Goal: Task Accomplishment & Management: Use online tool/utility

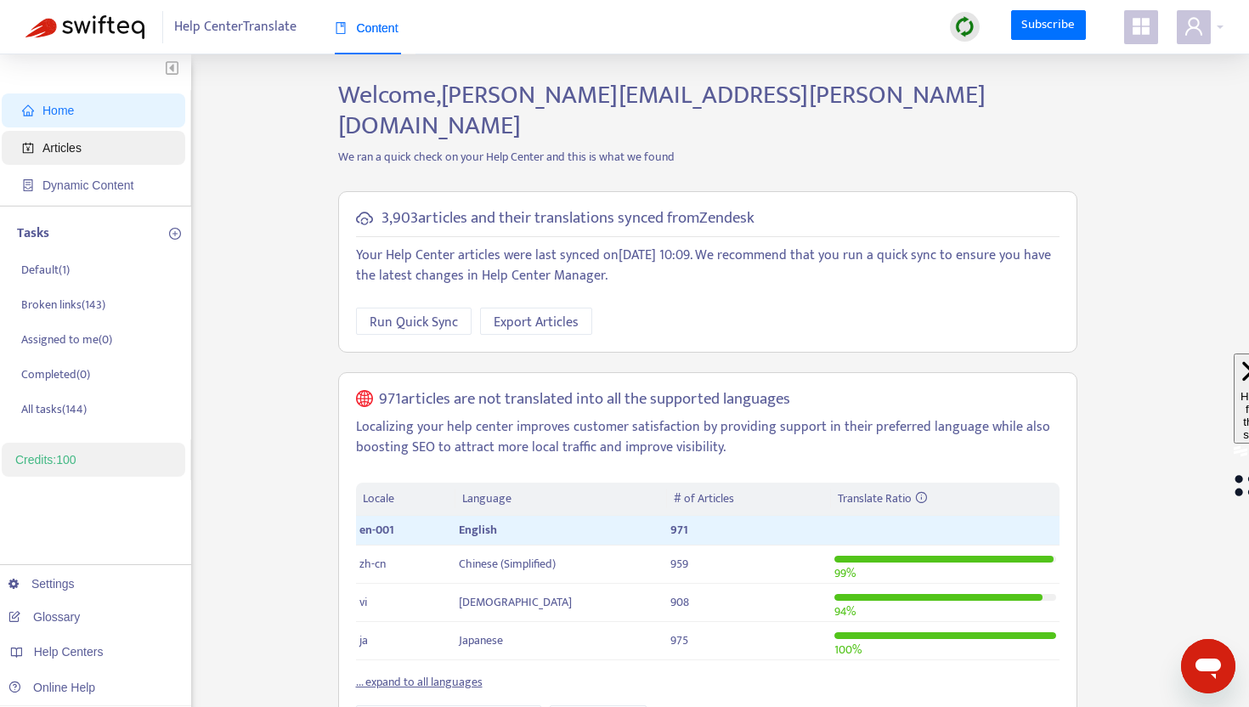
click at [80, 147] on span "Articles" at bounding box center [61, 148] width 39 height 14
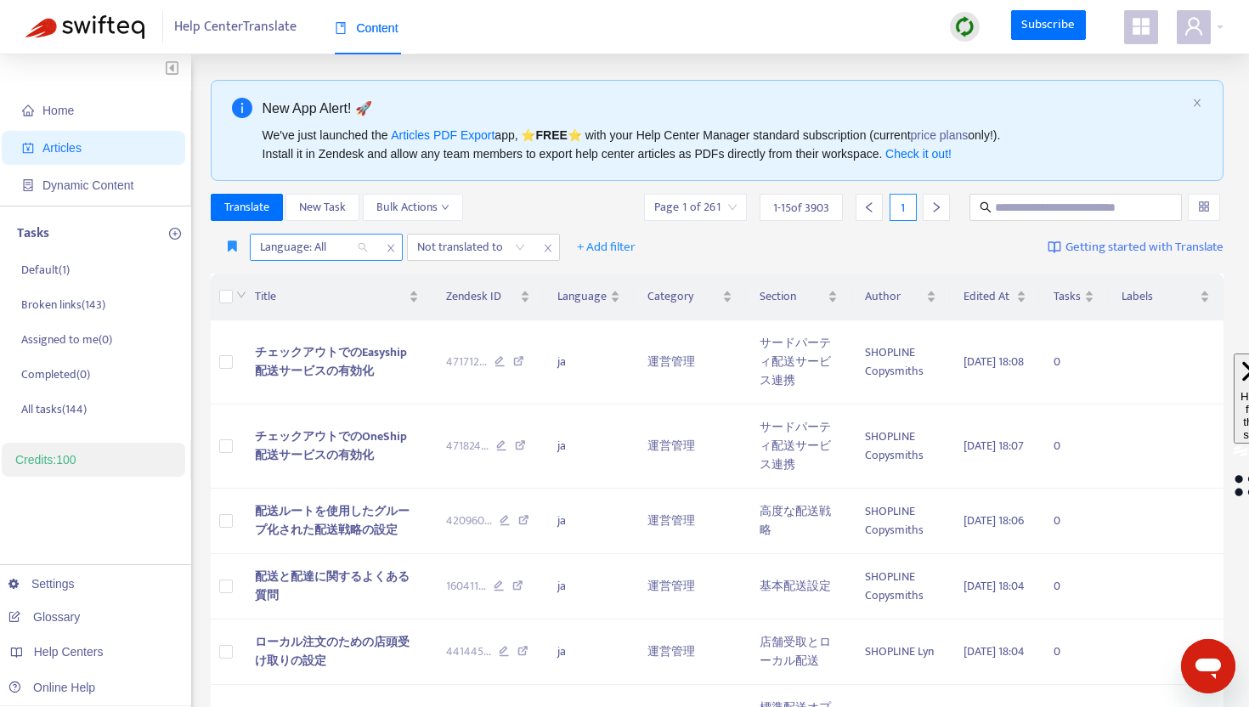
click at [321, 247] on div at bounding box center [305, 247] width 103 height 20
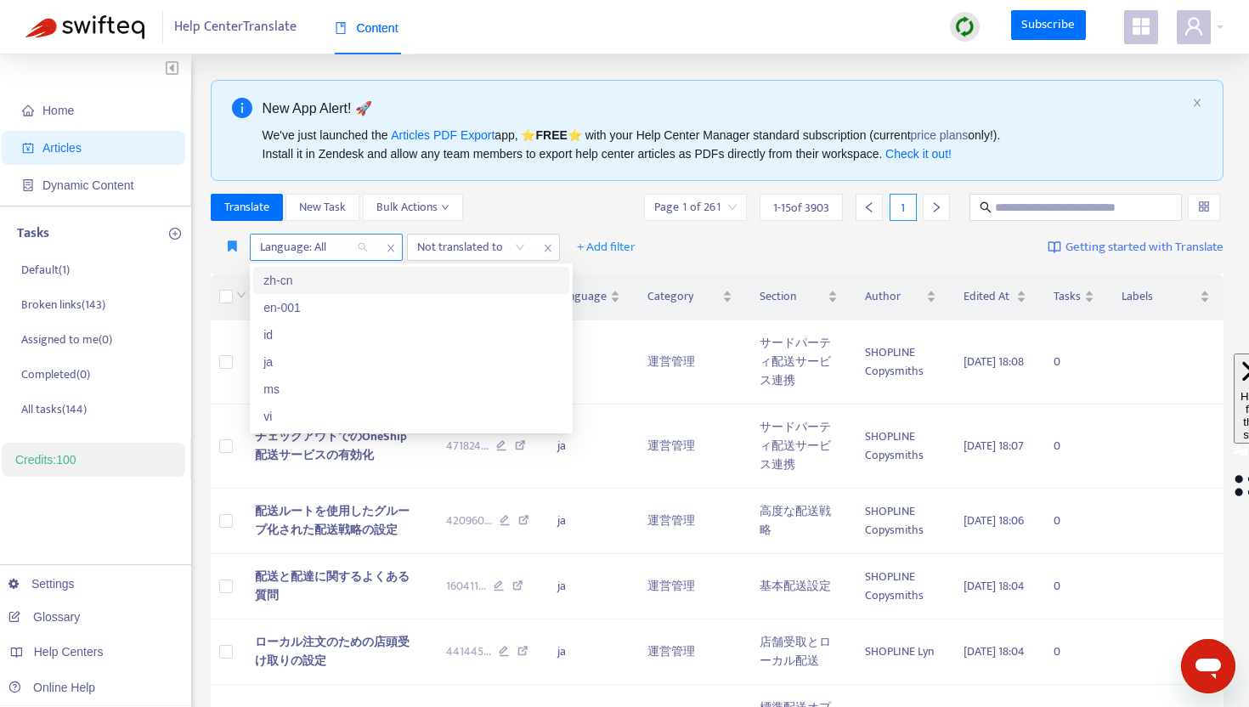
click at [292, 246] on div at bounding box center [305, 247] width 103 height 20
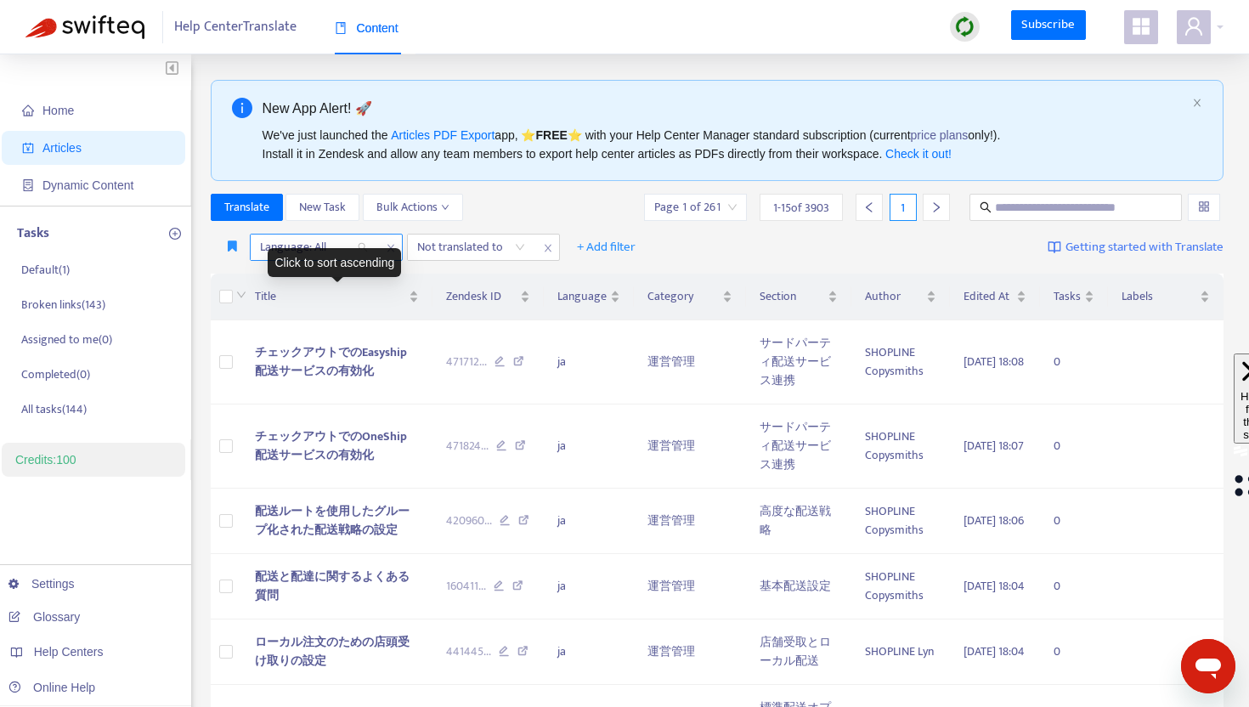
click at [286, 245] on div at bounding box center [305, 247] width 103 height 20
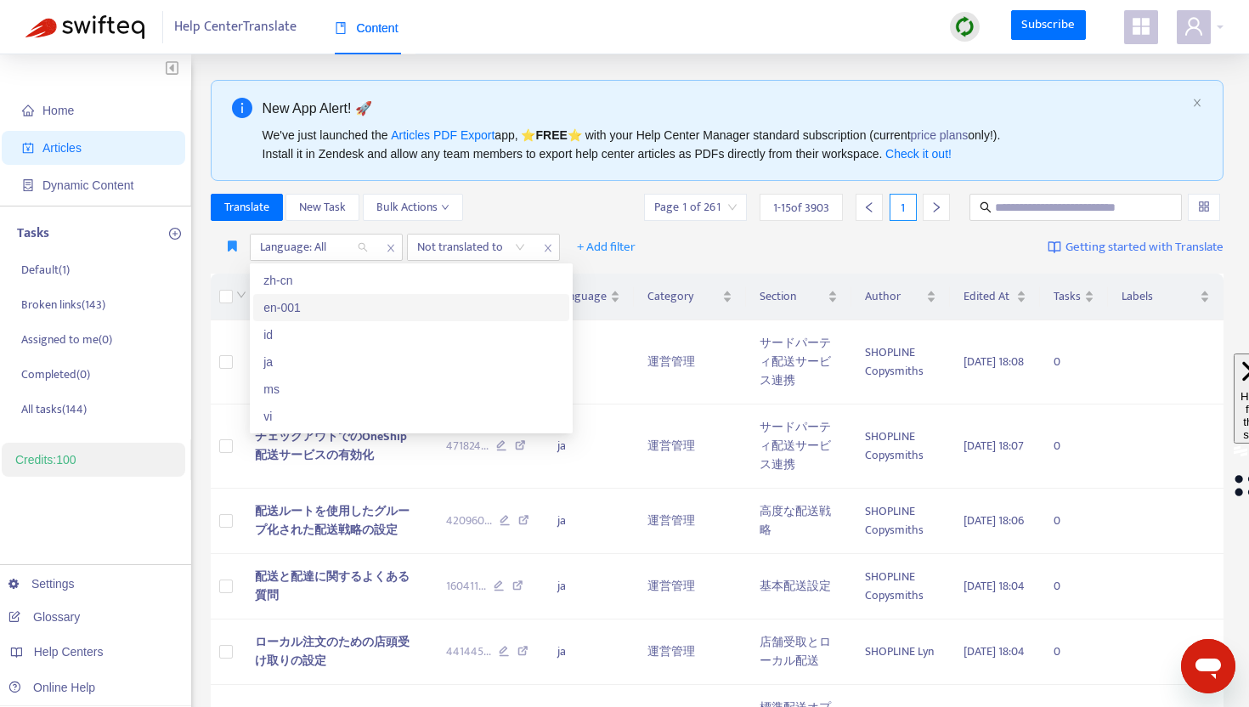
click at [283, 308] on div "en-001" at bounding box center [411, 307] width 296 height 19
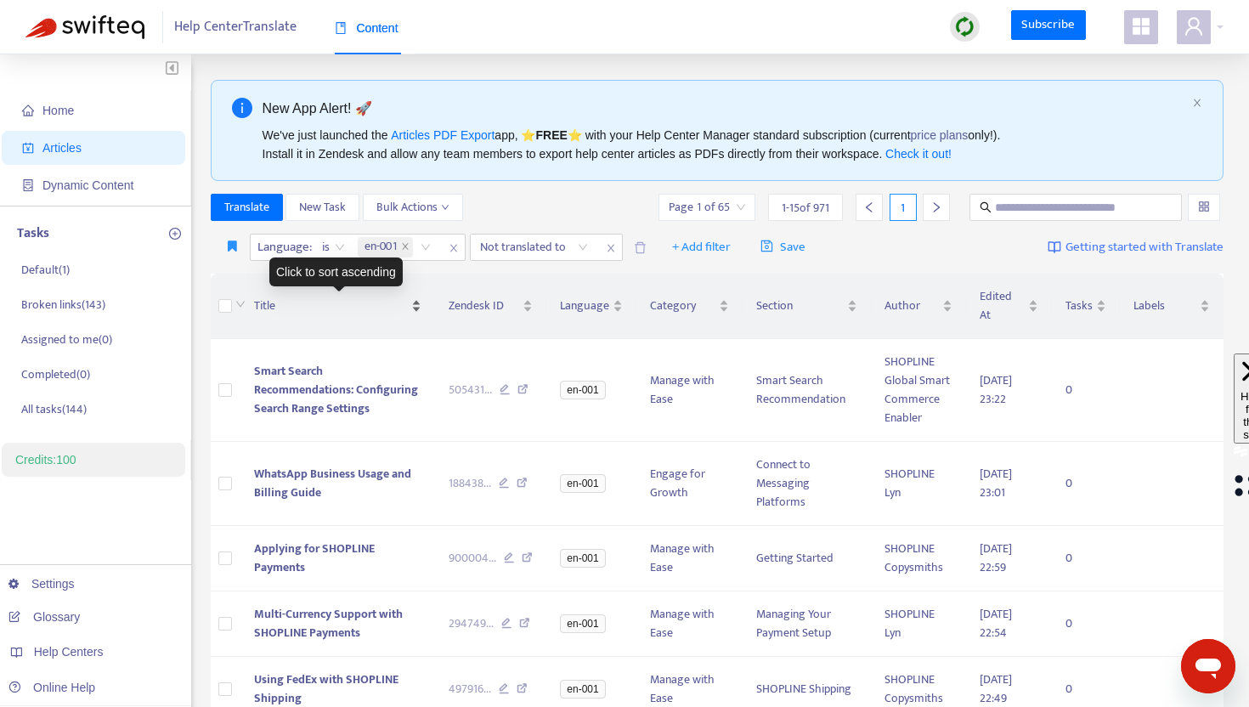
click at [329, 297] on div "Title" at bounding box center [337, 306] width 167 height 19
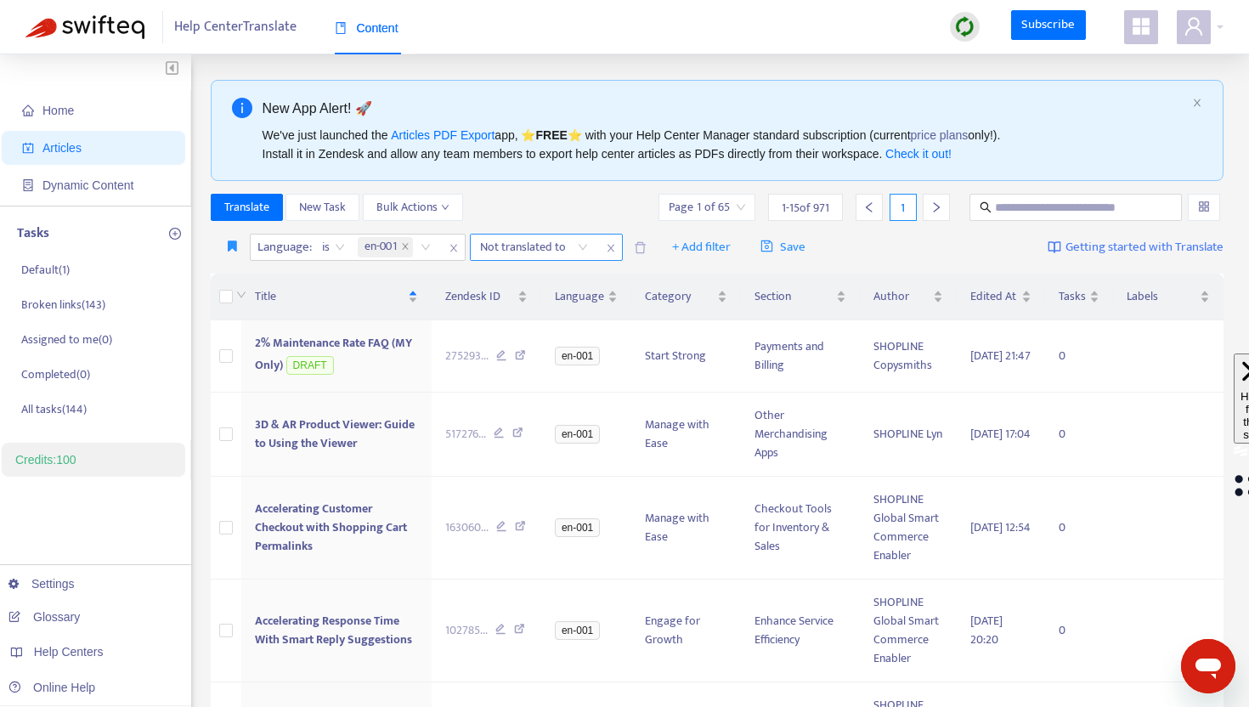
click at [494, 250] on div at bounding box center [525, 247] width 103 height 20
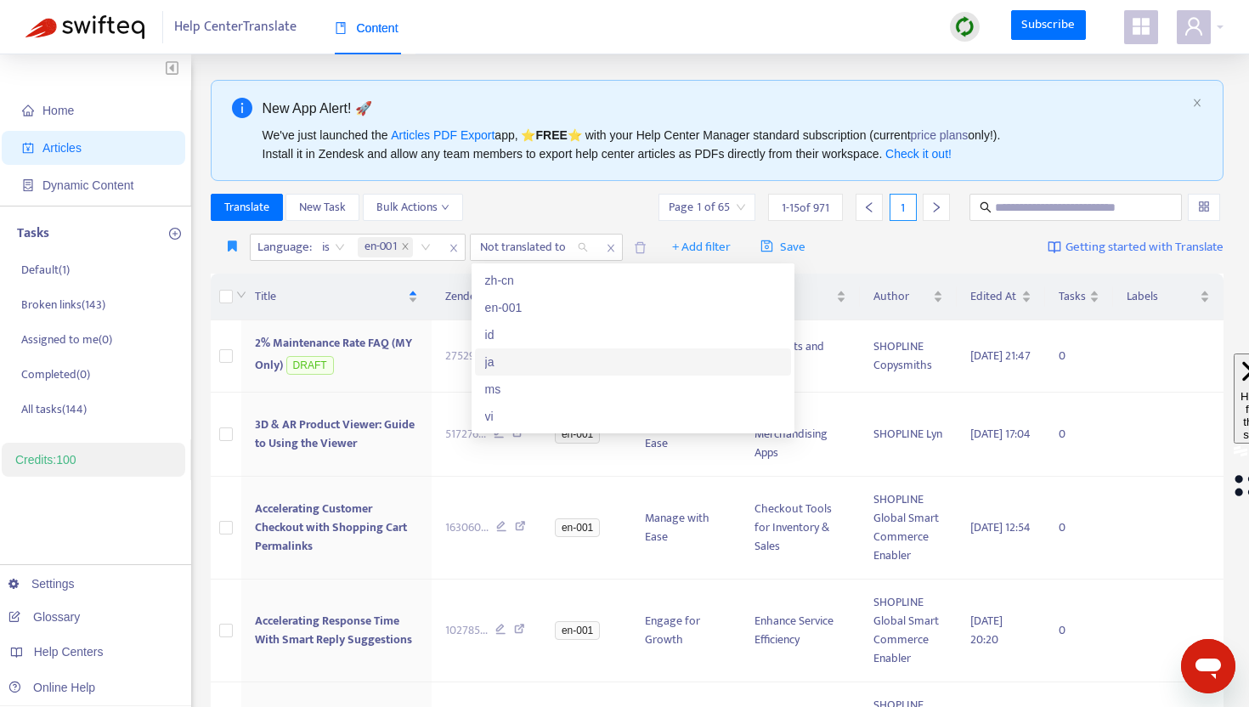
click at [499, 366] on div "ja" at bounding box center [633, 362] width 296 height 19
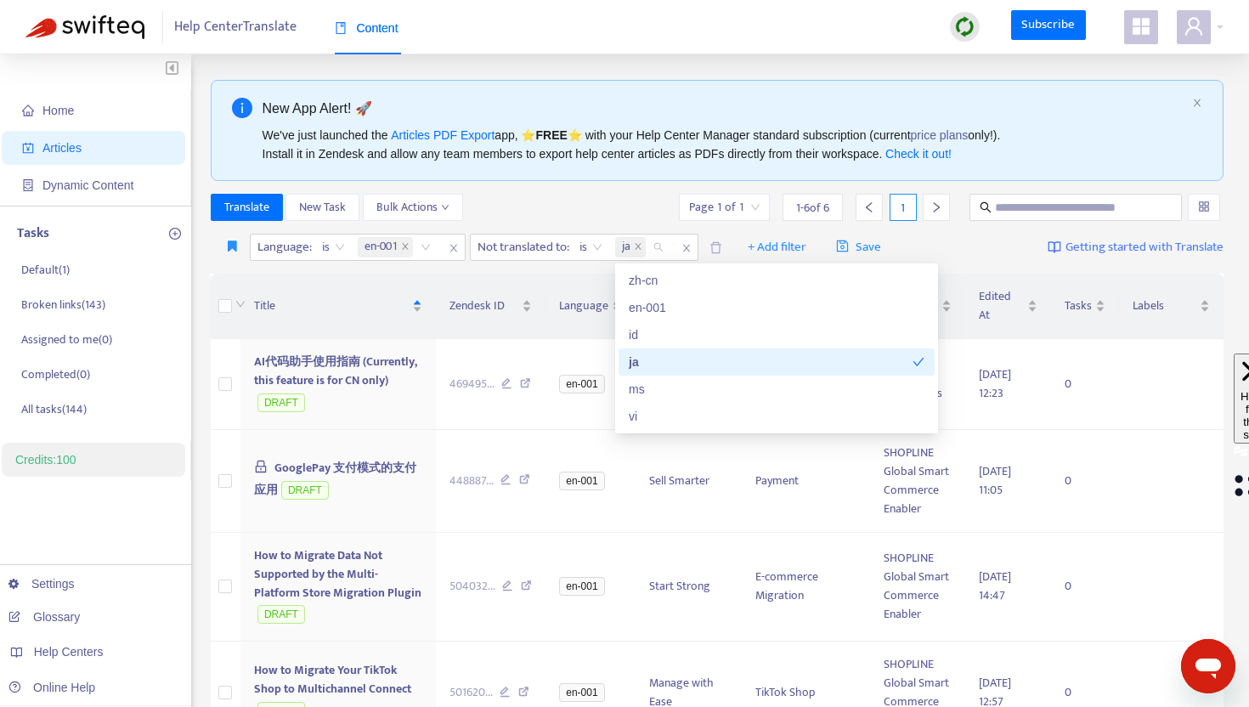
click at [573, 213] on div "Translate New Task Bulk Actions Page 1 of 1 1 - 6 of 6 1" at bounding box center [718, 207] width 1014 height 27
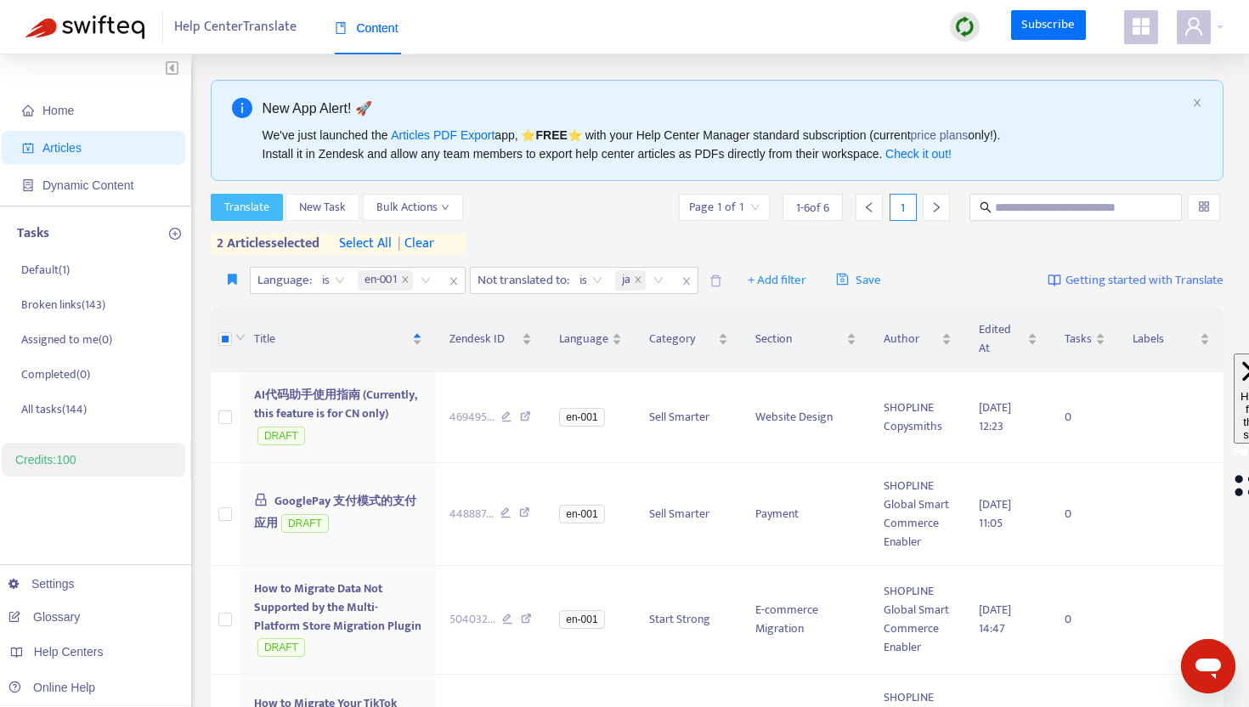
click at [230, 207] on span "Translate" at bounding box center [246, 207] width 45 height 19
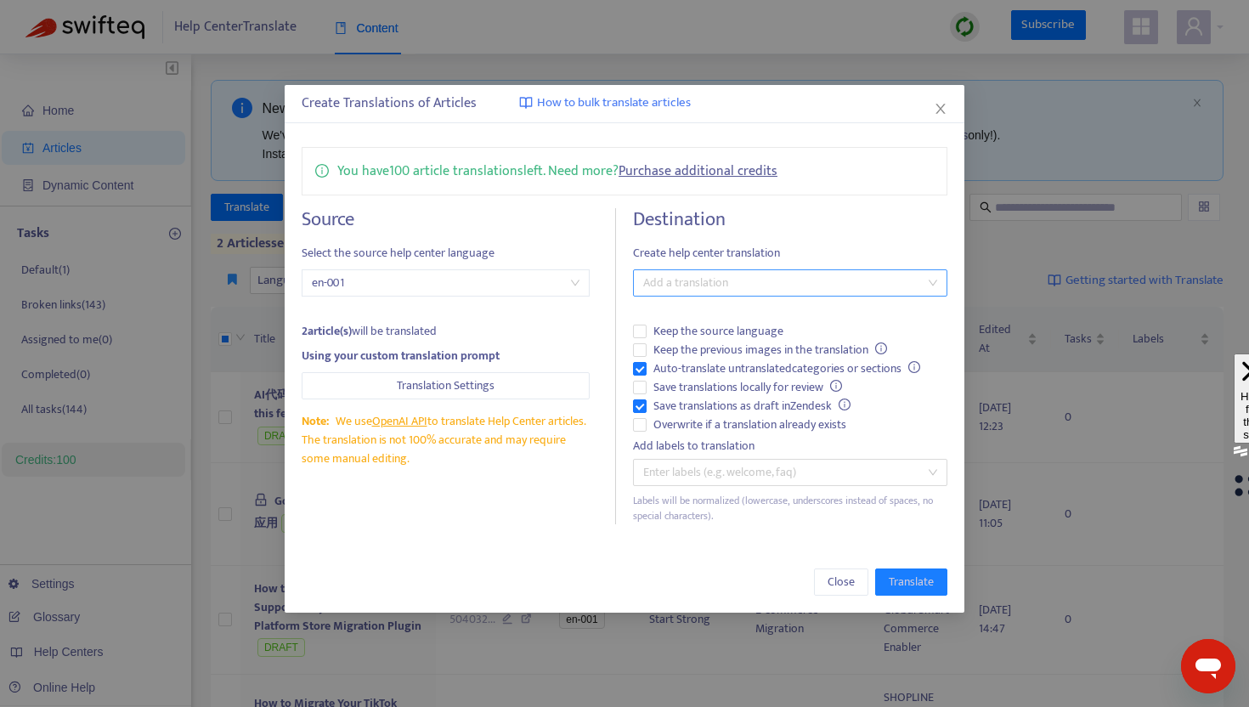
click at [686, 287] on div at bounding box center [781, 283] width 289 height 20
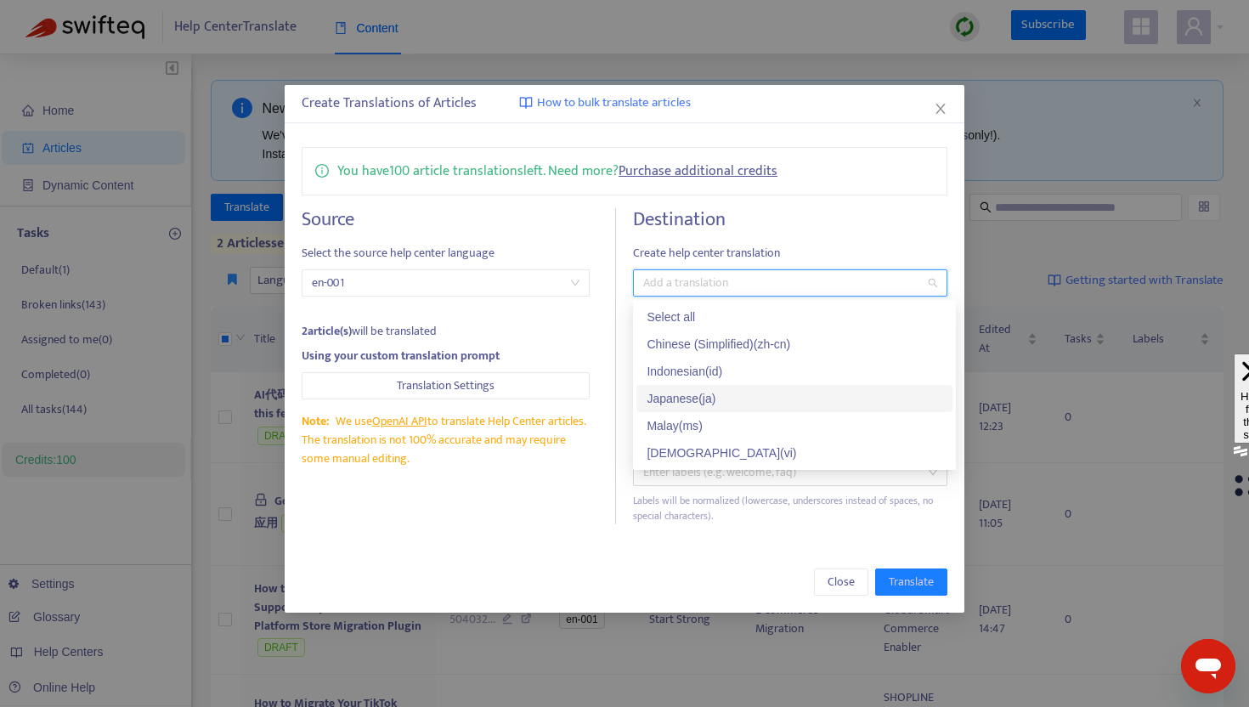
click at [675, 389] on div "Japanese ( ja )" at bounding box center [795, 398] width 296 height 19
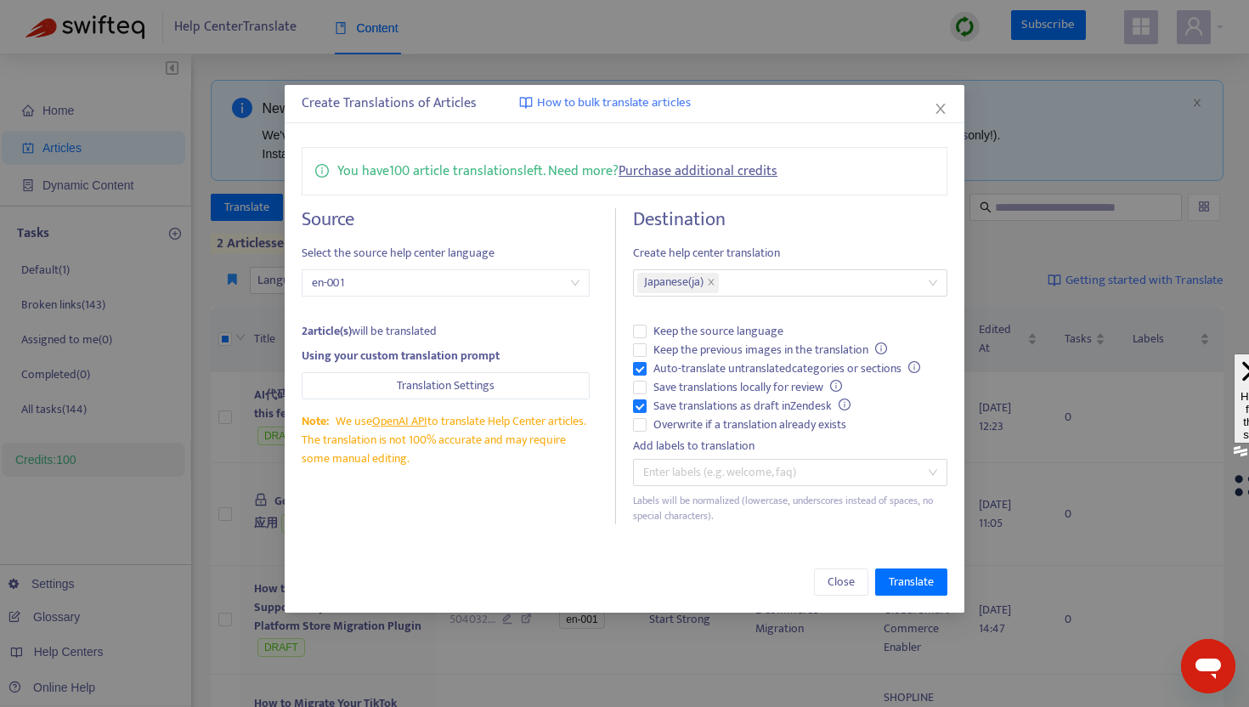
click at [630, 220] on div "Source Select the source help center language en-001 2 article(s) will be trans…" at bounding box center [625, 366] width 646 height 316
click at [906, 578] on span "Translate" at bounding box center [911, 582] width 45 height 19
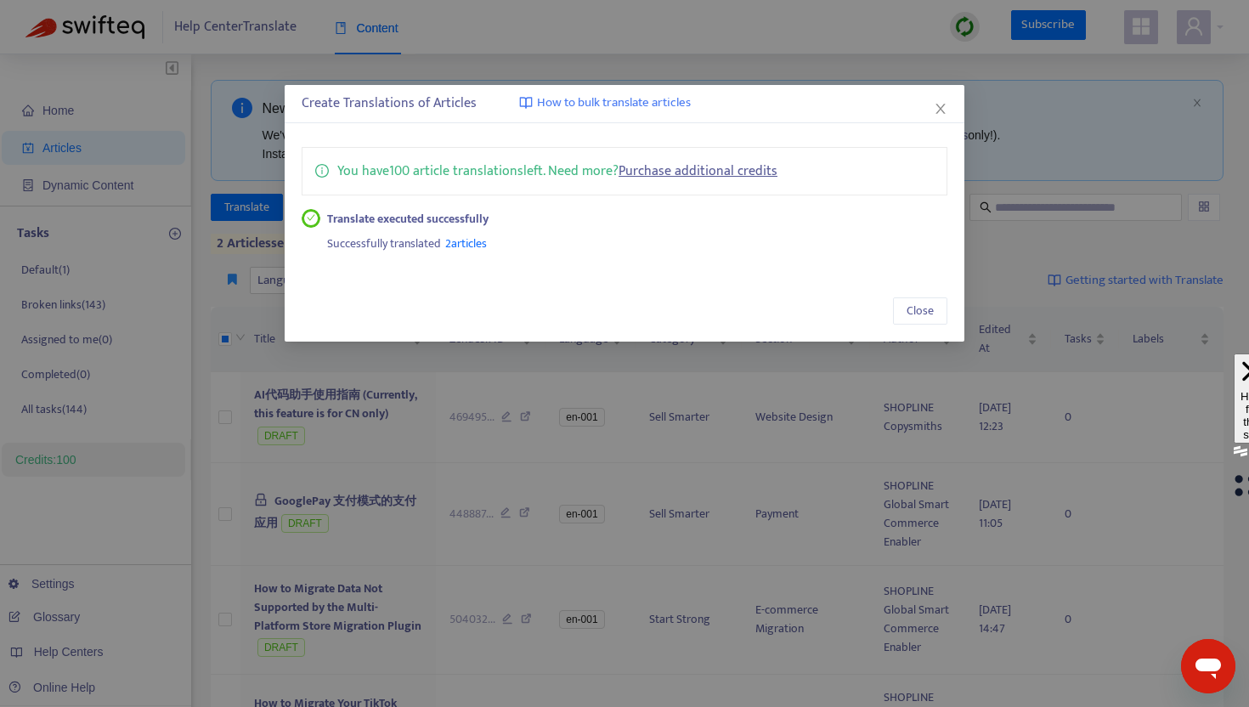
click at [947, 99] on div "Create Translations of Articles How to bulk translate articles" at bounding box center [625, 104] width 680 height 38
click at [940, 110] on icon "close" at bounding box center [941, 109] width 14 height 14
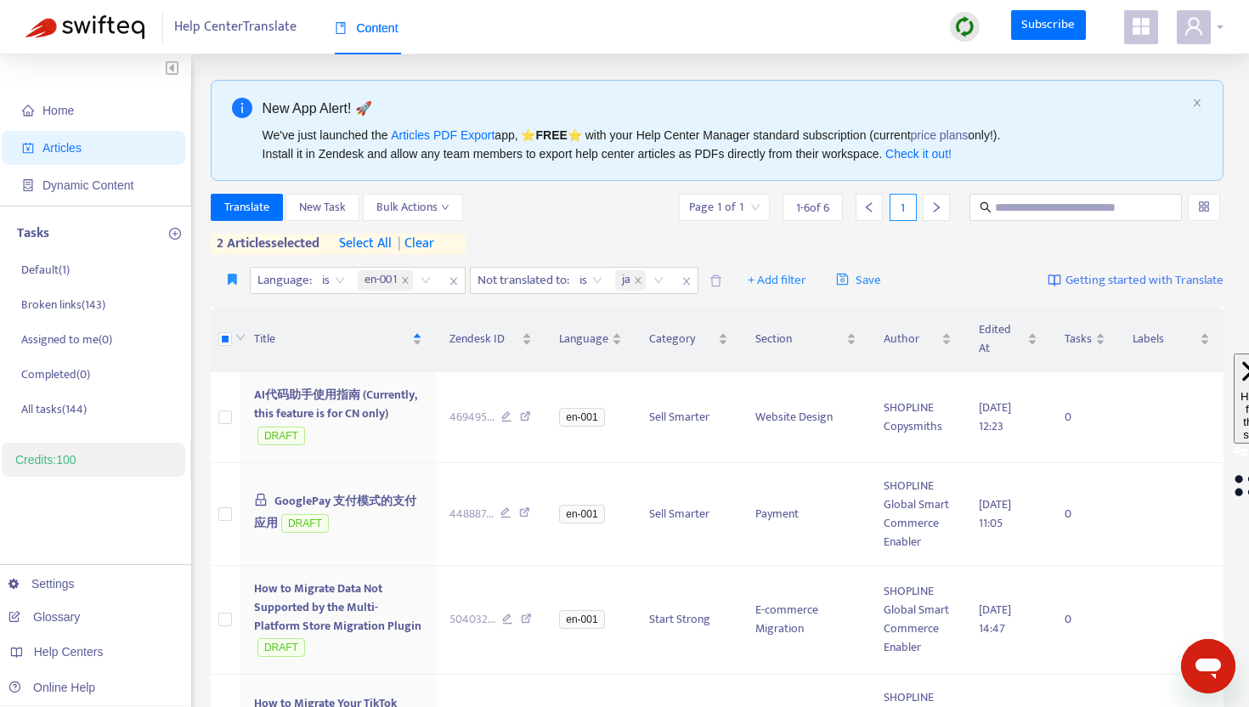
click at [1198, 31] on icon "user" at bounding box center [1193, 26] width 20 height 20
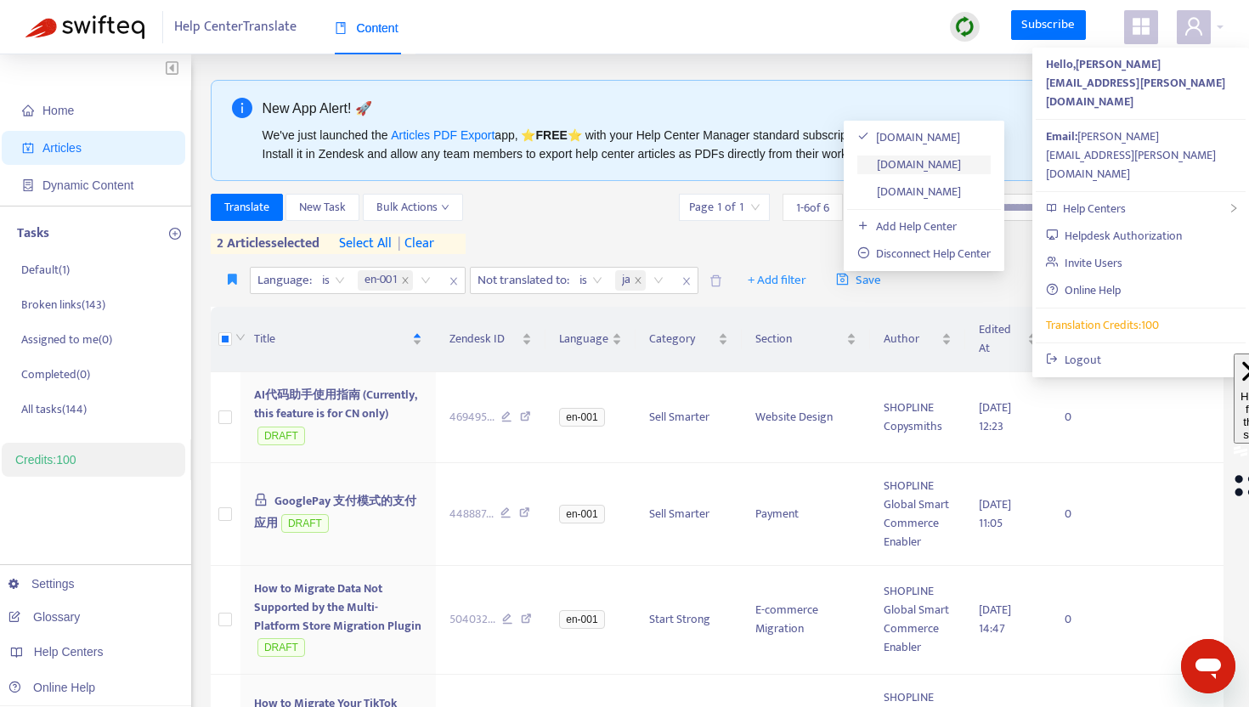
click at [937, 161] on link "[DOMAIN_NAME]" at bounding box center [909, 165] width 104 height 20
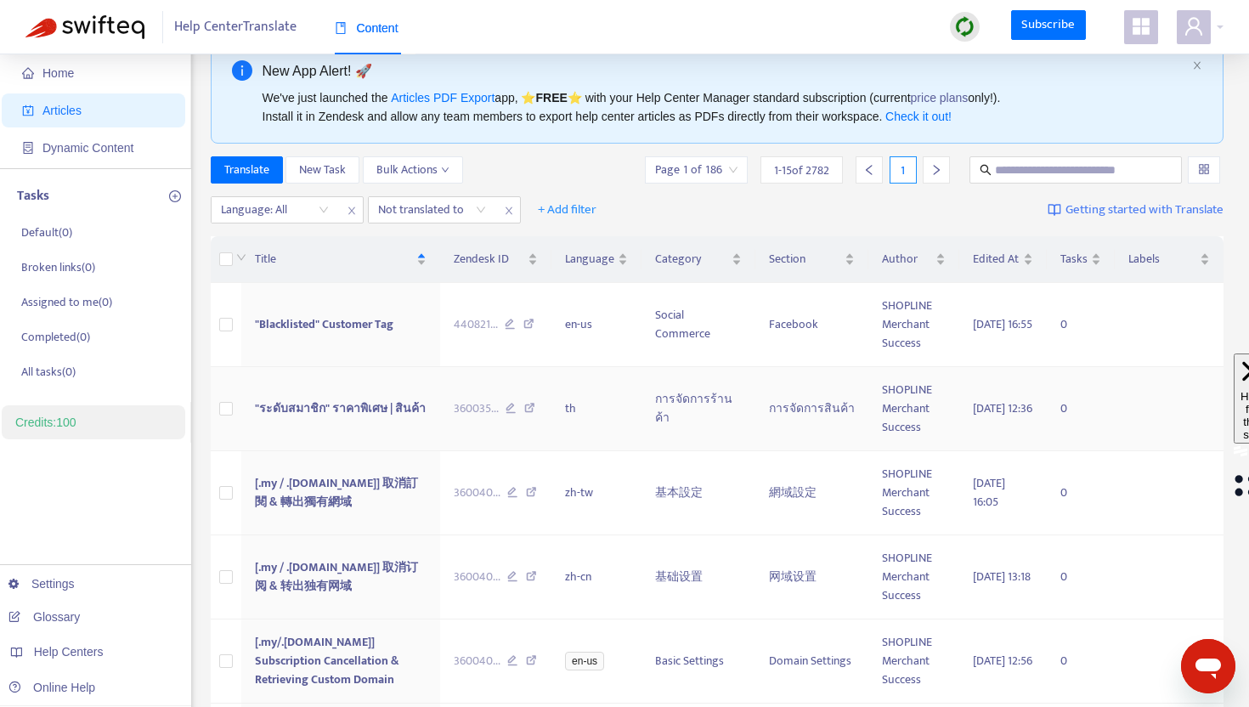
scroll to position [83, 0]
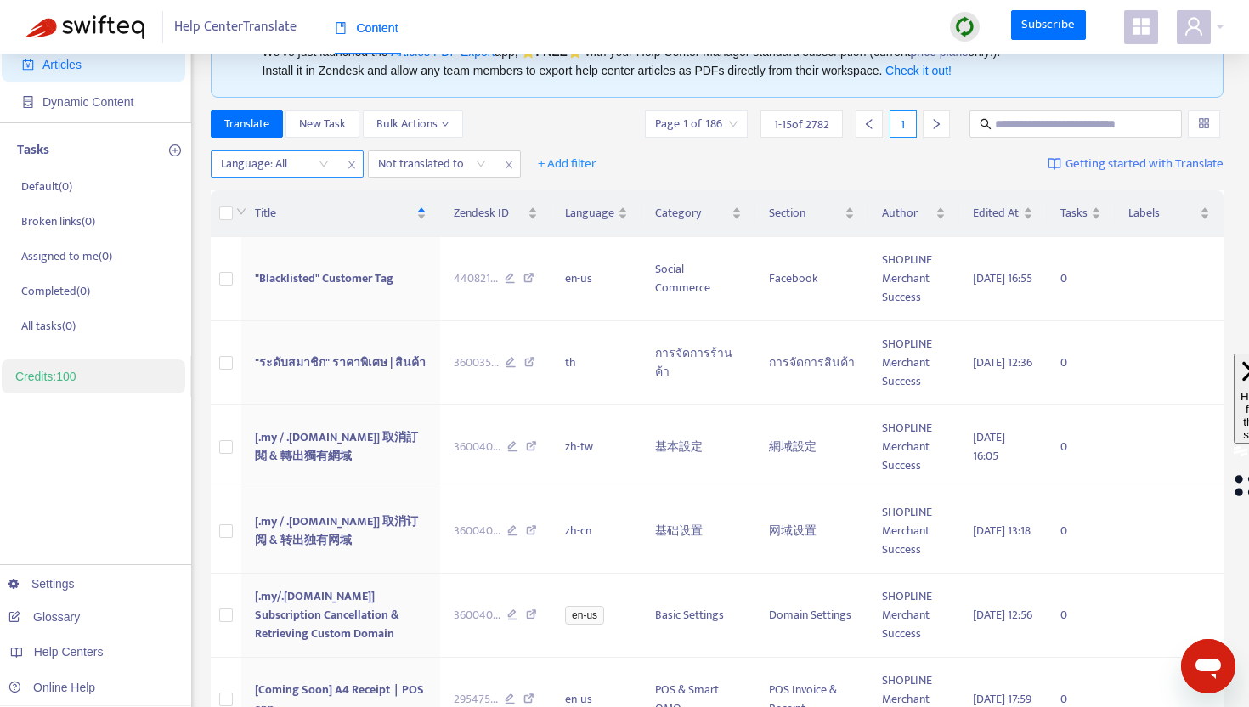
click at [288, 155] on div at bounding box center [266, 164] width 103 height 20
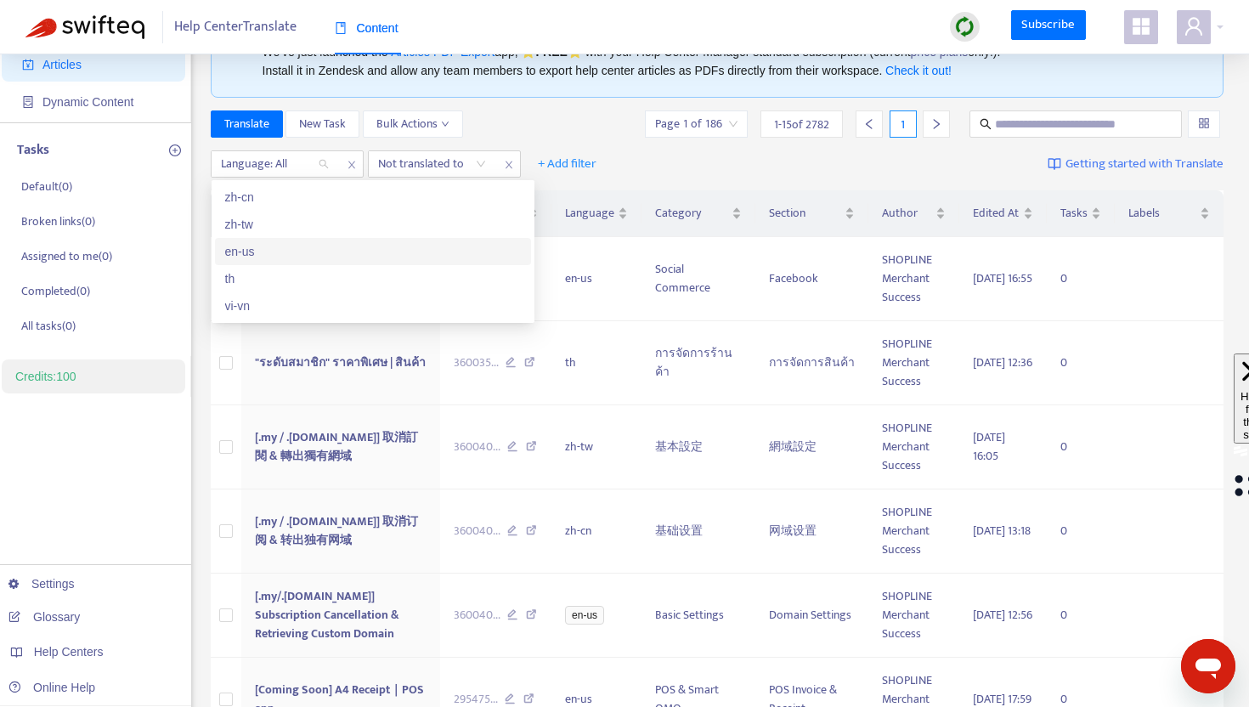
click at [252, 249] on div "en-us" at bounding box center [373, 251] width 296 height 19
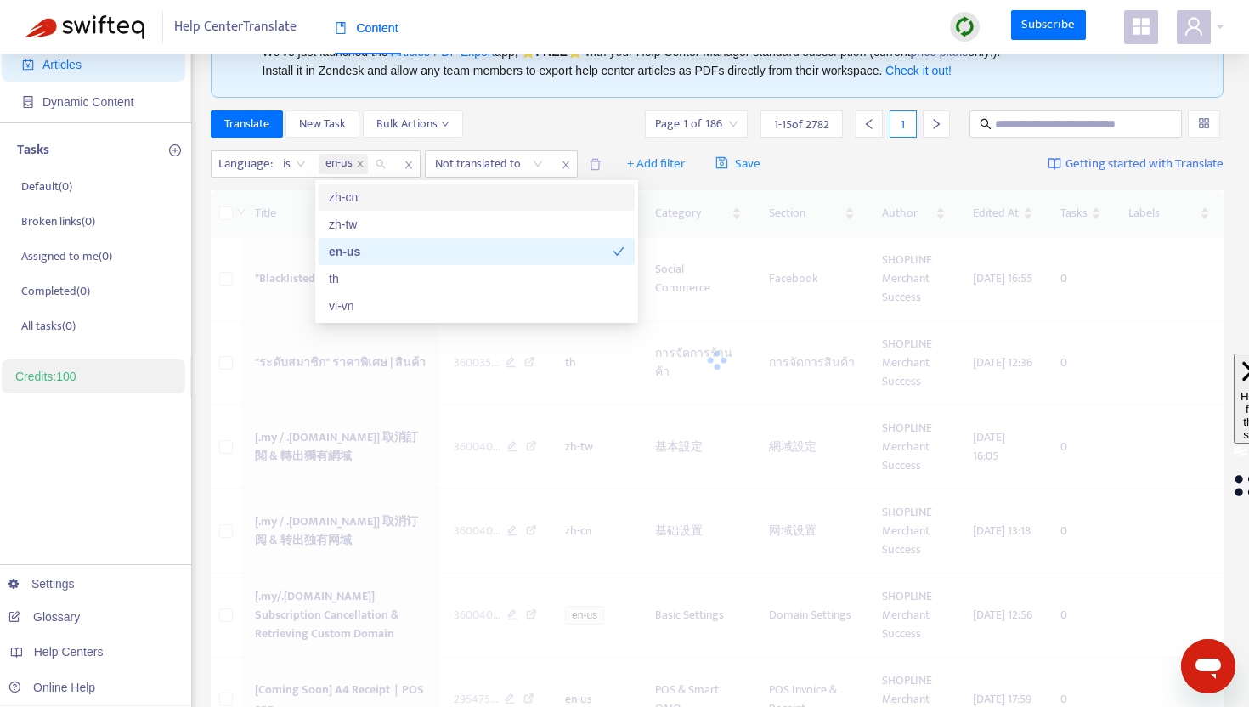
click at [525, 141] on div "Translate New Task Bulk Actions Page 1 of 186 1 - 15 of 2782 1" at bounding box center [718, 127] width 1014 height 34
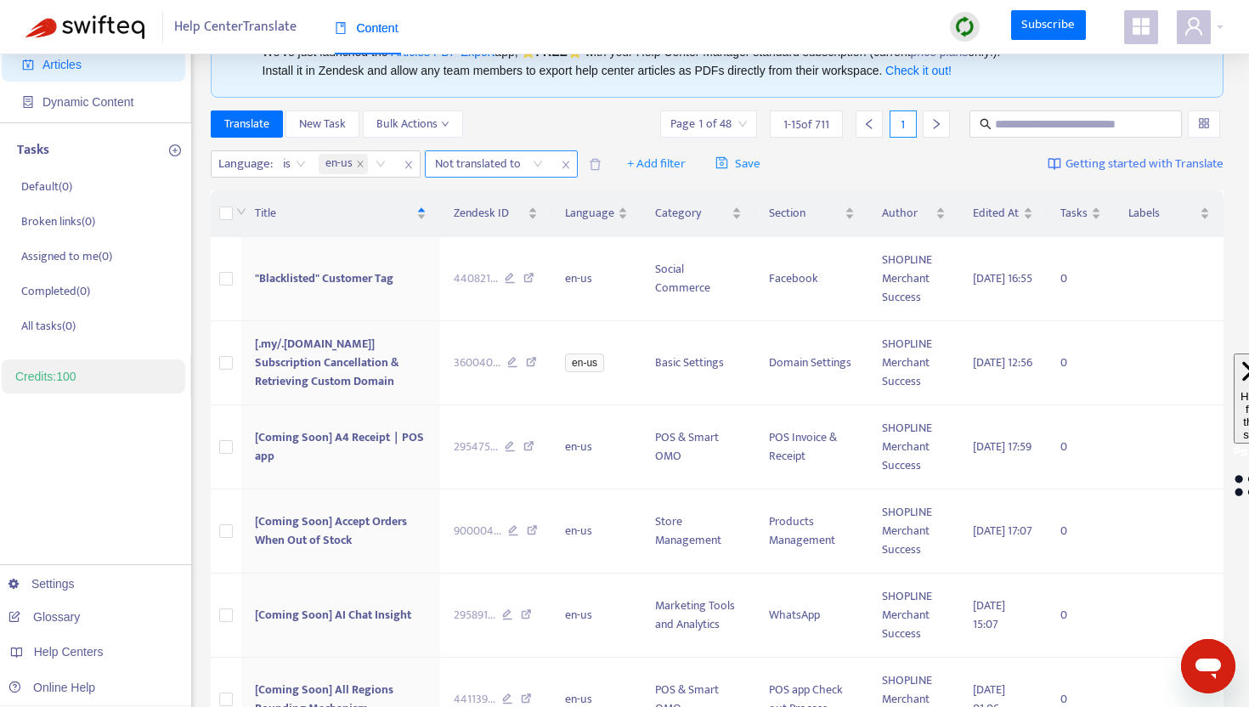
click at [512, 160] on div at bounding box center [480, 164] width 103 height 20
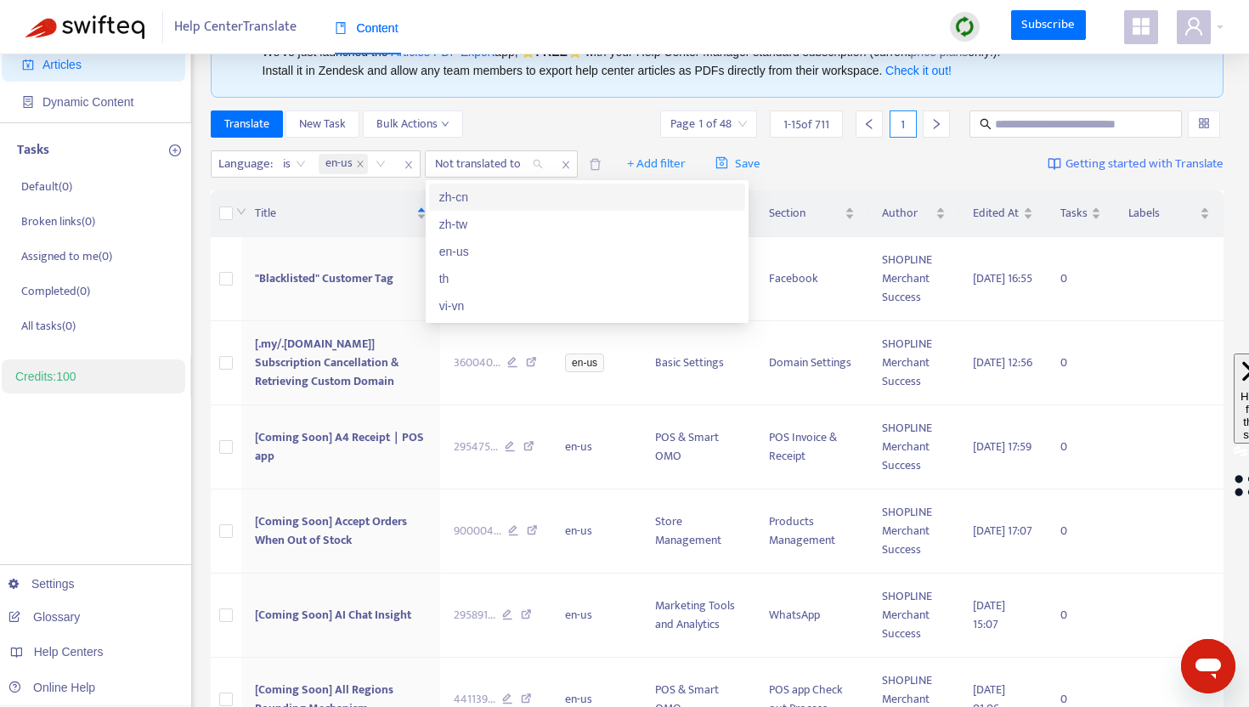
click at [533, 148] on div "Language : is en-us Not translated to + Add filter Save Getting started with Tr…" at bounding box center [718, 164] width 1014 height 40
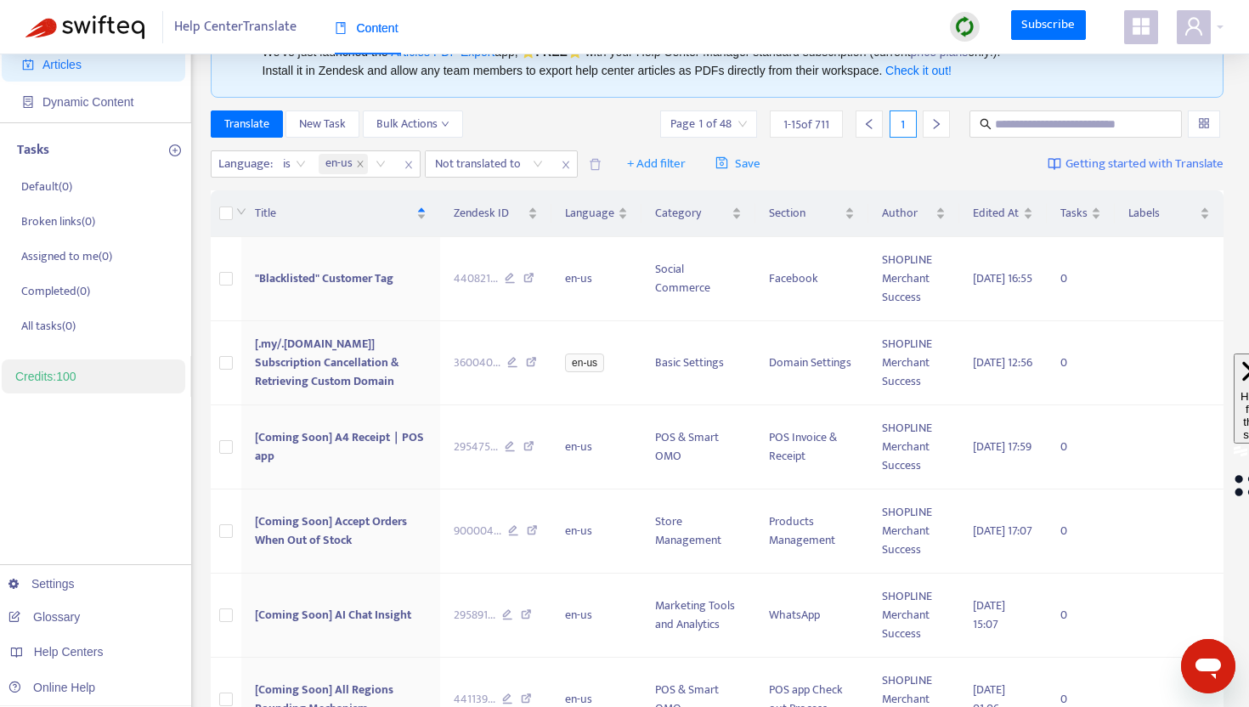
scroll to position [0, 0]
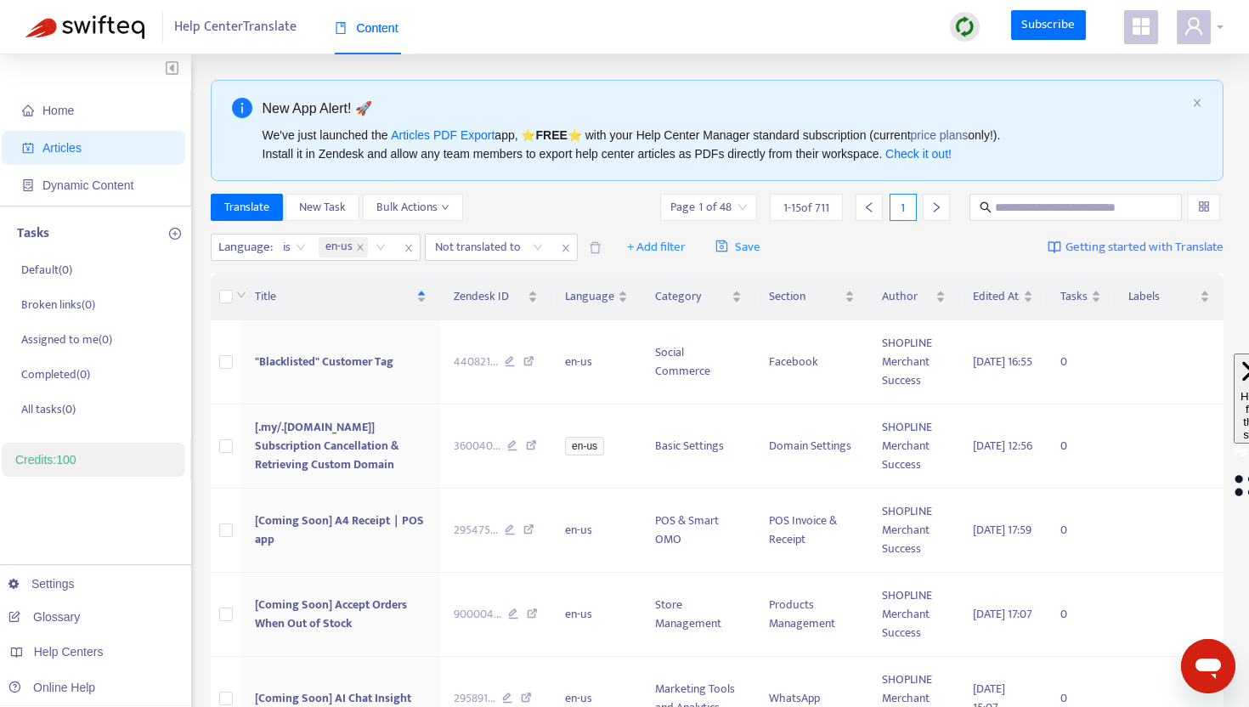
click at [1195, 22] on icon "user" at bounding box center [1193, 26] width 20 height 20
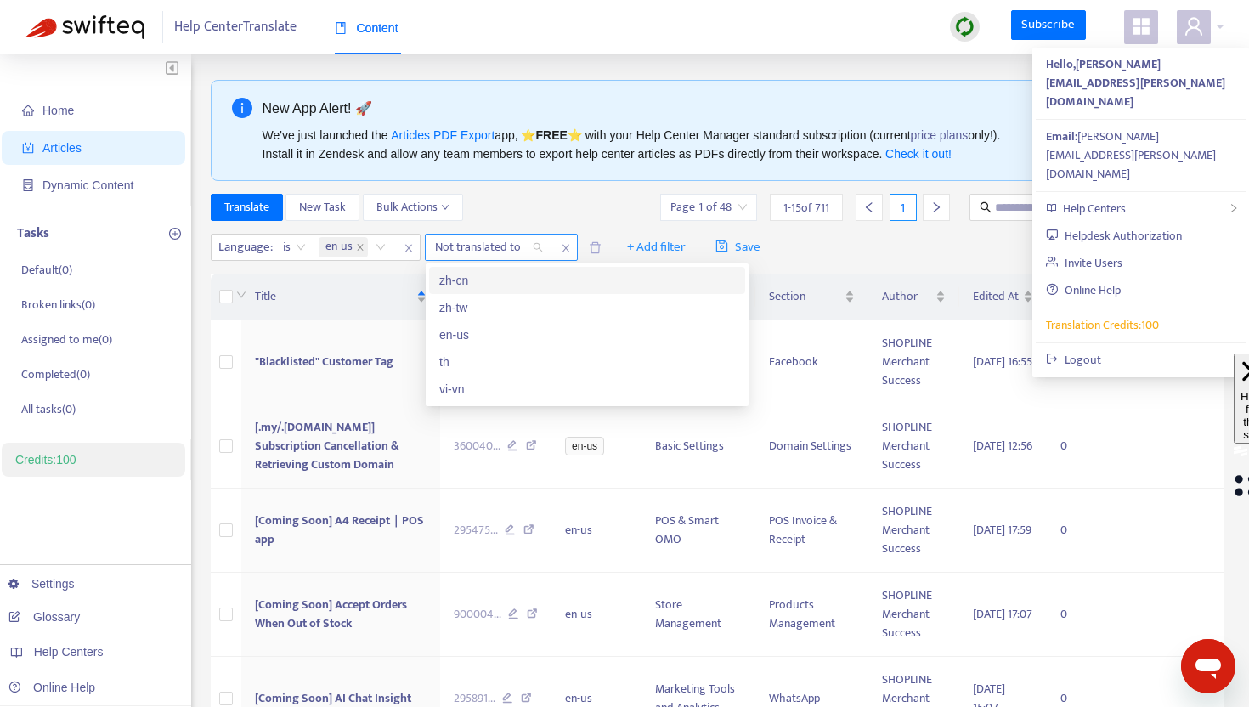
click at [471, 254] on div at bounding box center [480, 247] width 103 height 20
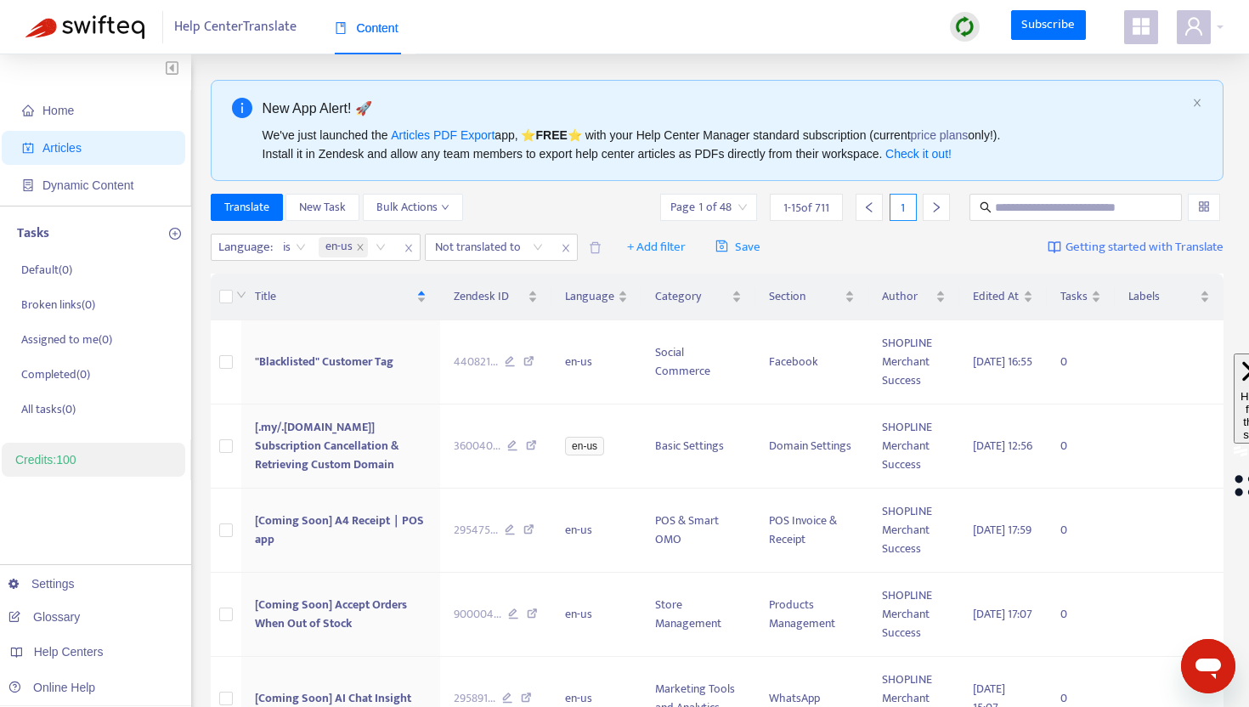
click at [552, 218] on div "Translate New Task Bulk Actions Page 1 of 48 1 - 15 of 711 1" at bounding box center [718, 207] width 1014 height 27
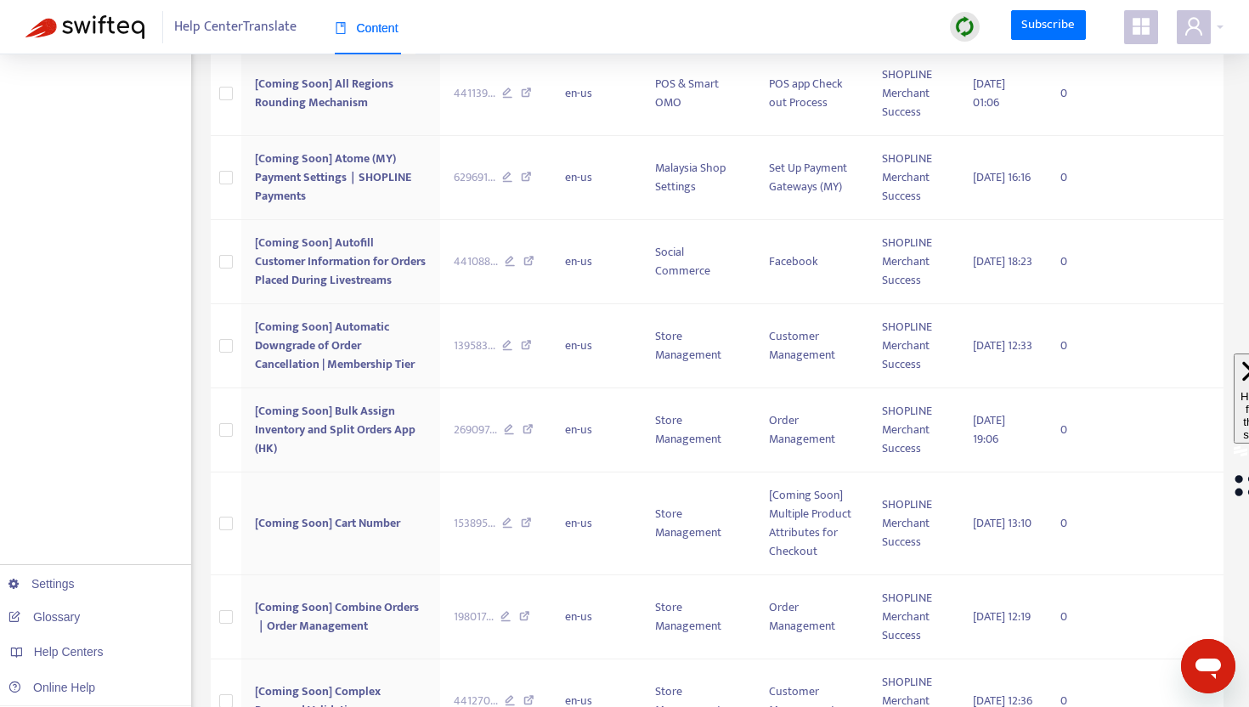
scroll to position [1008, 0]
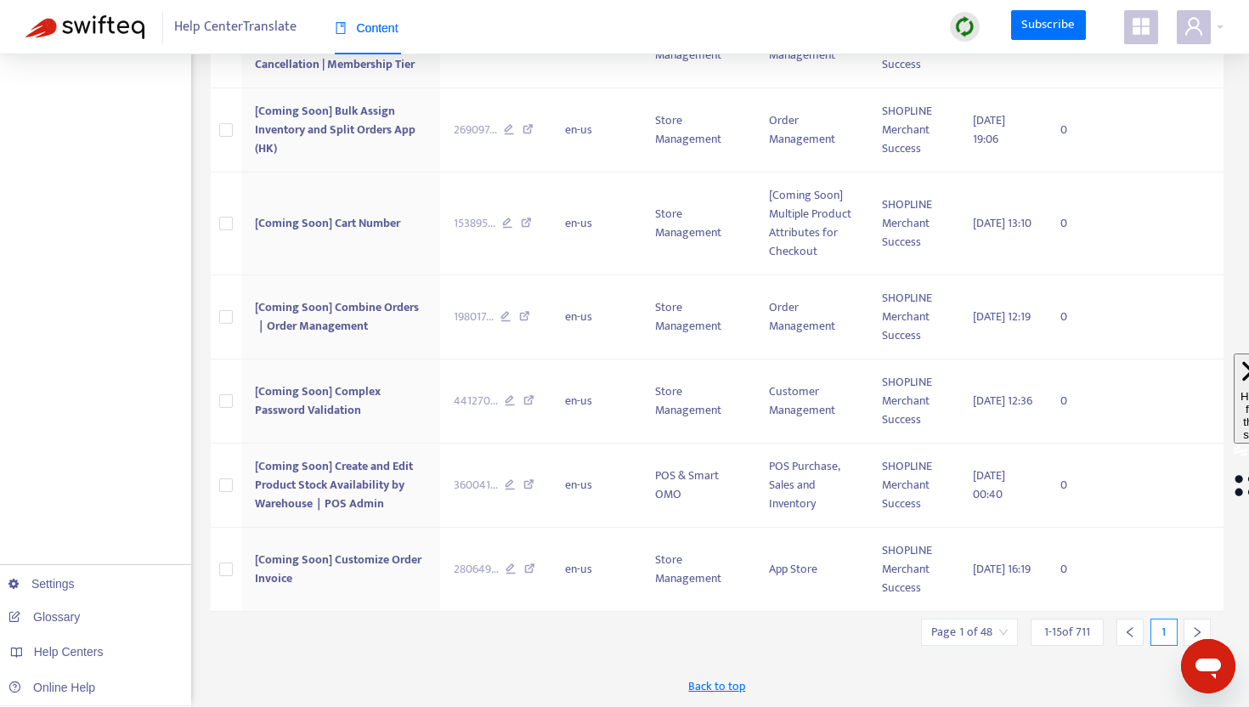
click at [1086, 638] on span "1 - 15 of 711" at bounding box center [1067, 632] width 46 height 18
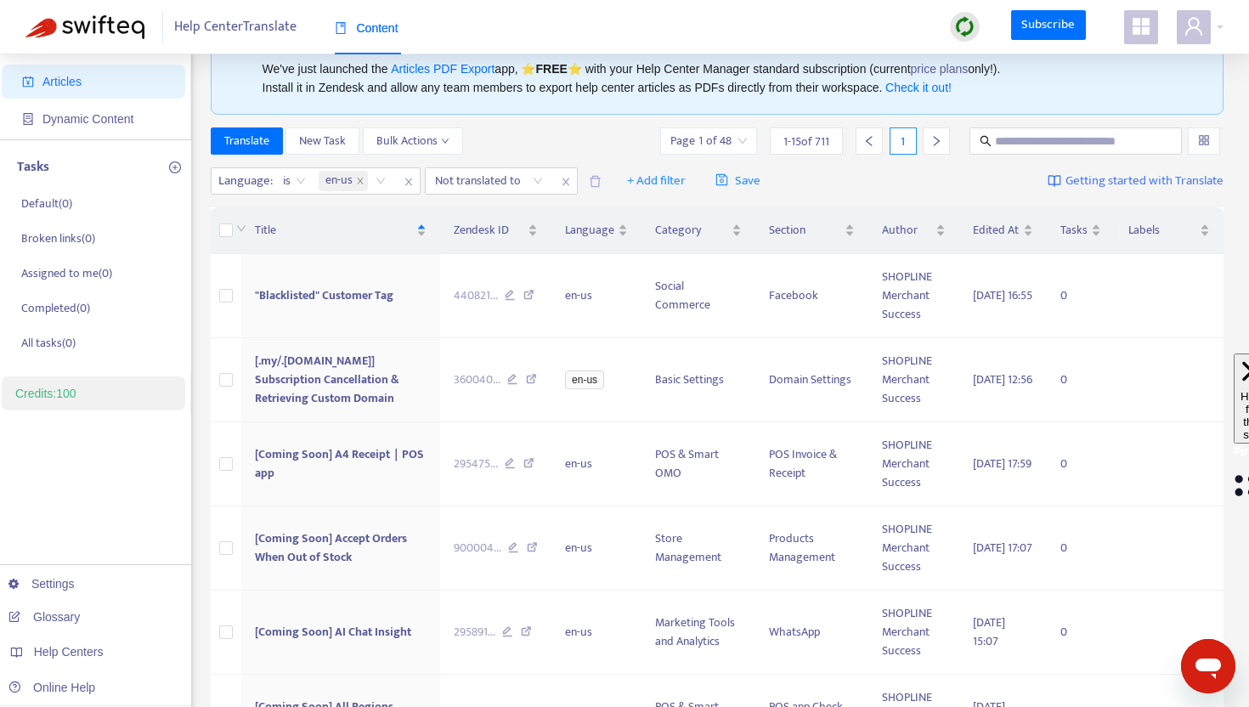
scroll to position [0, 0]
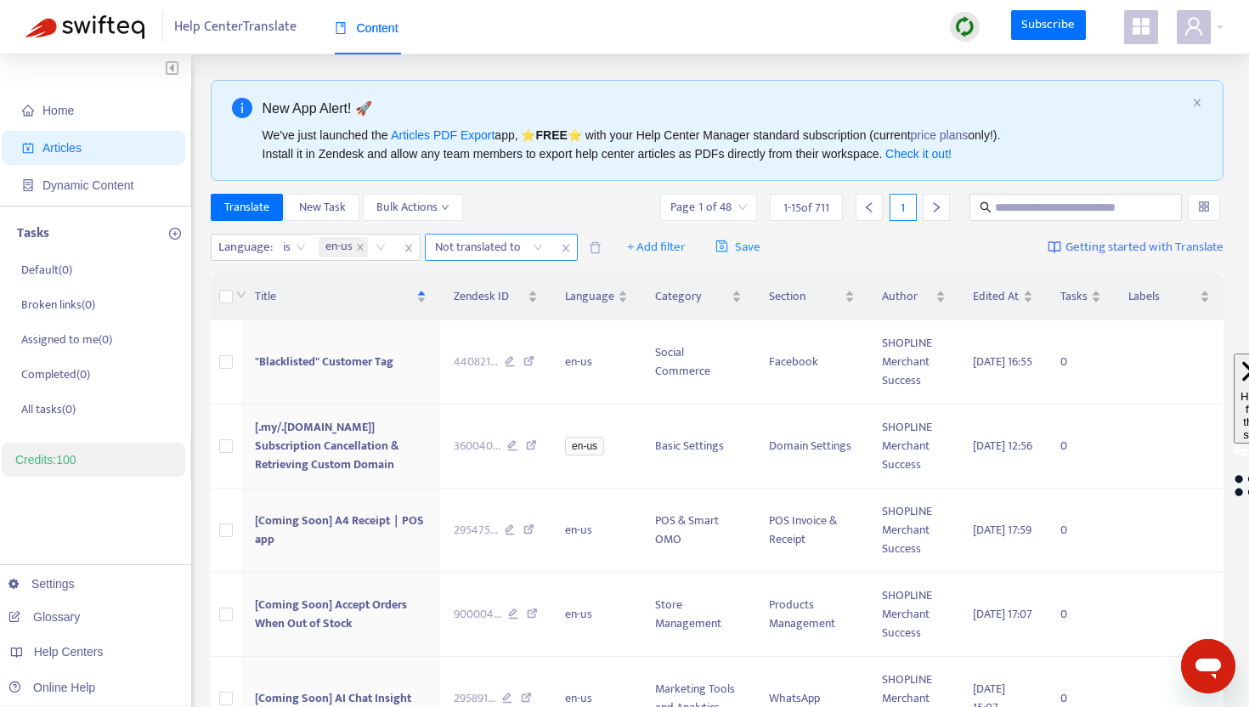
click at [516, 243] on div at bounding box center [480, 247] width 103 height 20
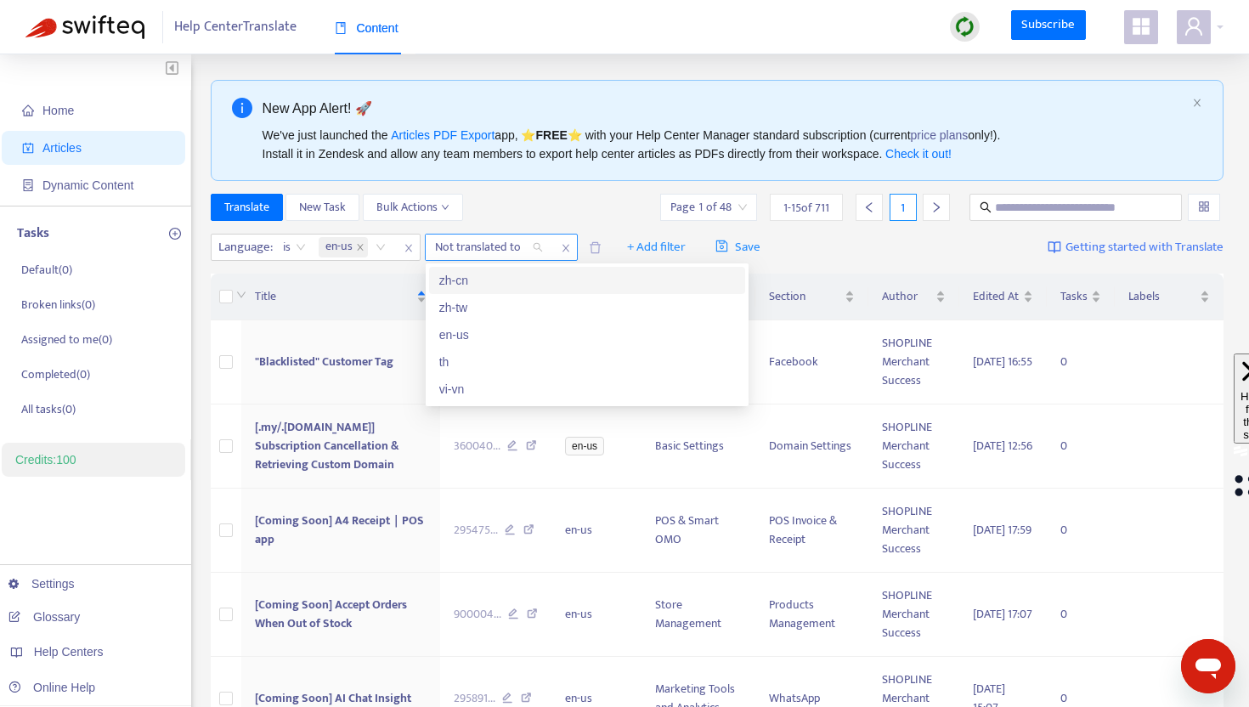
click at [516, 243] on div at bounding box center [480, 247] width 103 height 20
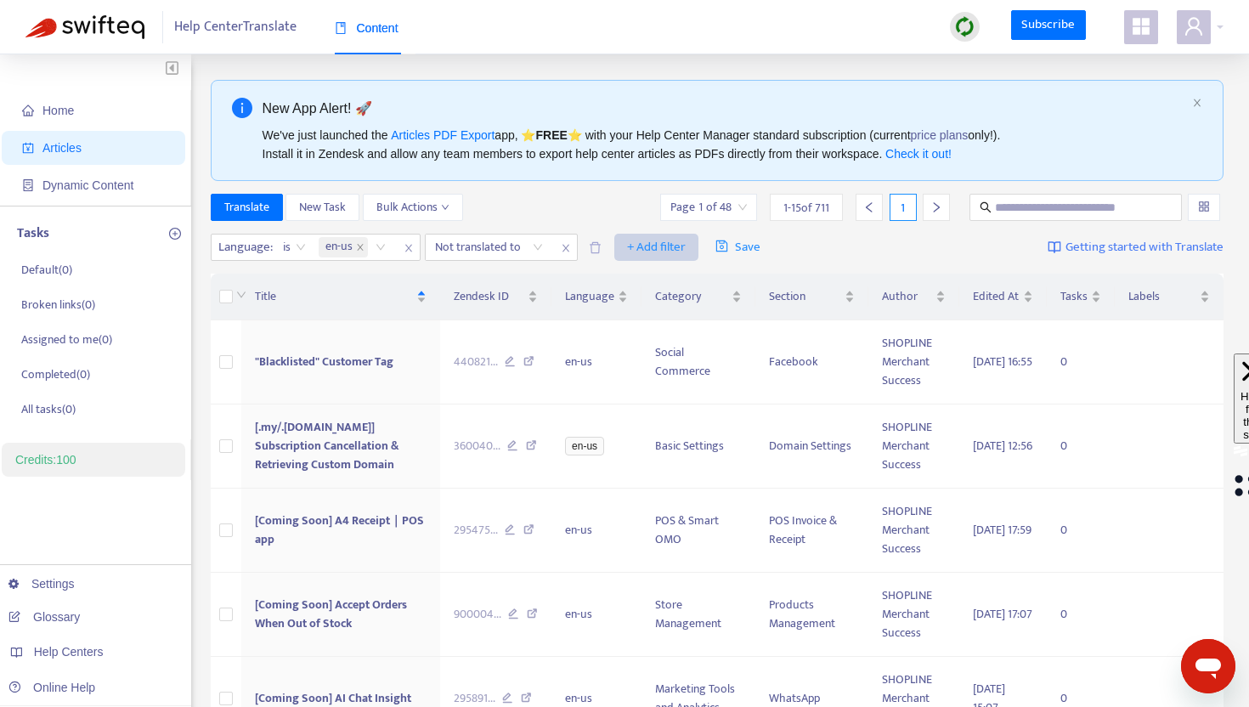
click at [650, 247] on span "+ Add filter" at bounding box center [656, 247] width 59 height 20
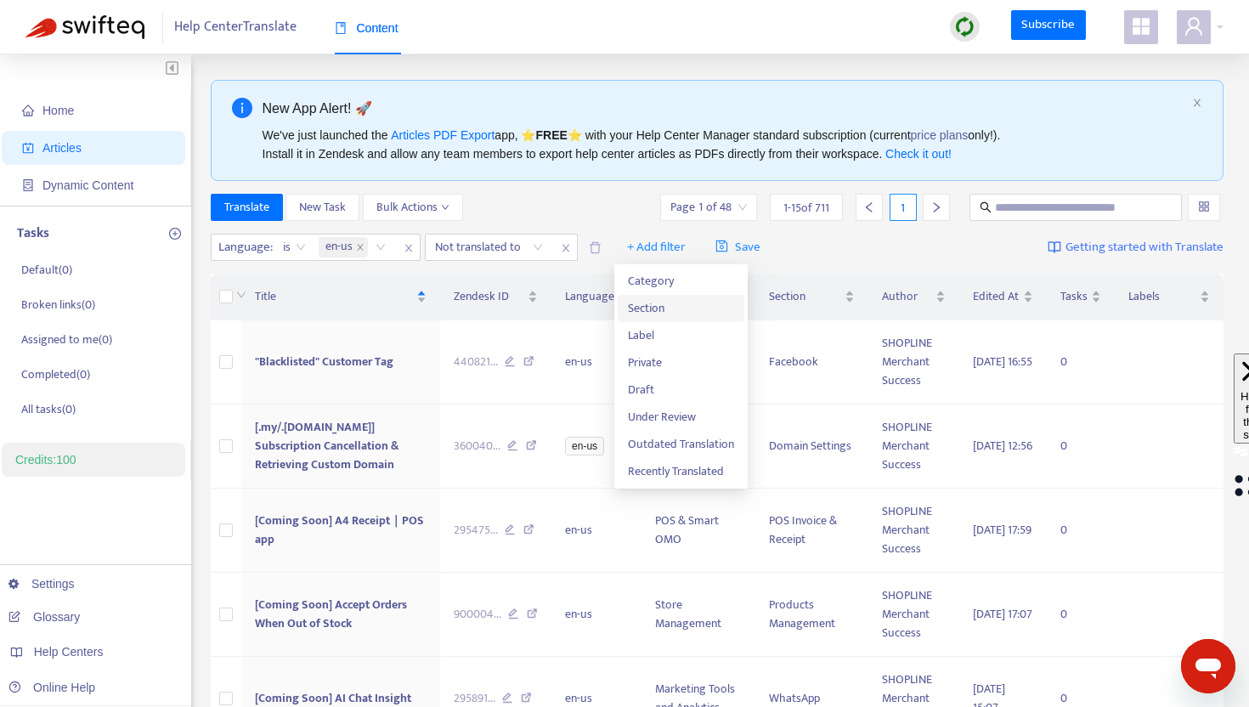
click at [653, 304] on span "Section" at bounding box center [681, 308] width 106 height 19
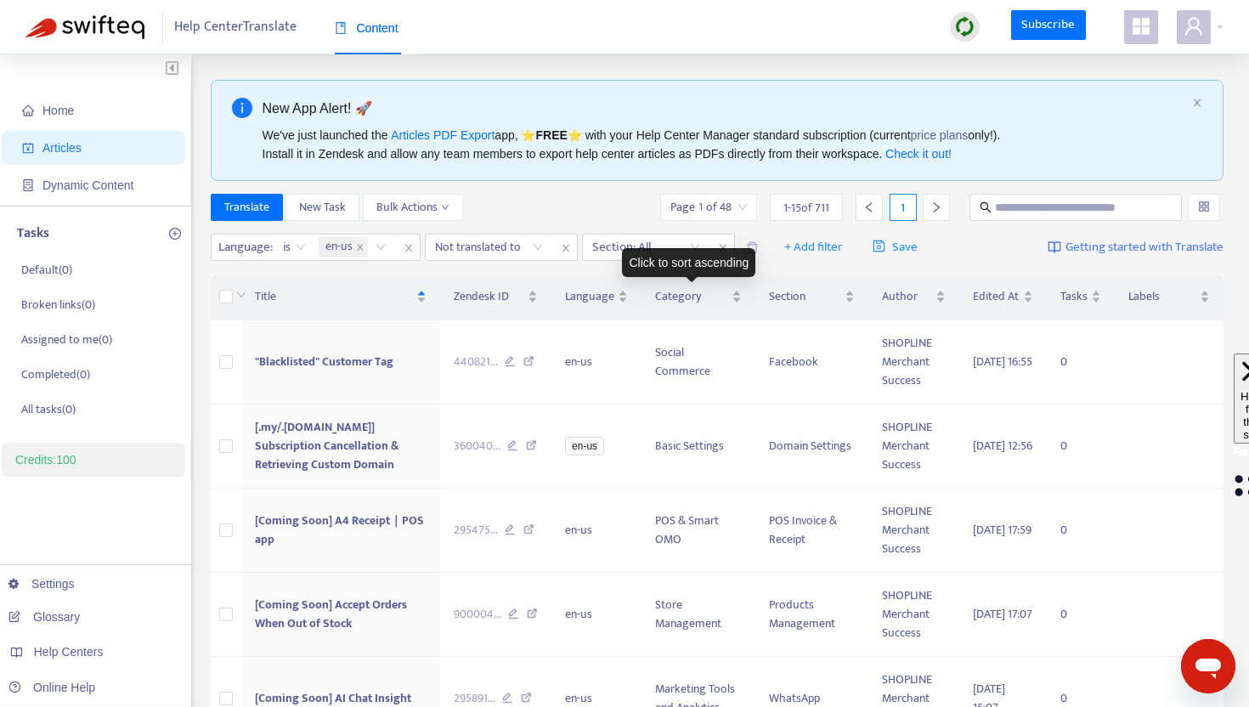
click at [653, 260] on div "Click to sort ascending" at bounding box center [688, 262] width 133 height 29
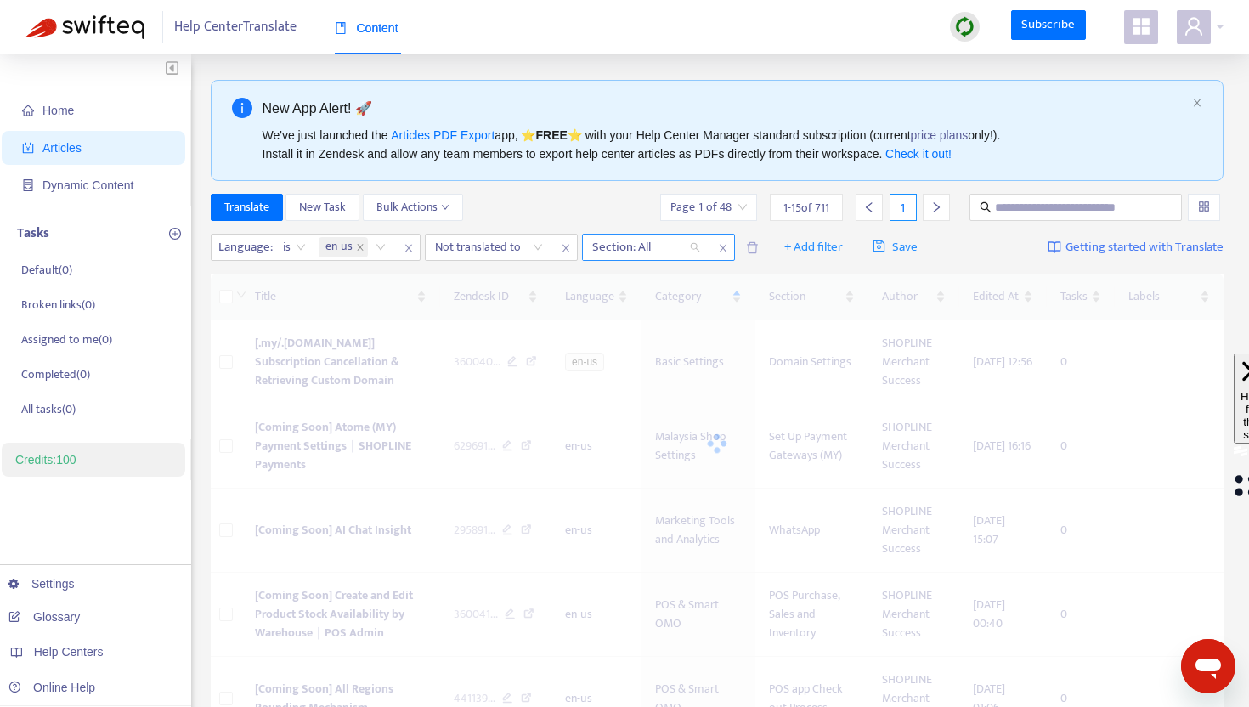
click at [610, 235] on div "Section: All" at bounding box center [646, 246] width 127 height 25
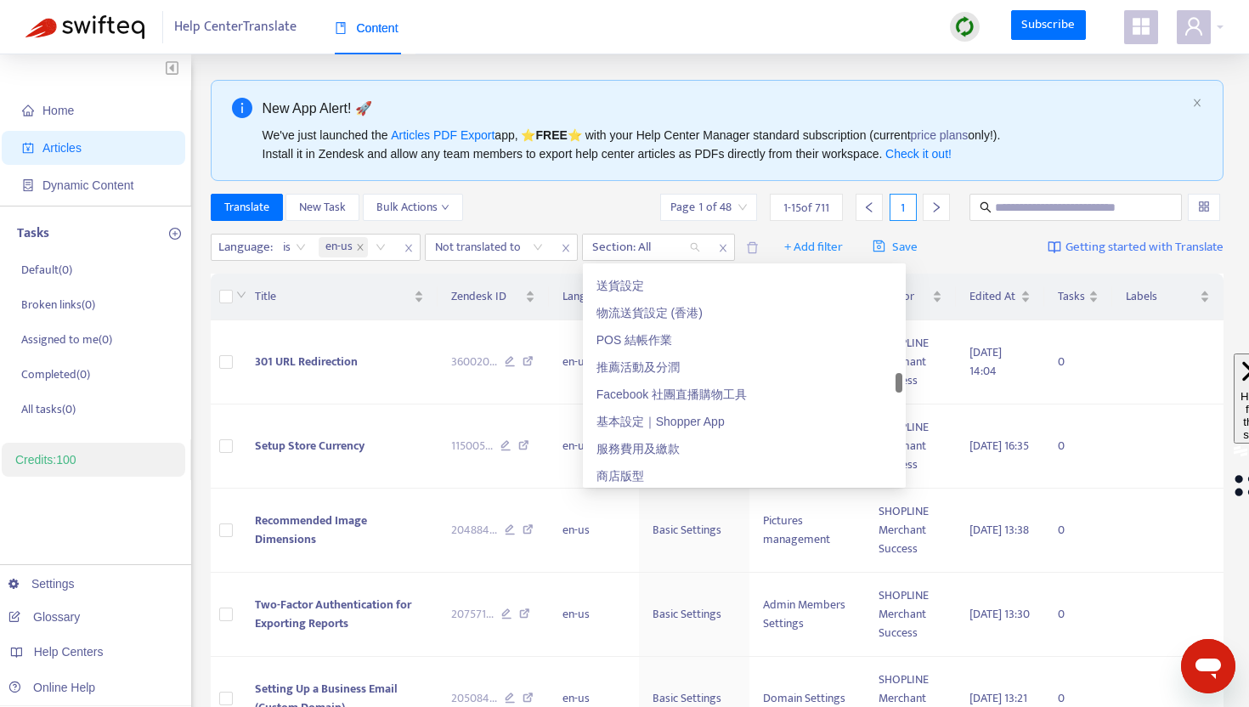
scroll to position [1266, 0]
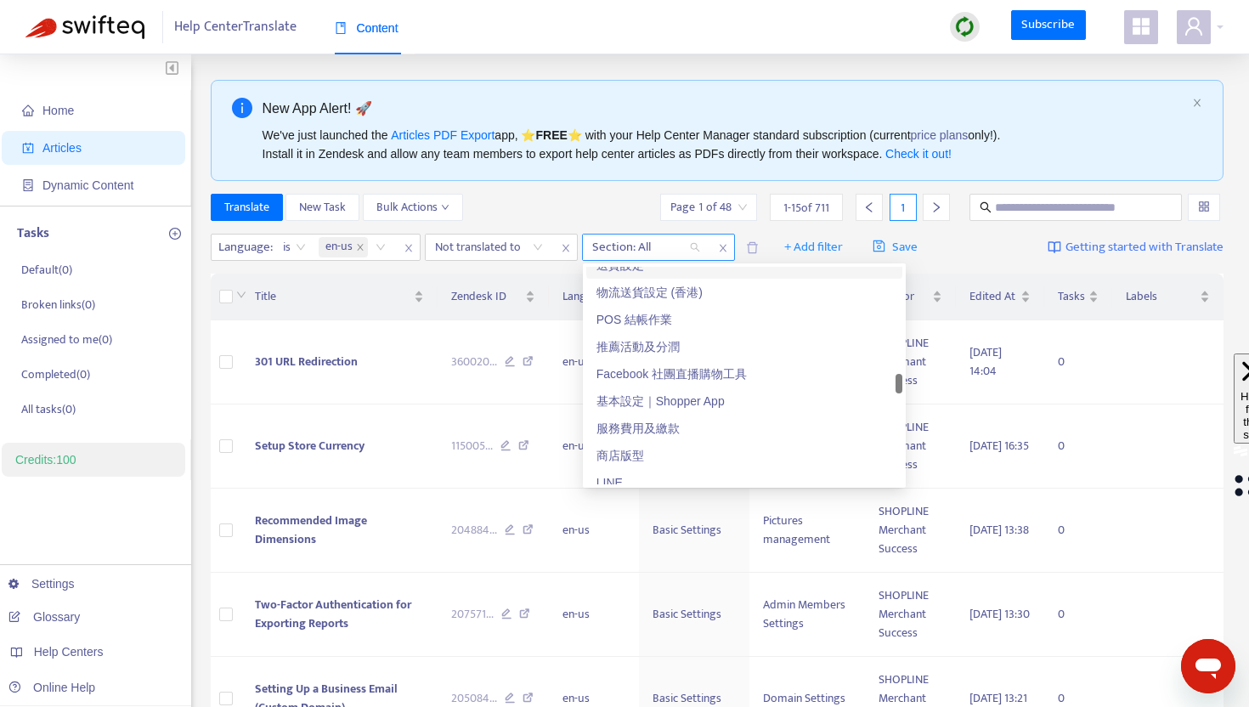
click at [652, 242] on div at bounding box center [637, 247] width 103 height 20
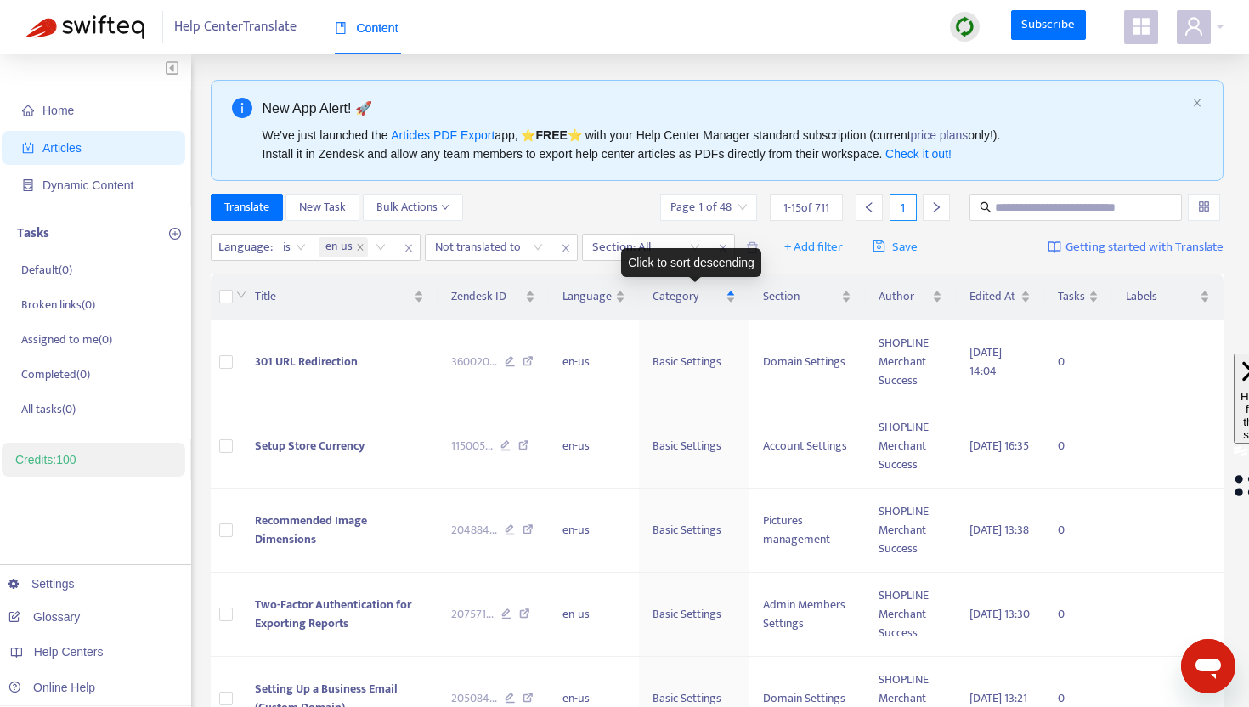
click at [661, 250] on div "Click to sort descending" at bounding box center [691, 262] width 140 height 29
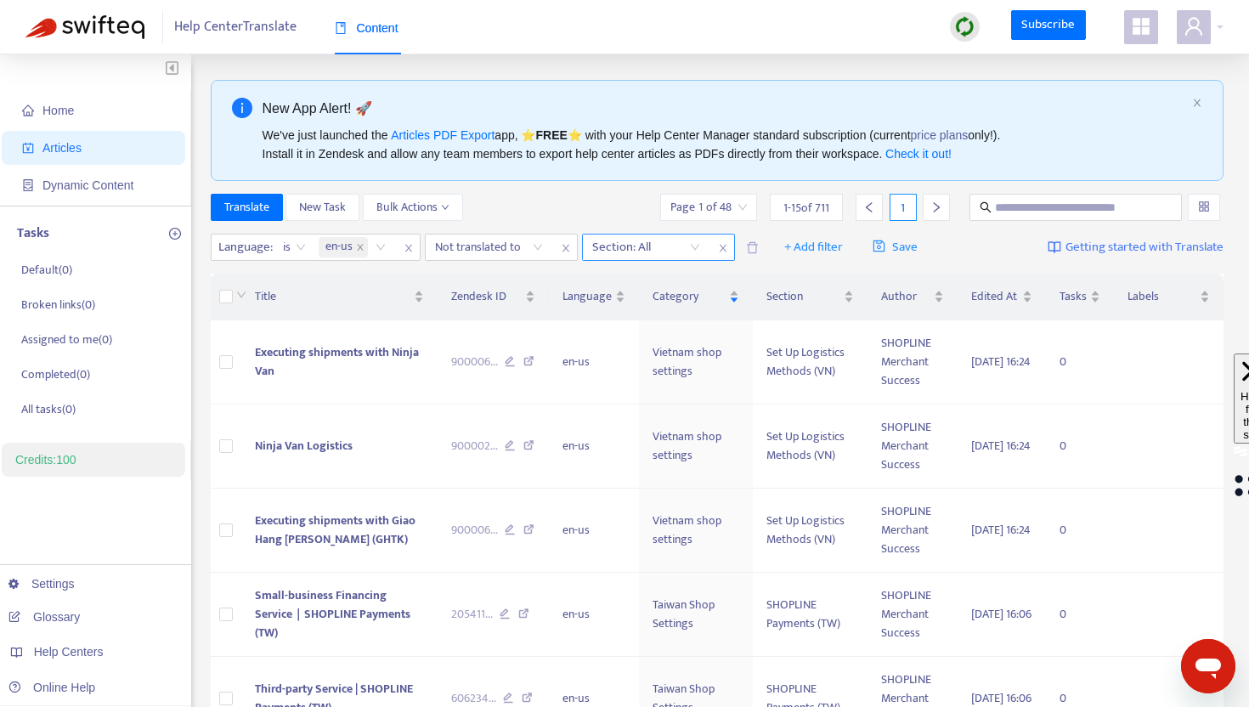
click at [661, 243] on div at bounding box center [637, 247] width 103 height 20
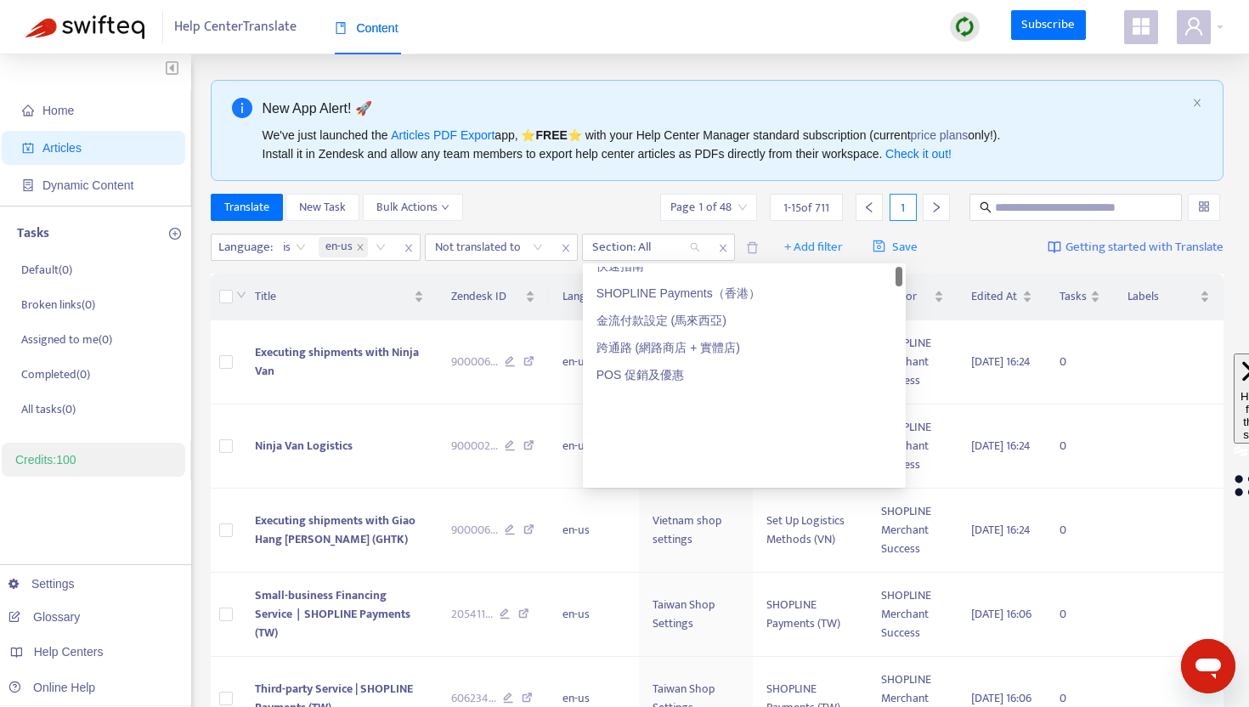
scroll to position [0, 0]
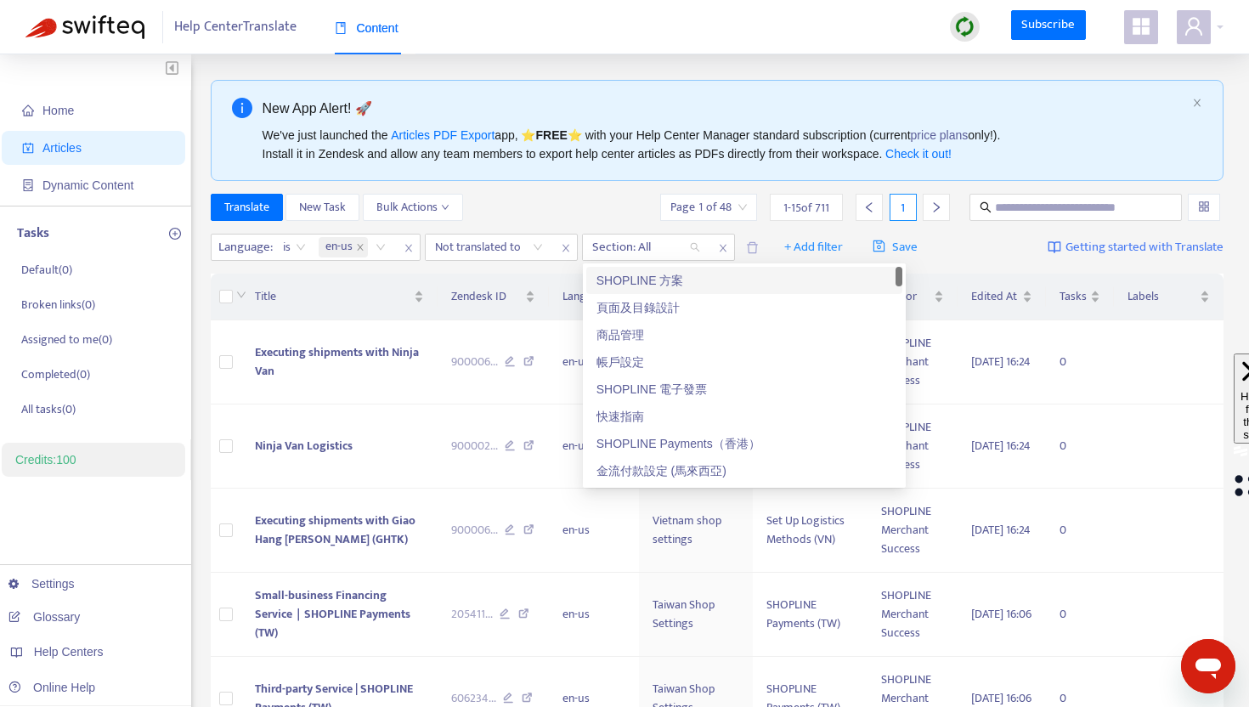
click at [645, 285] on div "SHOPLINE 方案" at bounding box center [744, 280] width 296 height 19
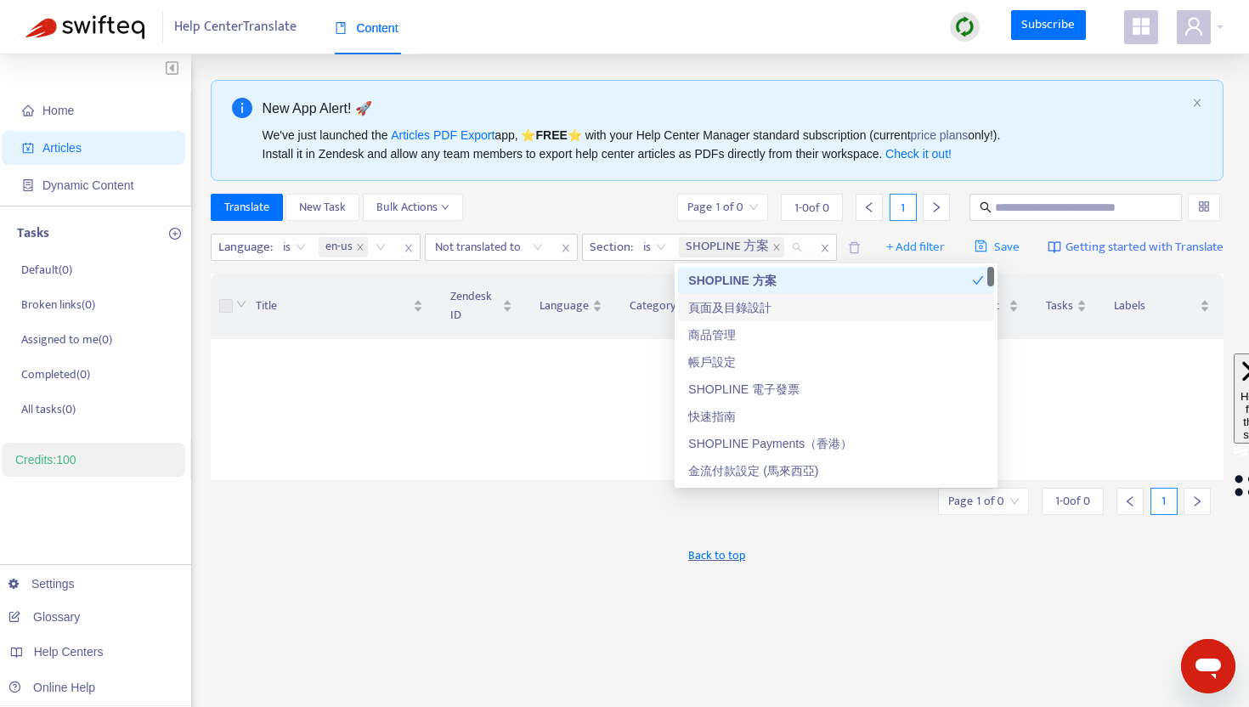
click at [739, 307] on div "頁面及目錄設計" at bounding box center [836, 307] width 296 height 19
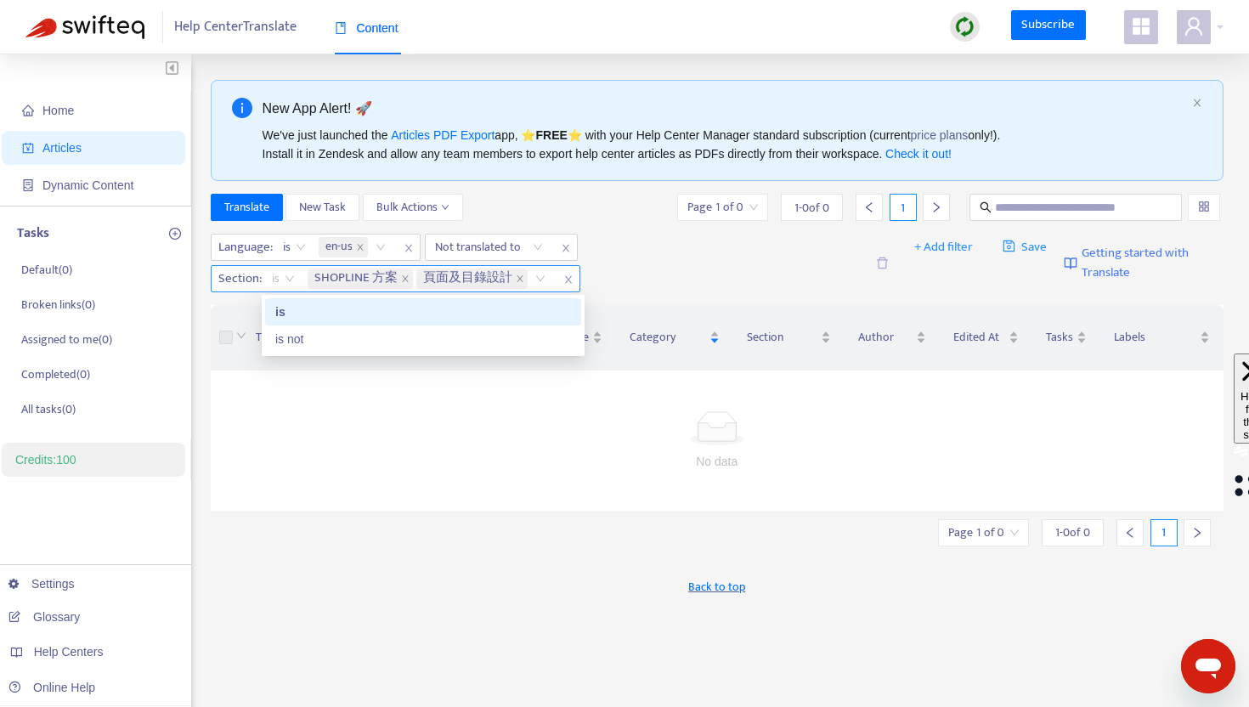
click at [283, 279] on span "is" at bounding box center [283, 278] width 23 height 25
click at [291, 337] on div "is not" at bounding box center [423, 339] width 296 height 19
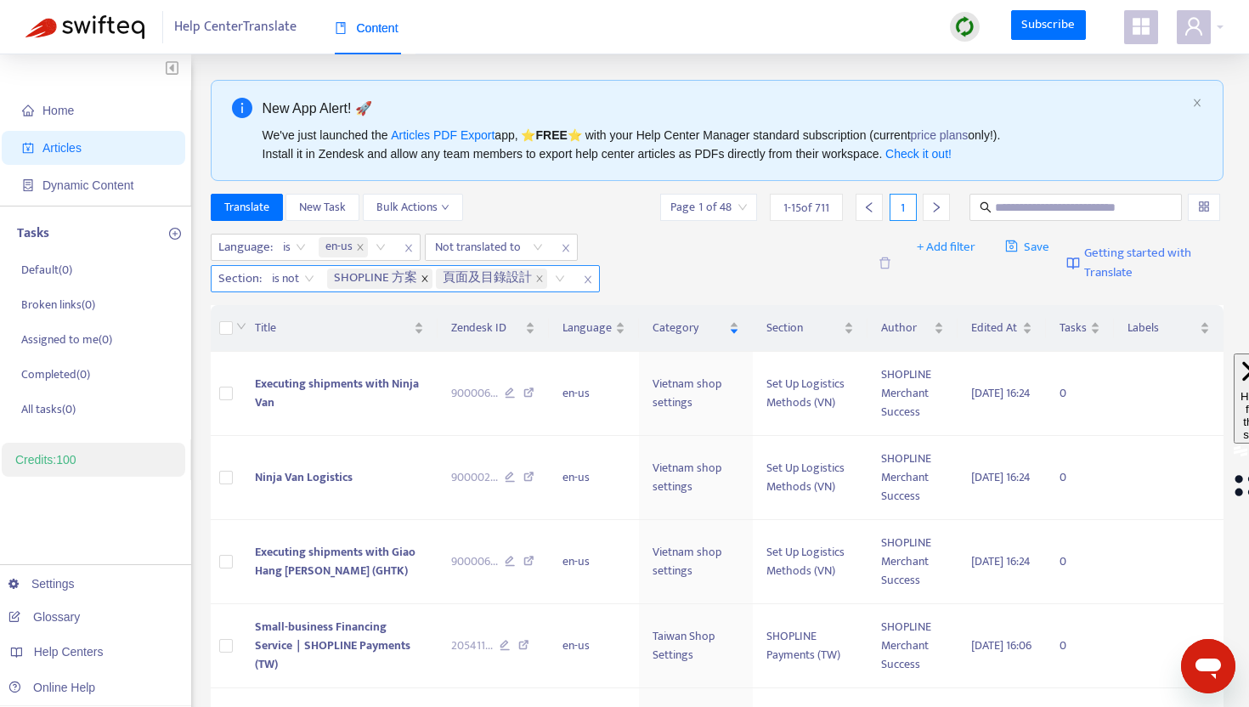
click at [421, 278] on icon "close" at bounding box center [425, 278] width 8 height 8
click at [427, 280] on icon "close" at bounding box center [430, 278] width 8 height 8
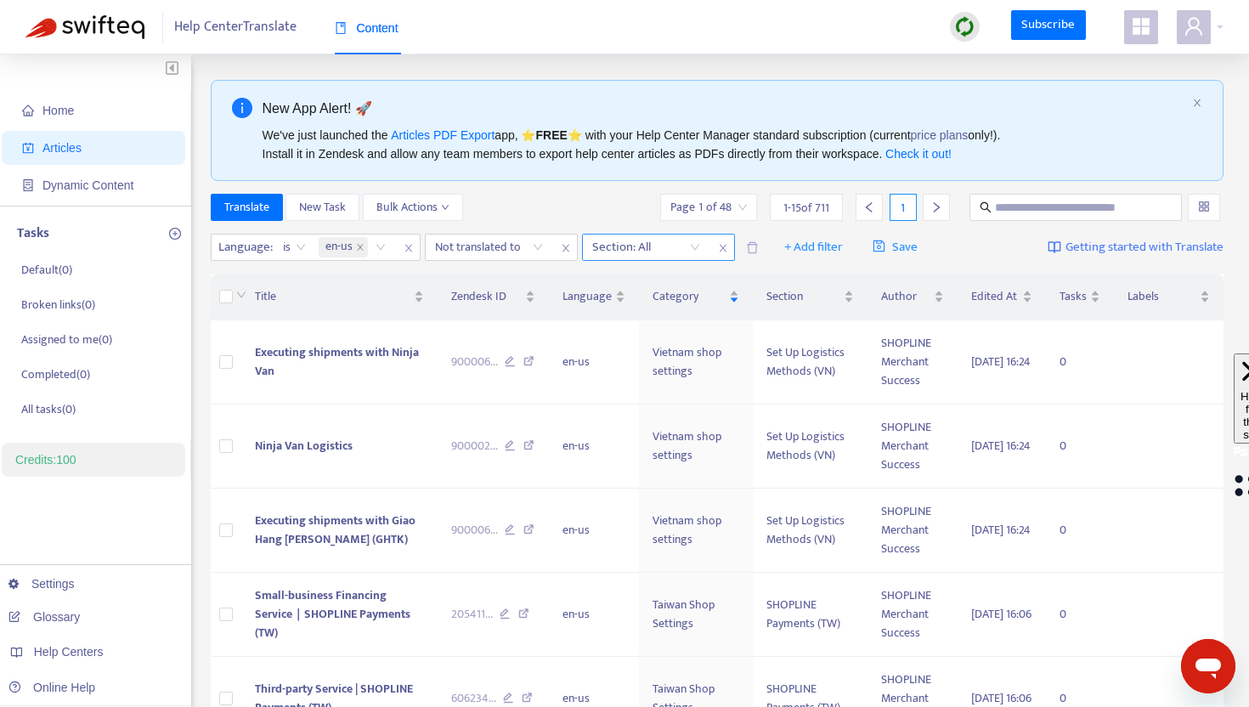
click at [634, 245] on div at bounding box center [637, 247] width 103 height 20
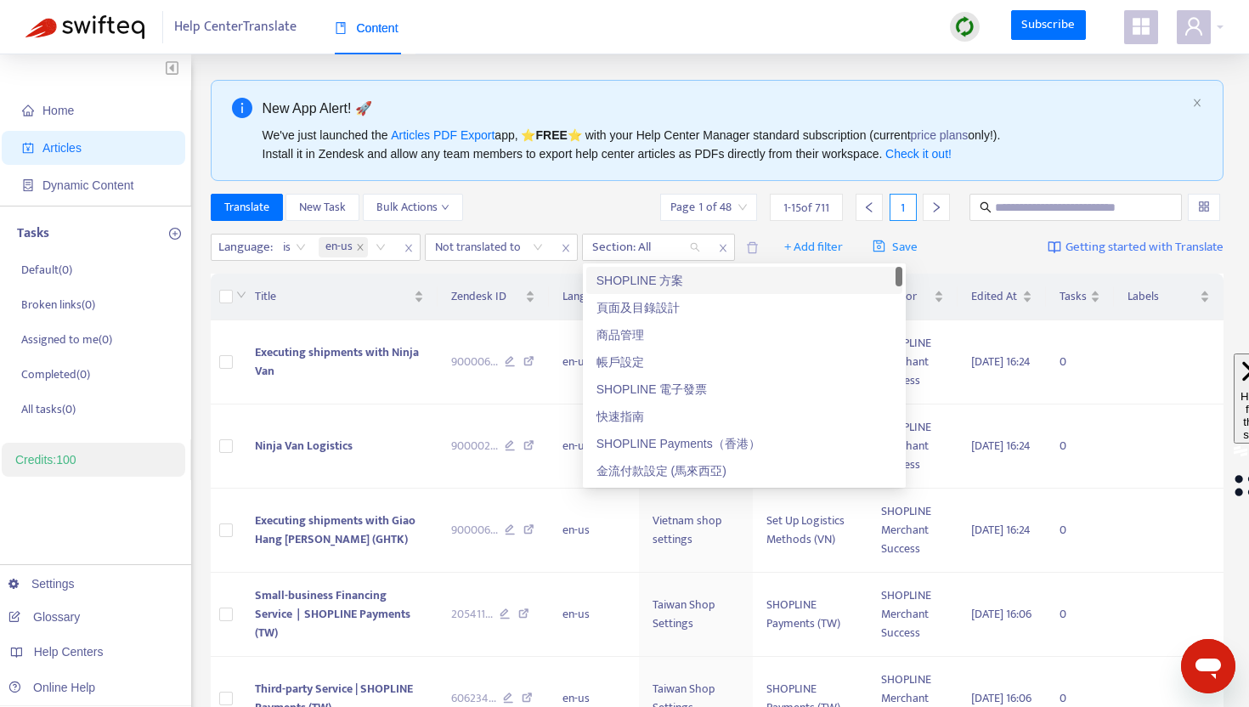
click at [651, 285] on div "SHOPLINE 方案" at bounding box center [744, 280] width 296 height 19
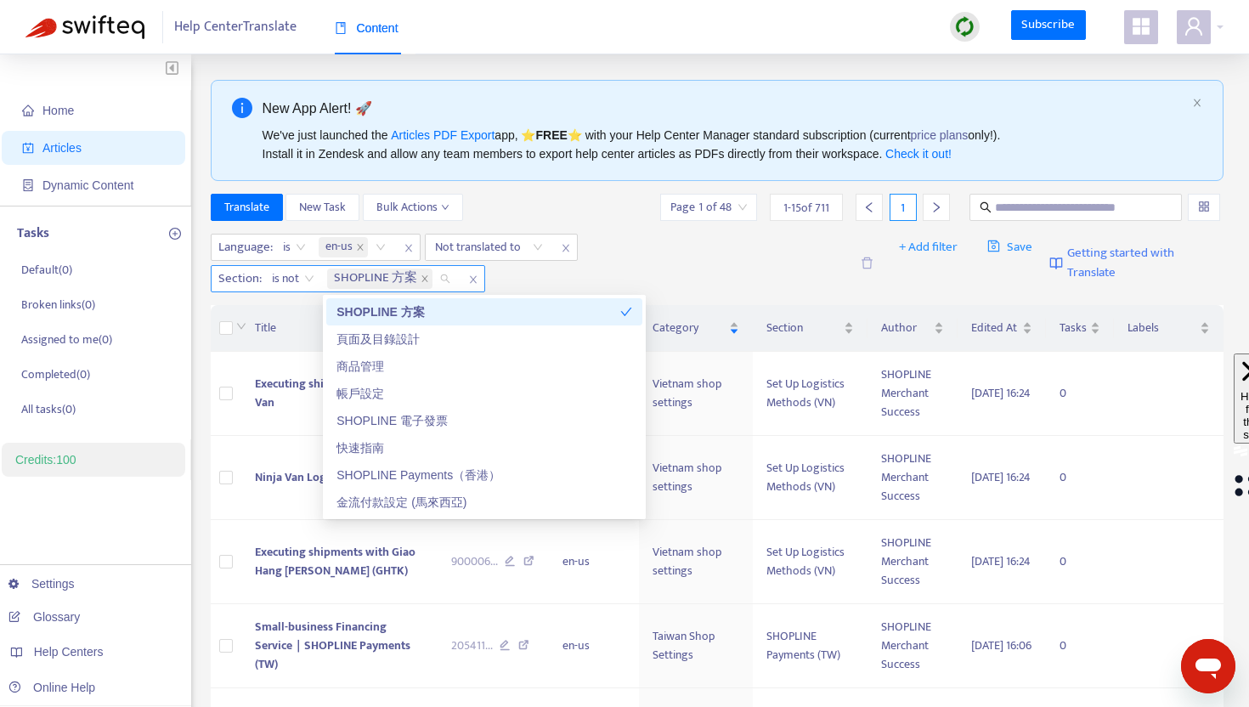
click at [295, 278] on span "is not" at bounding box center [293, 278] width 42 height 25
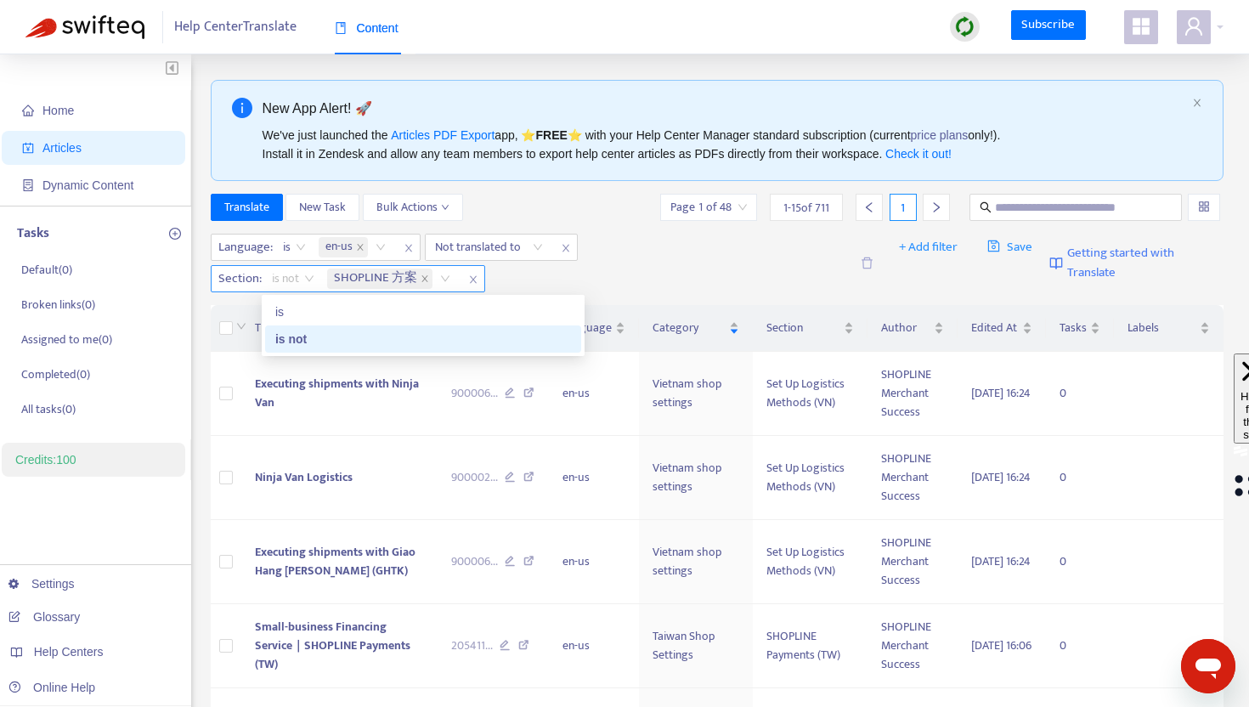
click at [448, 283] on div "SHOPLINE 方案" at bounding box center [392, 278] width 136 height 25
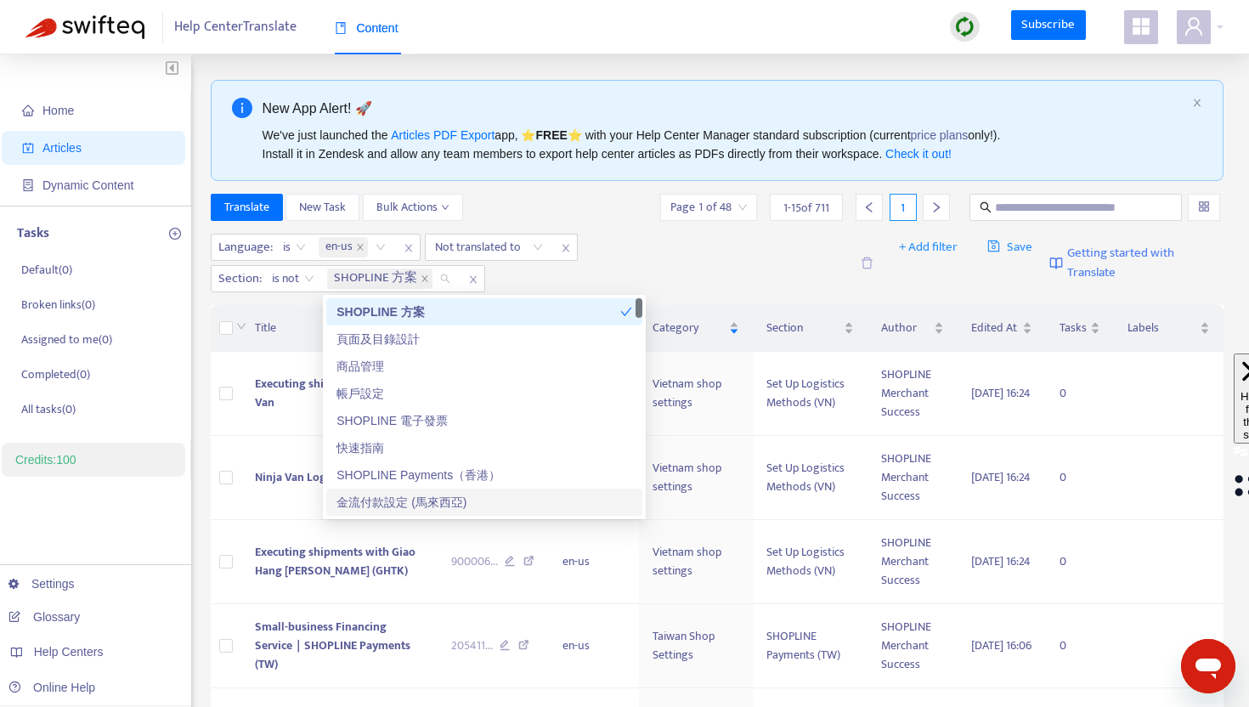
click at [455, 475] on div "SHOPLINE Payments（香港）" at bounding box center [484, 475] width 296 height 19
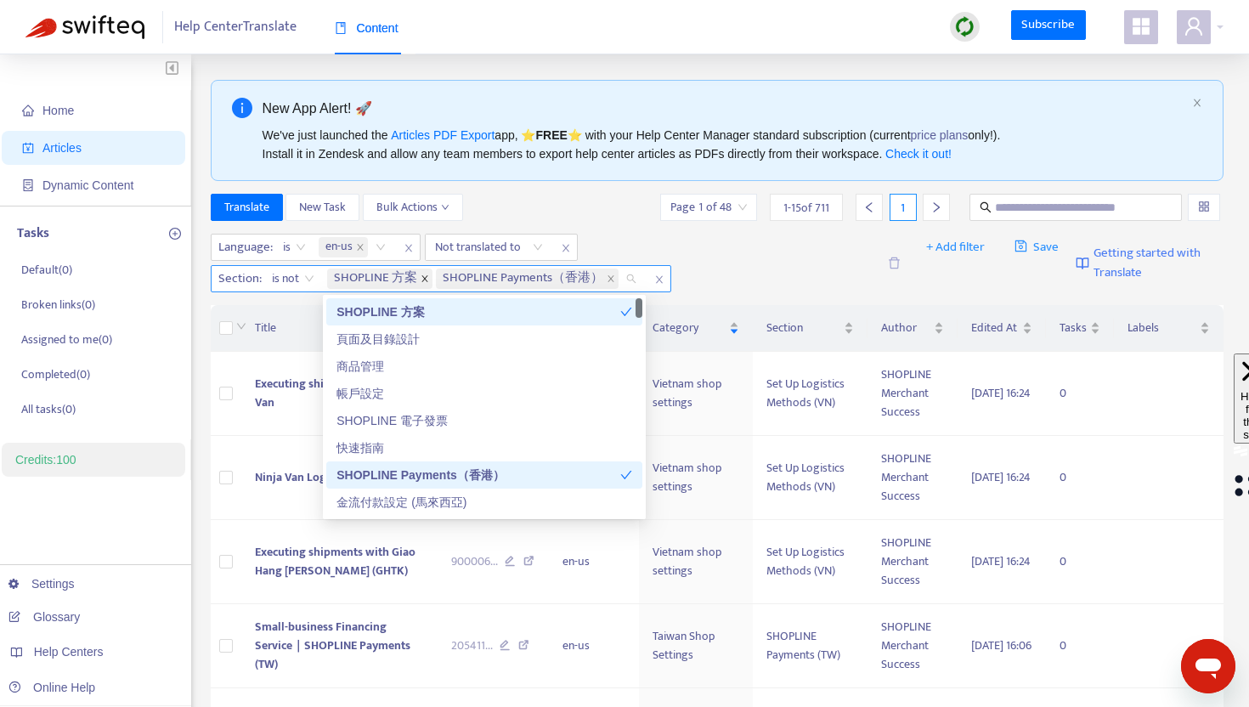
click at [423, 278] on icon "close" at bounding box center [424, 279] width 6 height 6
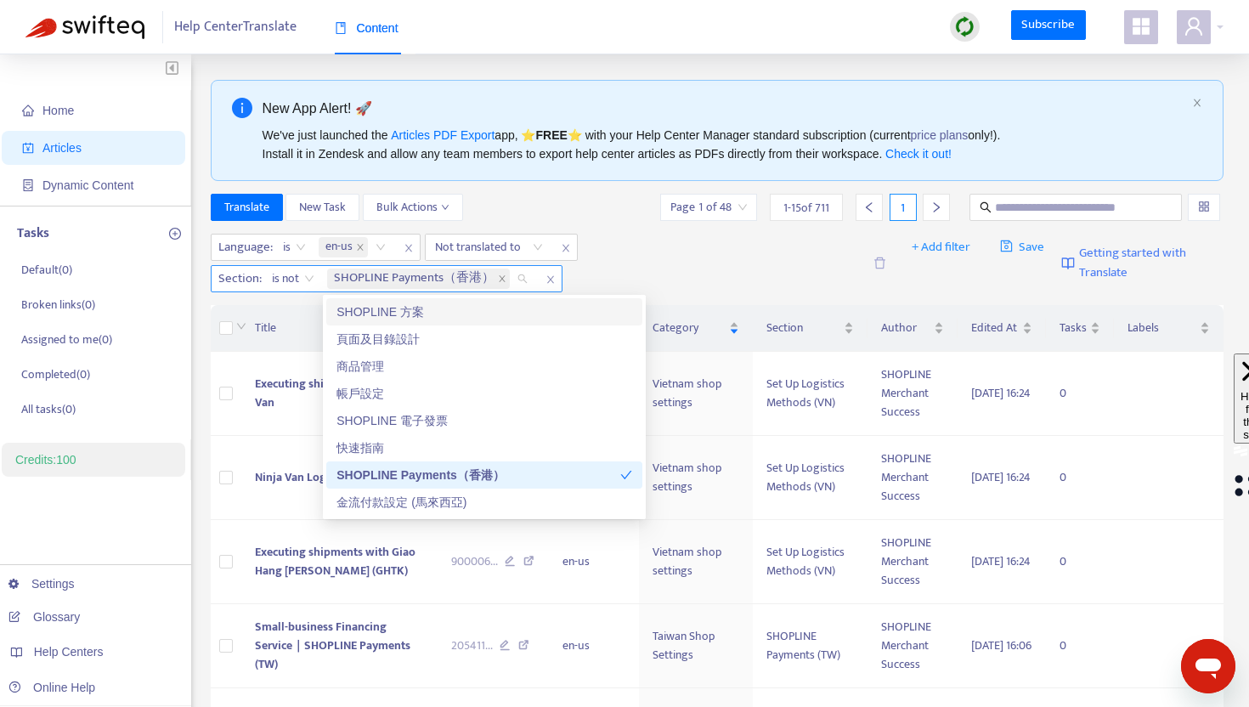
click at [672, 292] on div "Language : is en-us Not translated to Section : is not SHOPLINE Payments（香港） + …" at bounding box center [718, 263] width 1014 height 71
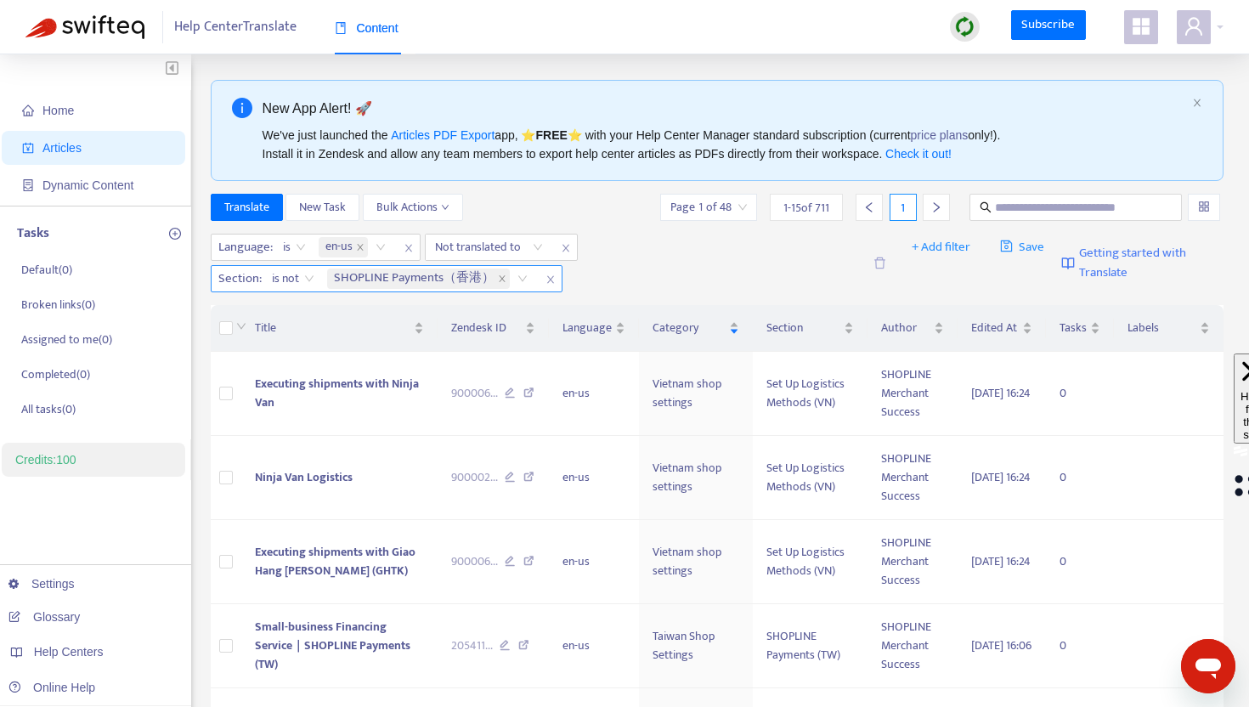
click at [554, 276] on icon "close" at bounding box center [550, 279] width 10 height 10
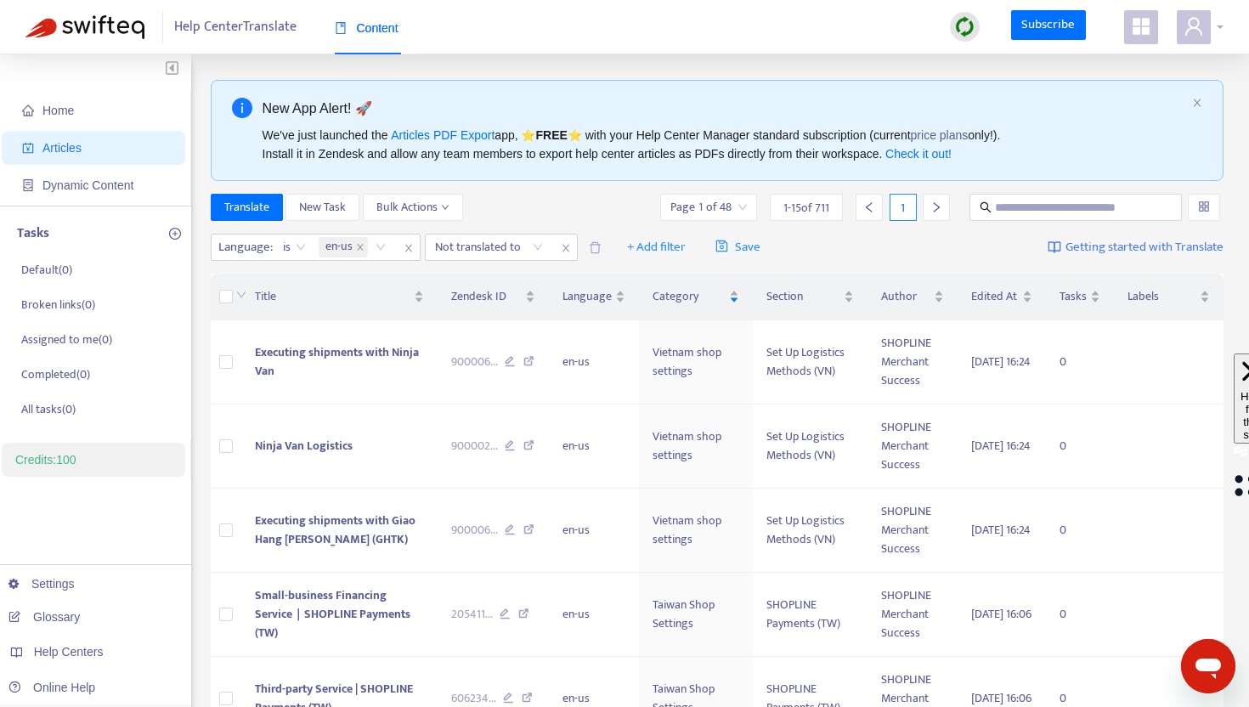
click at [1188, 27] on icon "user" at bounding box center [1193, 26] width 20 height 20
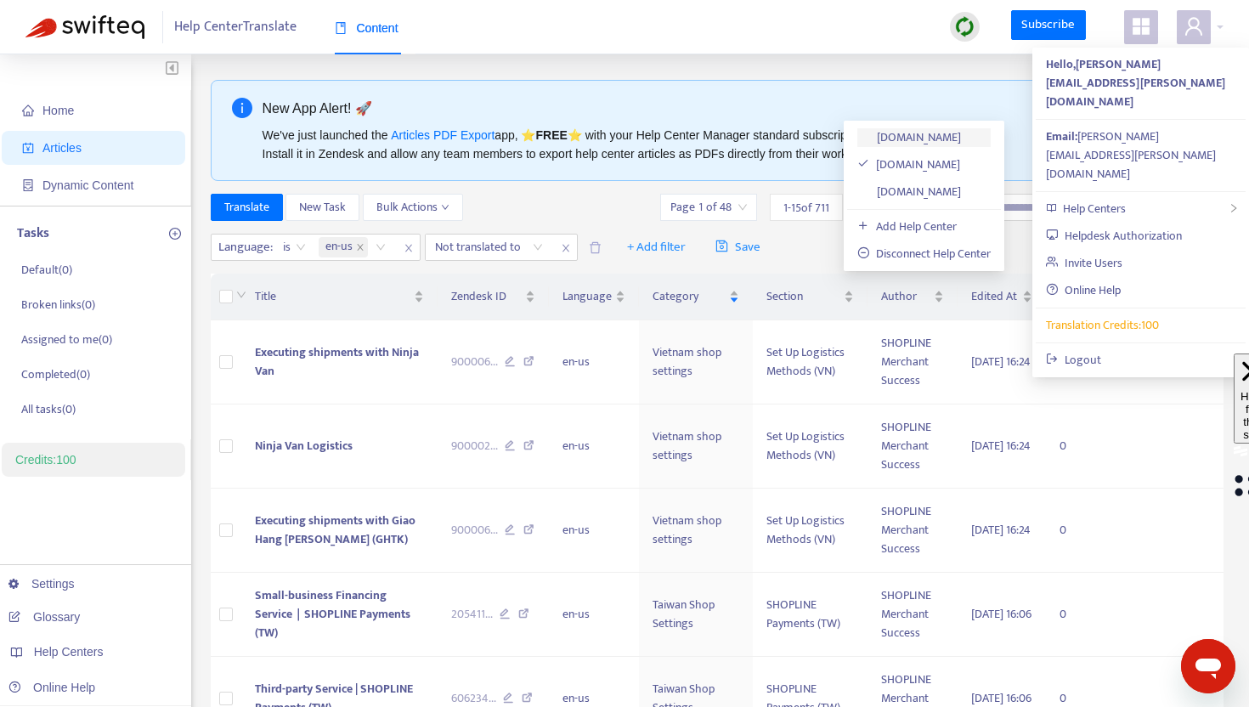
click at [961, 138] on link "[DOMAIN_NAME]" at bounding box center [909, 137] width 104 height 20
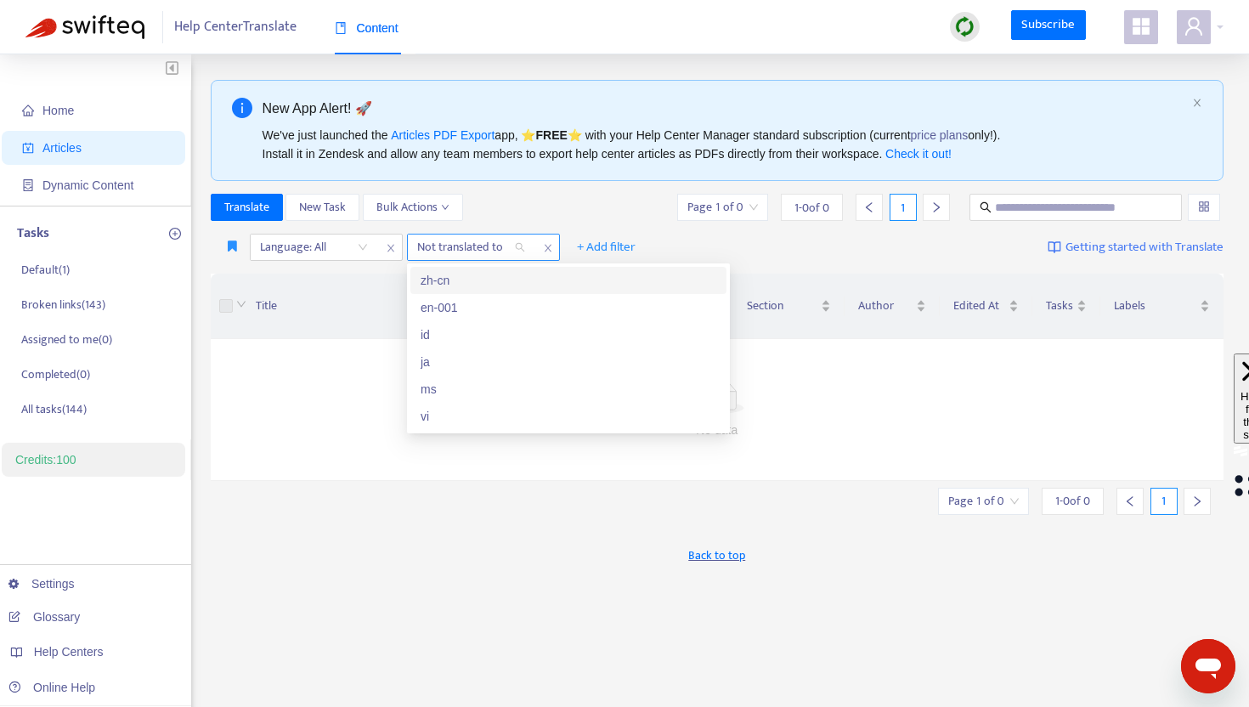
click at [466, 248] on div at bounding box center [462, 247] width 103 height 20
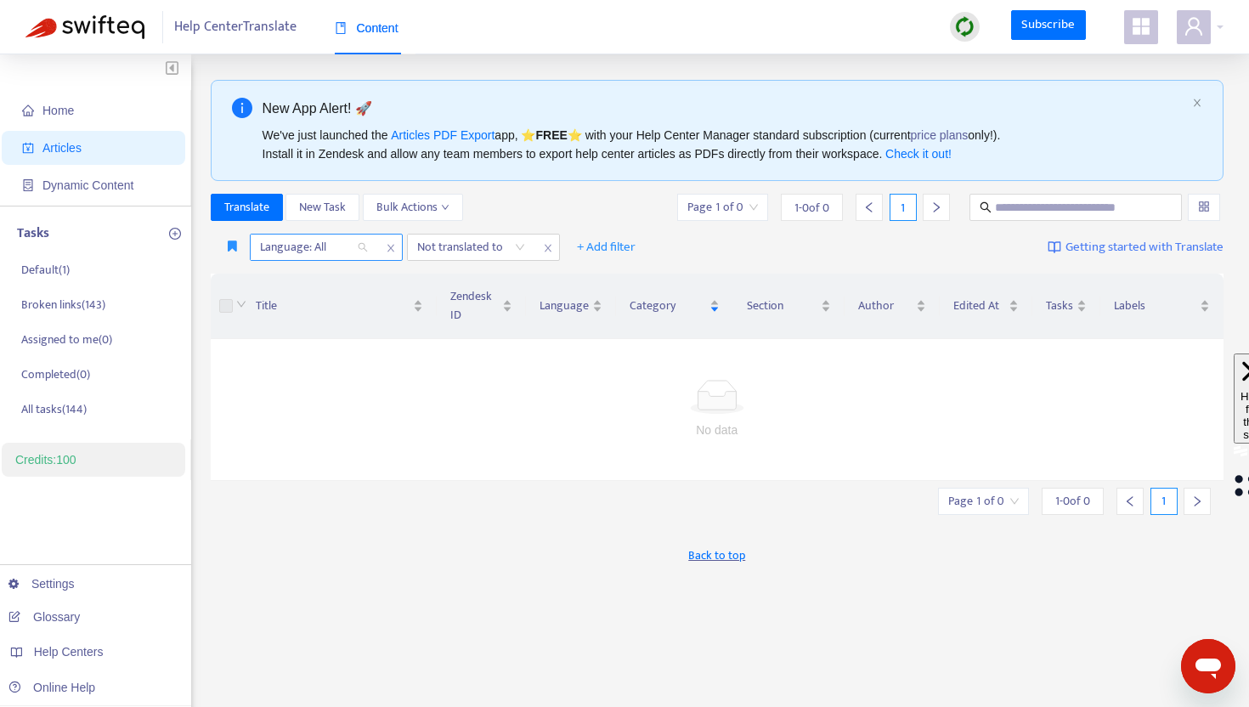
click at [356, 245] on div "Language: All" at bounding box center [314, 246] width 127 height 25
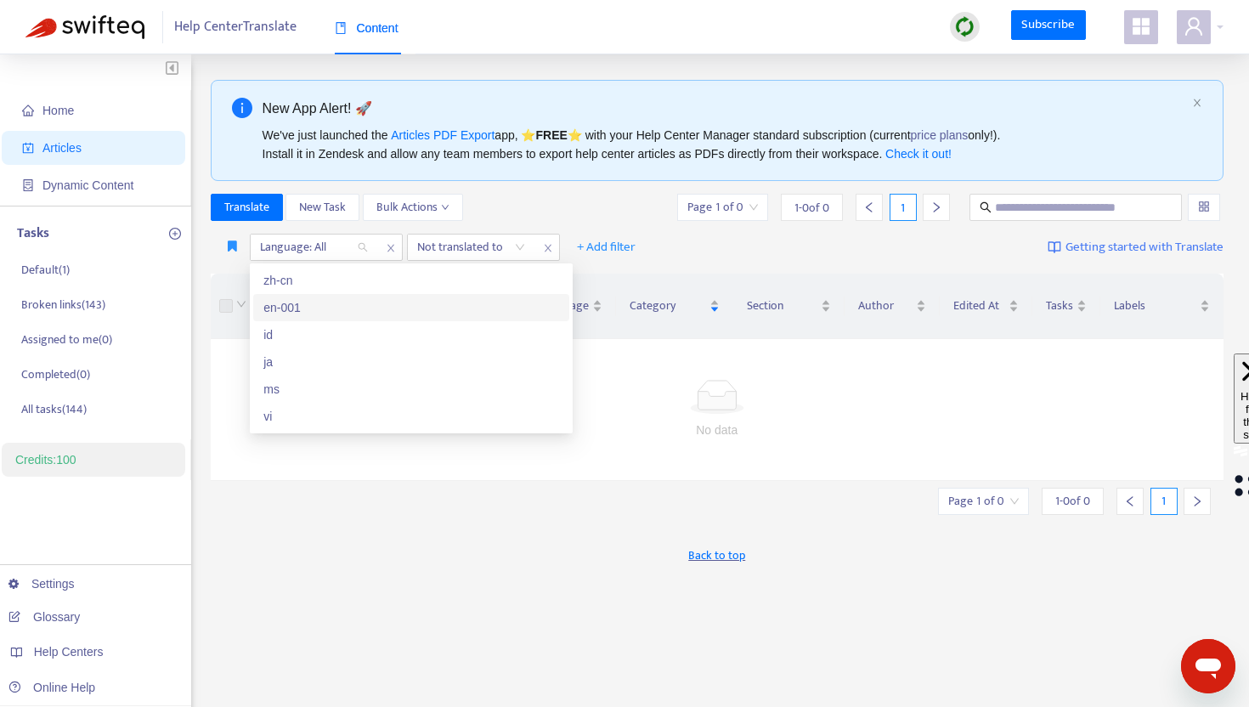
click at [295, 311] on div "en-001" at bounding box center [411, 307] width 296 height 19
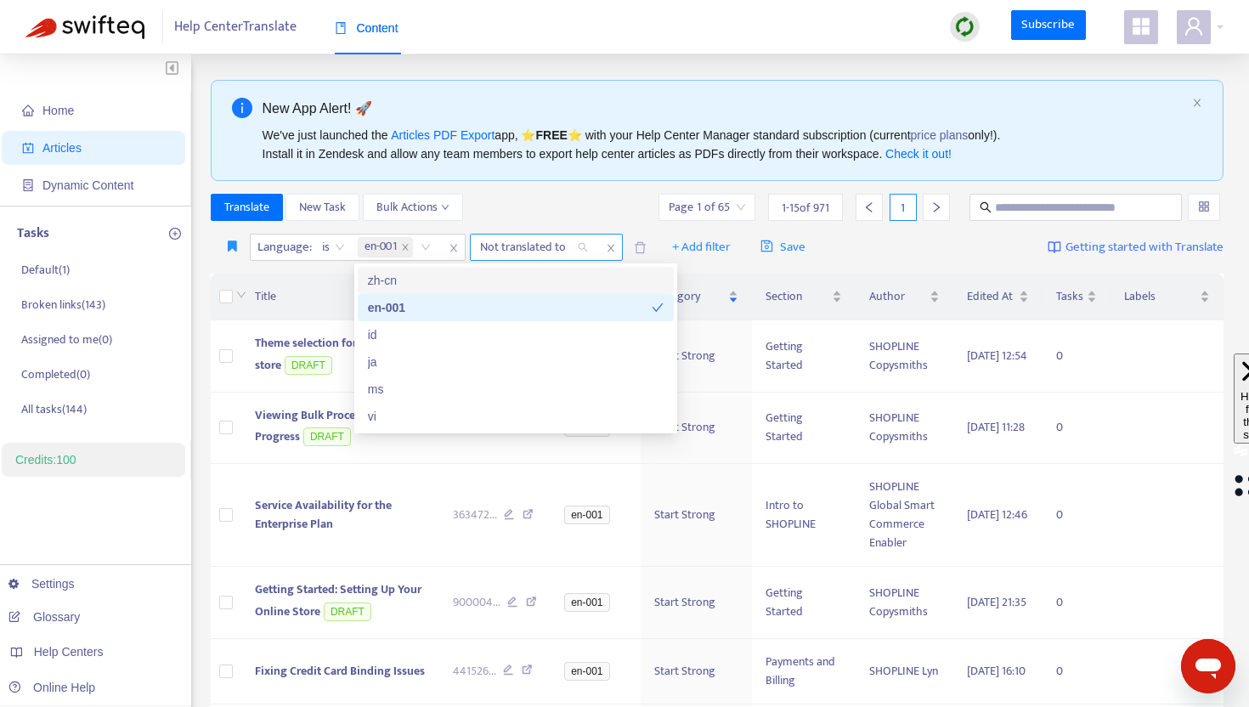
click at [523, 246] on div at bounding box center [525, 247] width 103 height 20
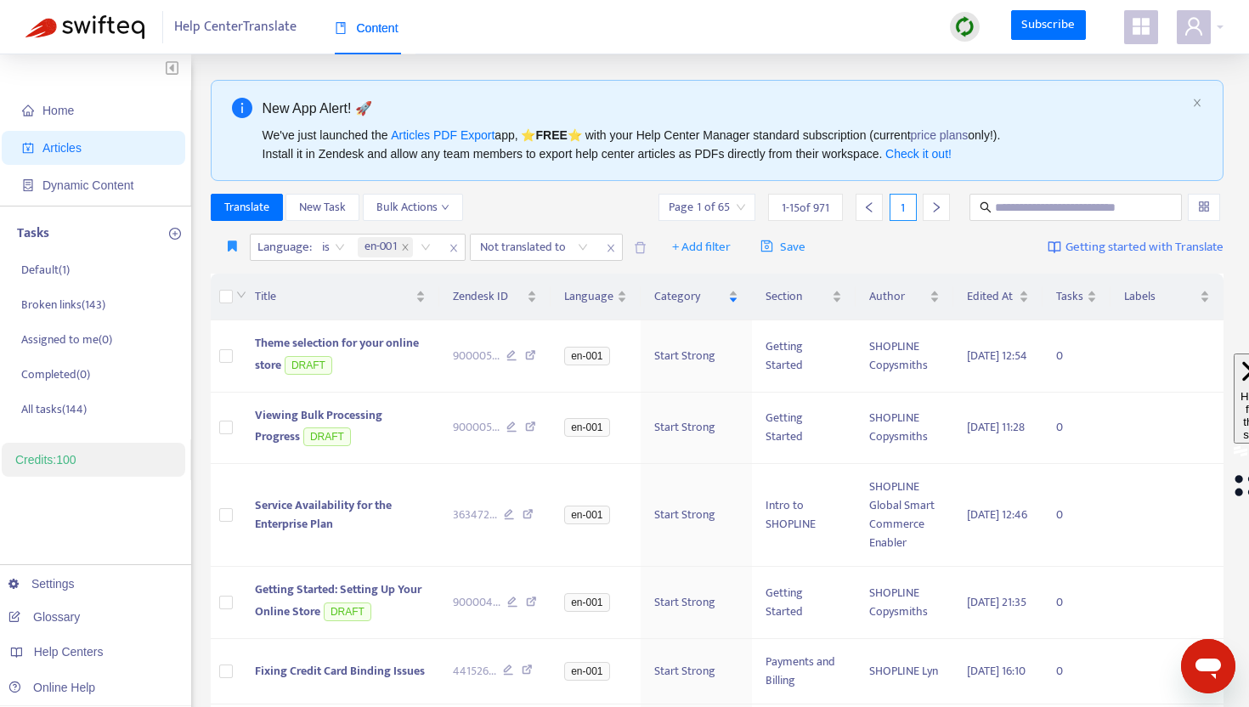
click at [856, 251] on div "Language : is en-001 Not translated to + Add filter Save Getting started with T…" at bounding box center [718, 248] width 1014 height 40
click at [508, 255] on div at bounding box center [525, 247] width 103 height 20
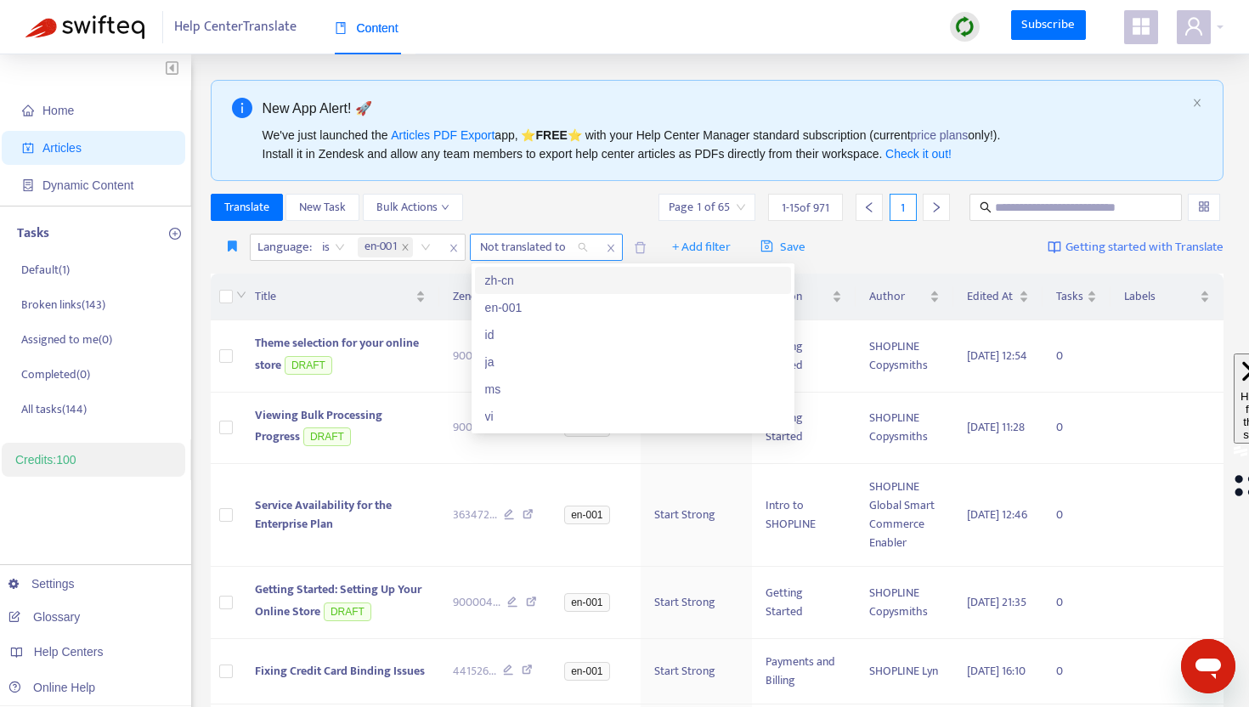
click at [558, 253] on div at bounding box center [525, 247] width 103 height 20
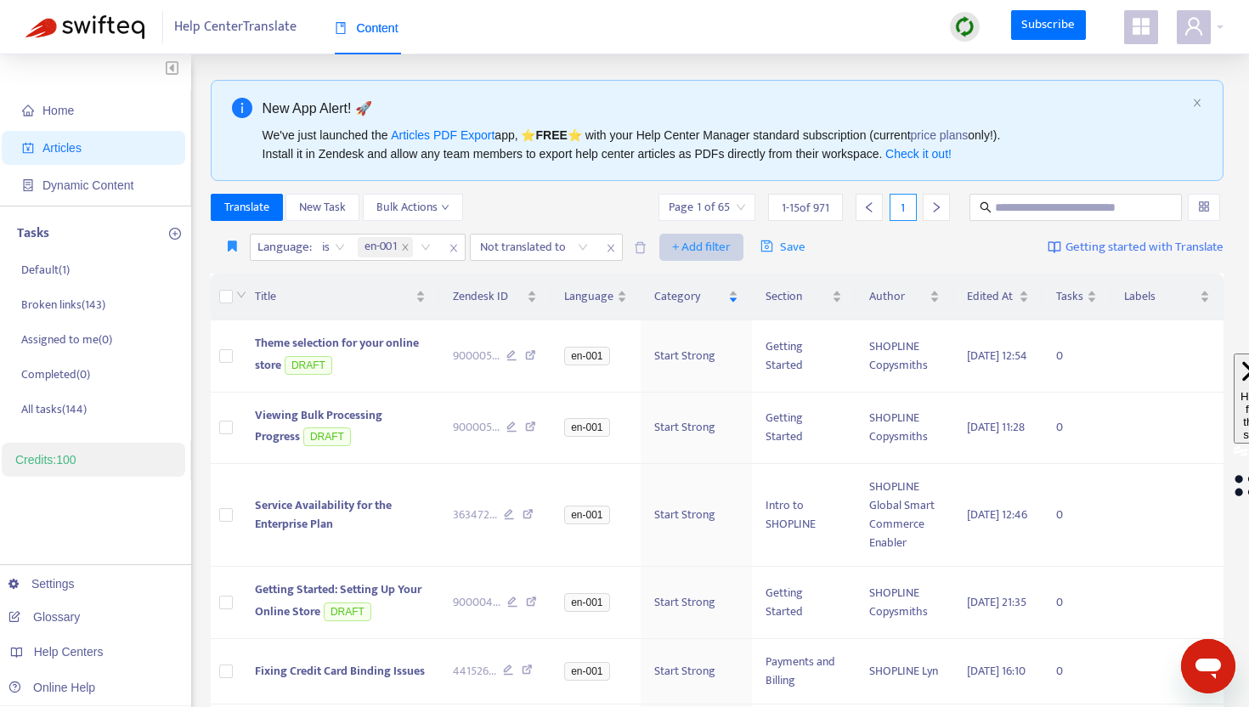
click at [699, 245] on span "+ Add filter" at bounding box center [701, 247] width 59 height 20
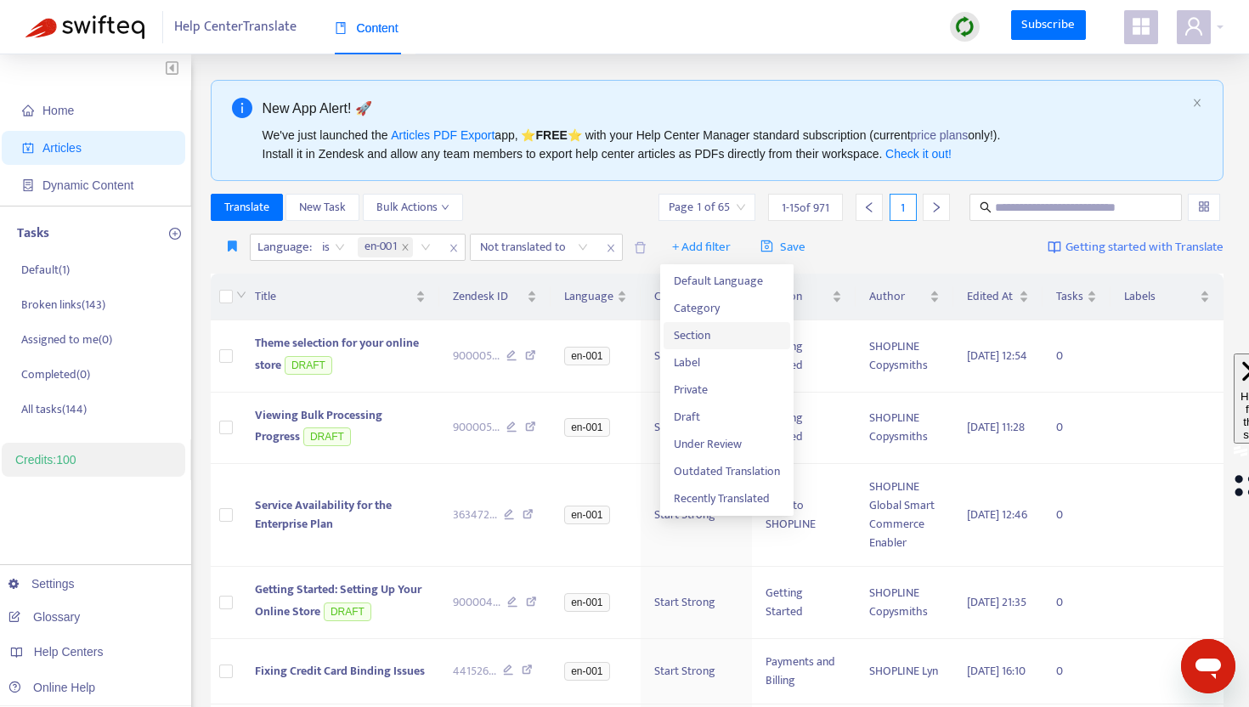
click at [694, 339] on span "Section" at bounding box center [727, 335] width 106 height 19
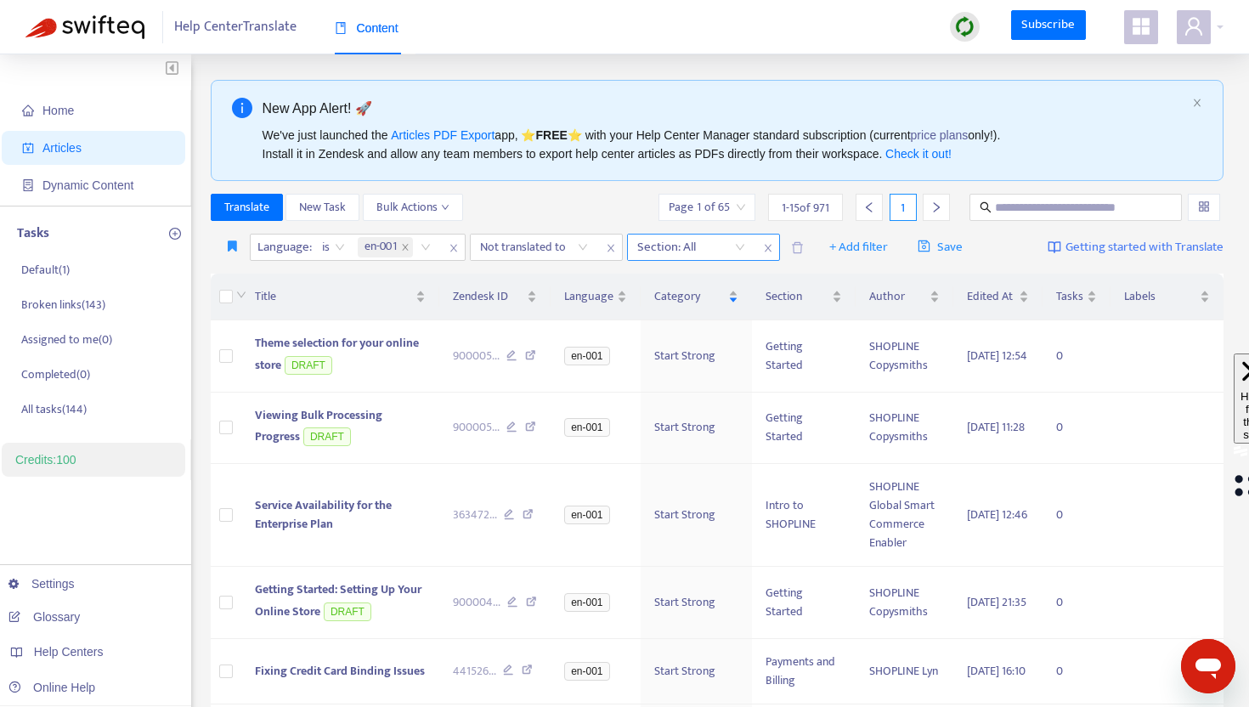
click at [681, 248] on div at bounding box center [682, 247] width 103 height 20
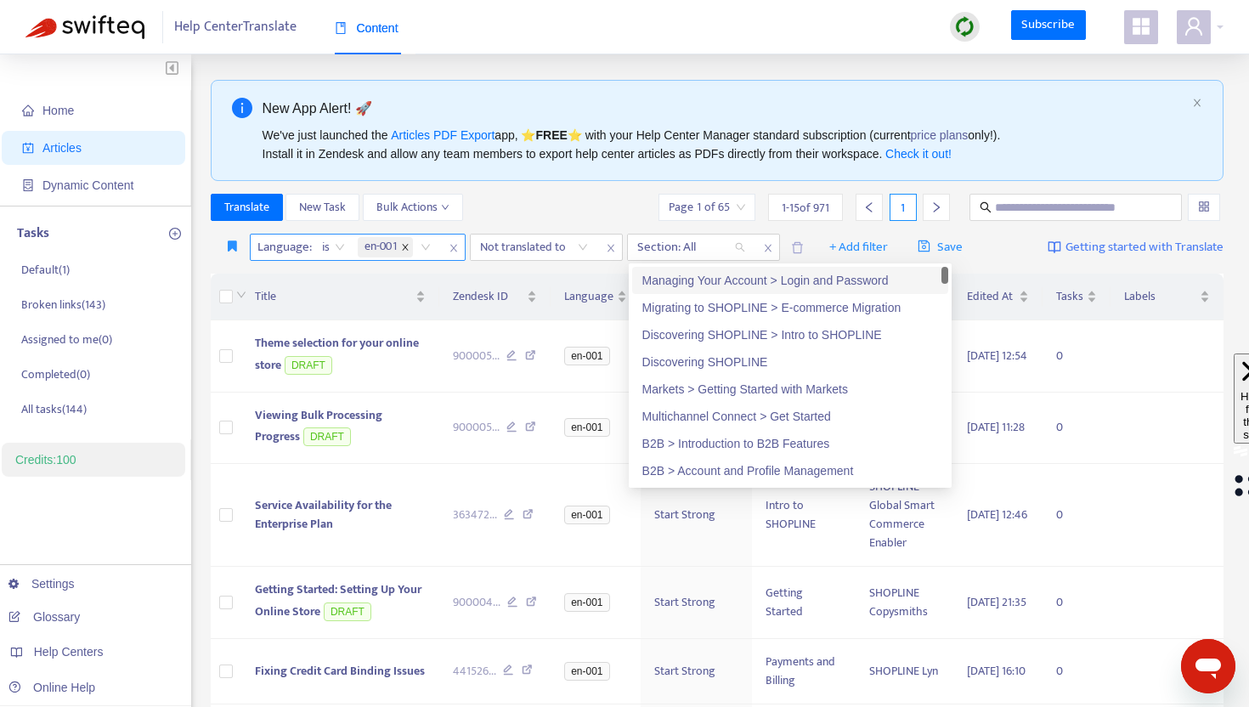
click at [405, 247] on icon "close" at bounding box center [405, 247] width 8 height 8
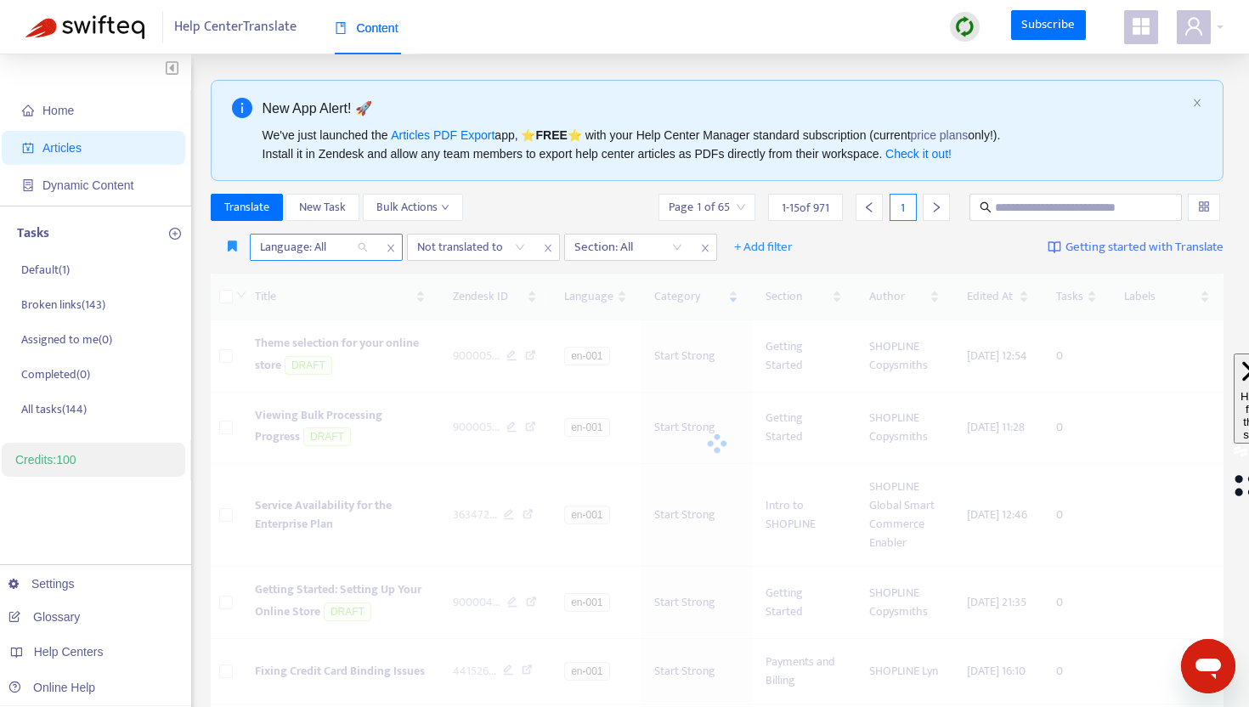
click at [347, 247] on div at bounding box center [305, 247] width 103 height 20
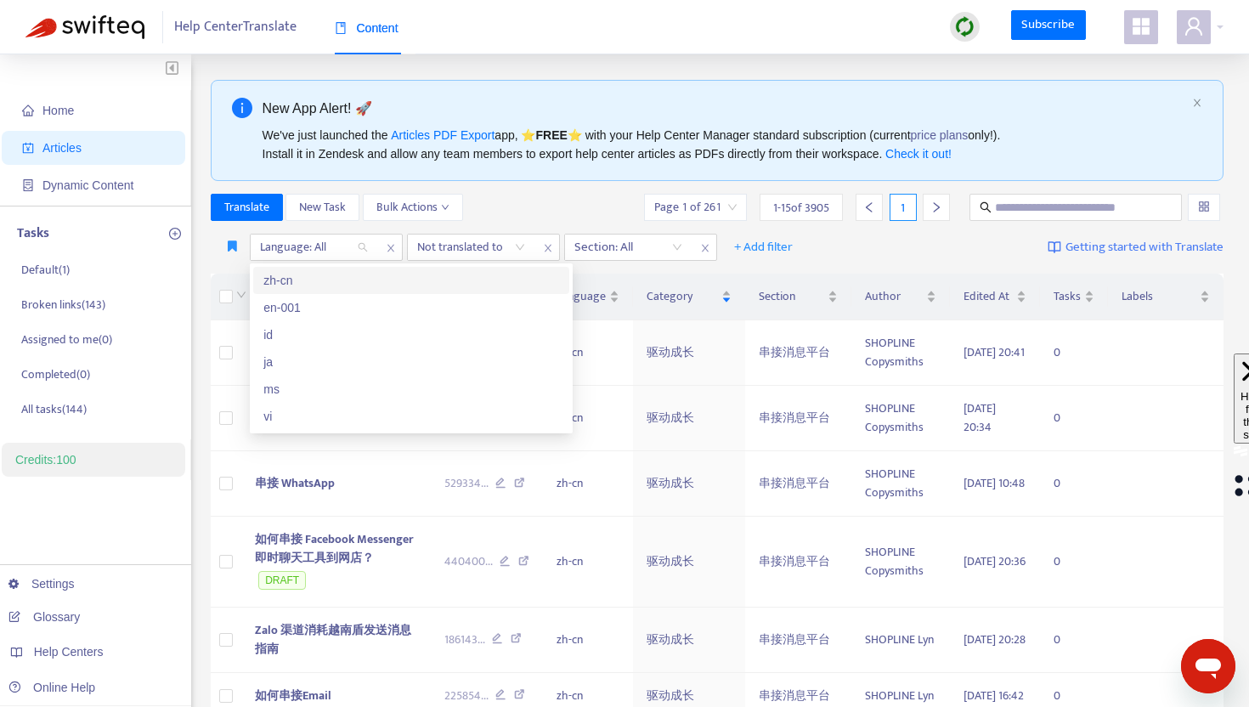
click at [291, 284] on div "zh-cn" at bounding box center [411, 280] width 296 height 19
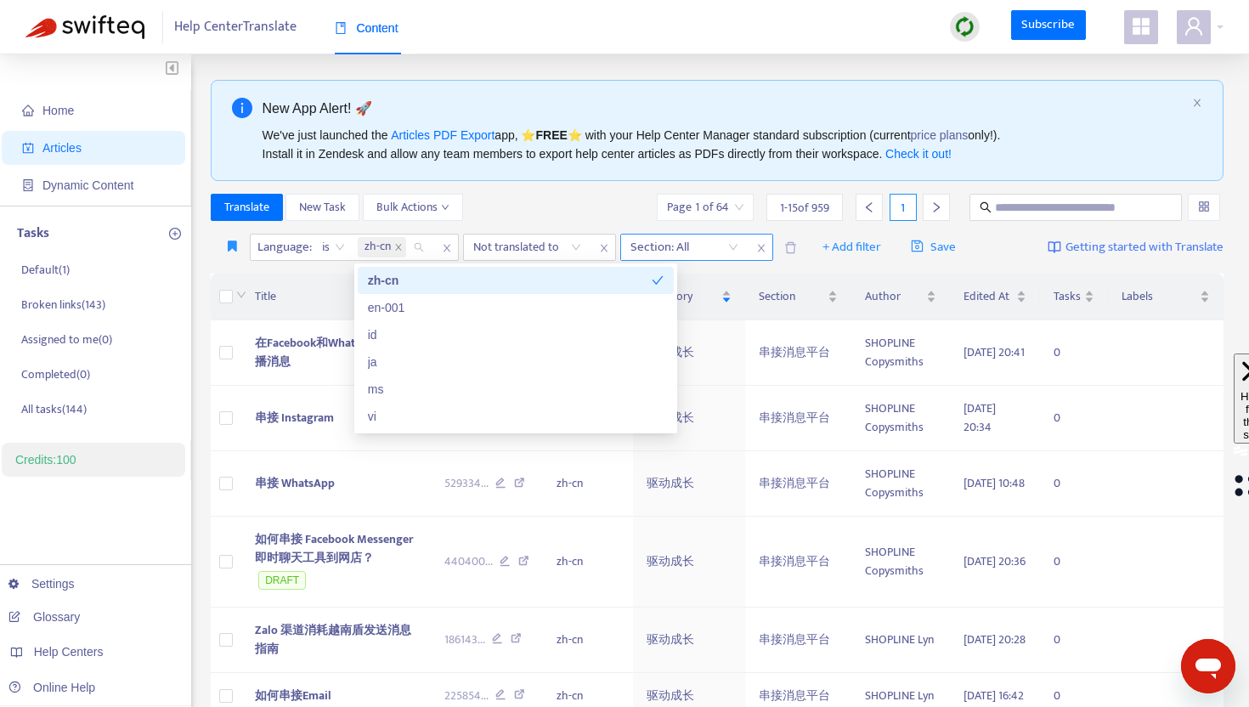
click at [667, 247] on div at bounding box center [675, 247] width 103 height 20
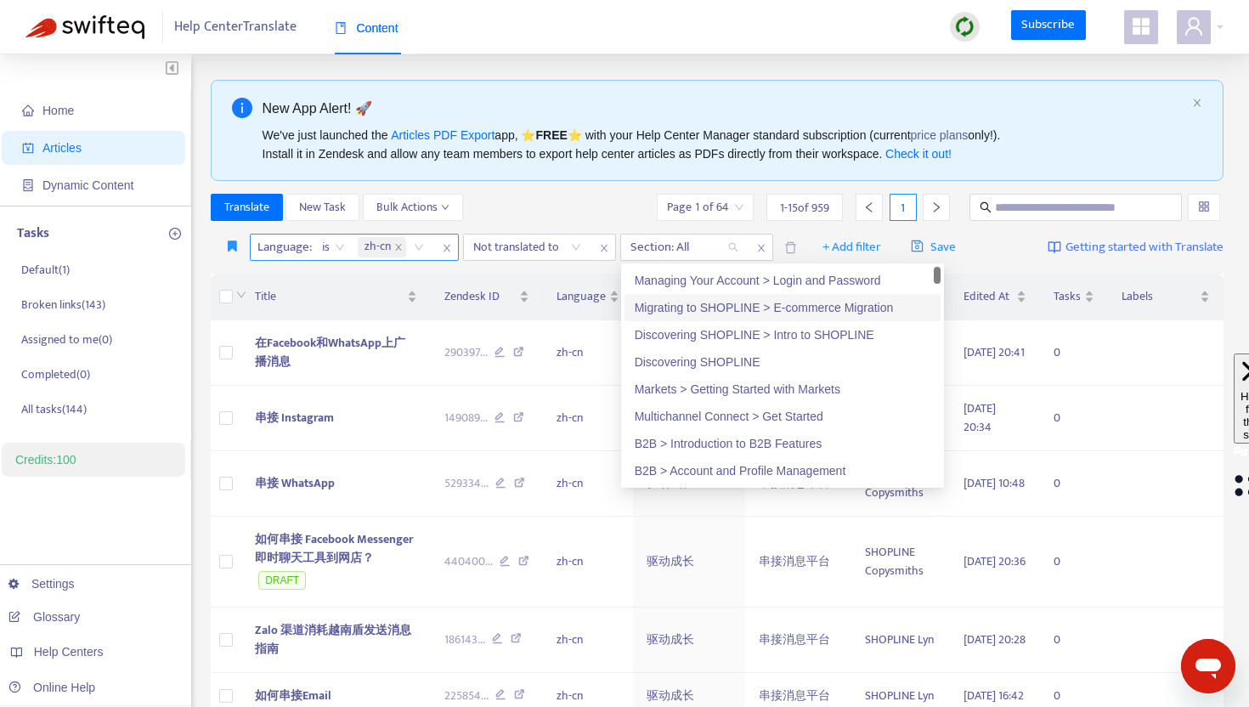
click at [390, 244] on span "zh-cn" at bounding box center [382, 247] width 48 height 20
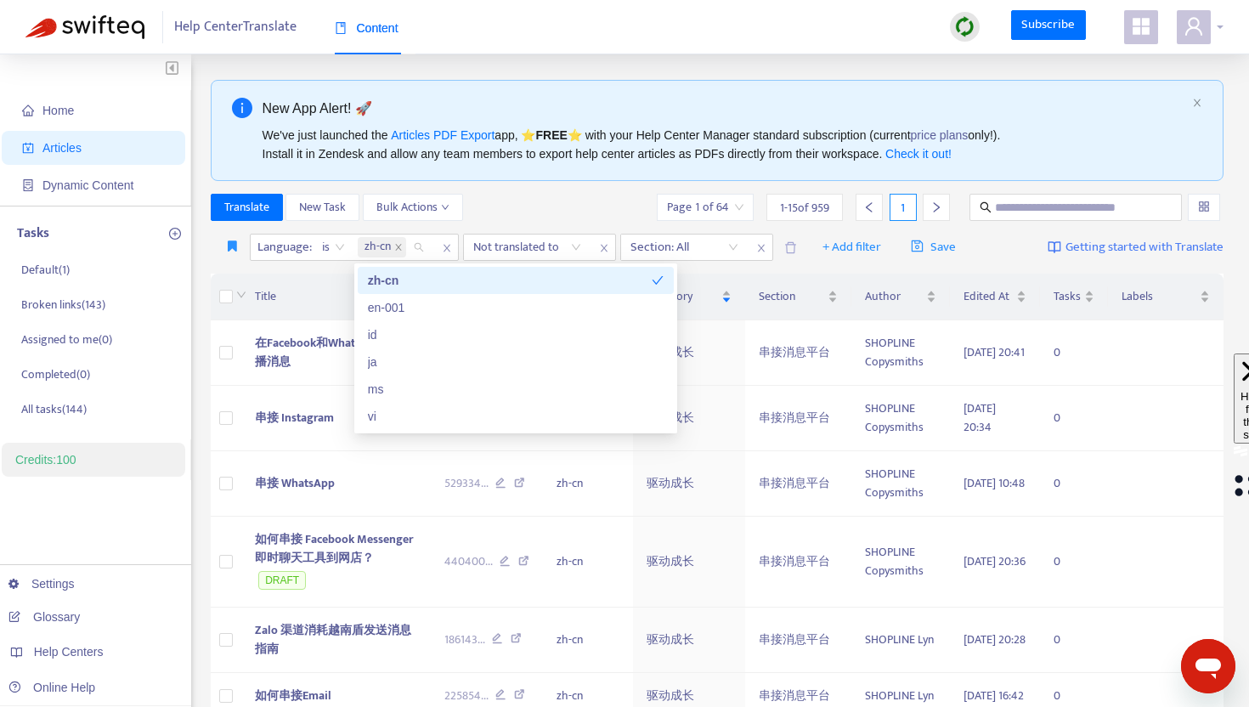
click at [1211, 19] on div at bounding box center [1200, 27] width 47 height 34
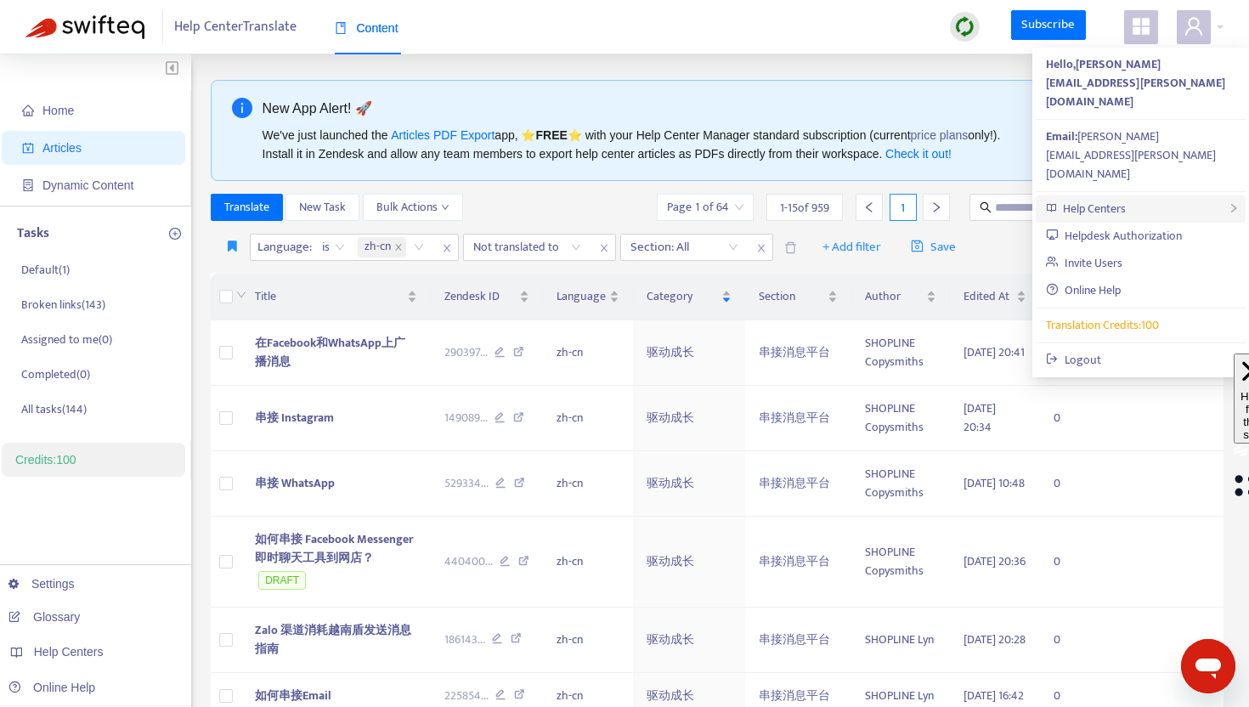
click at [1108, 199] on span "Help Centers" at bounding box center [1094, 209] width 63 height 20
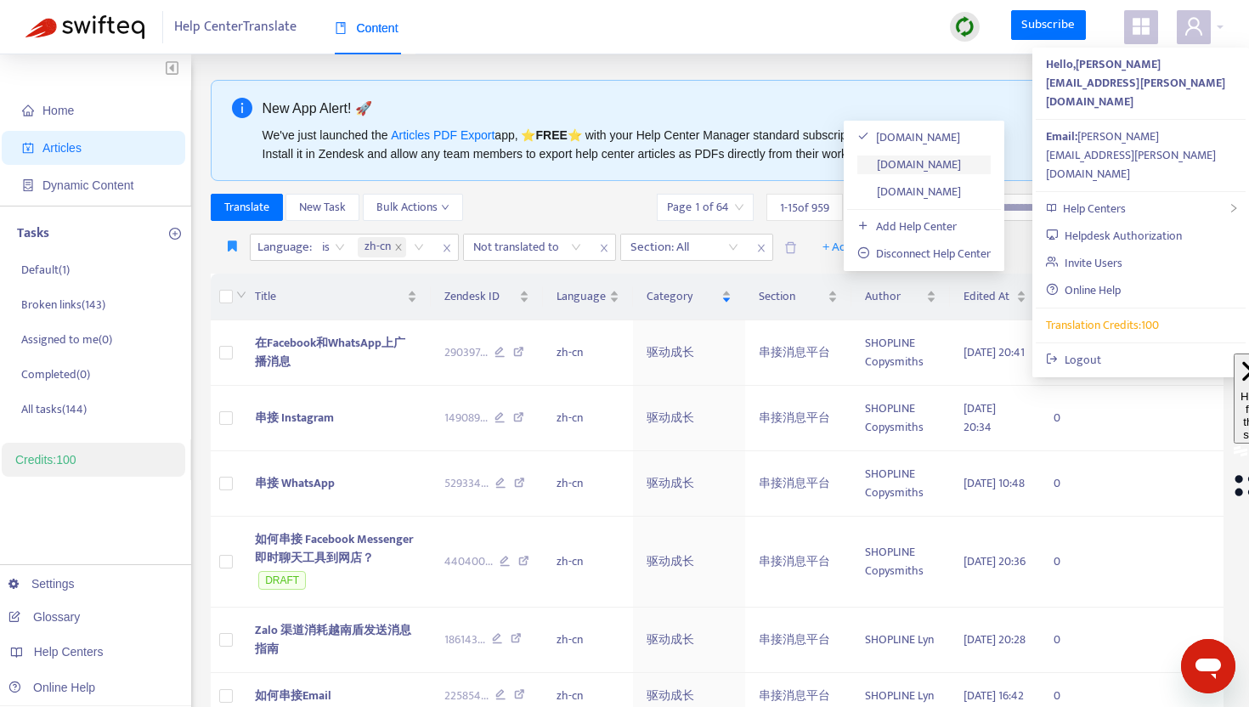
click at [932, 164] on link "[DOMAIN_NAME]" at bounding box center [909, 165] width 104 height 20
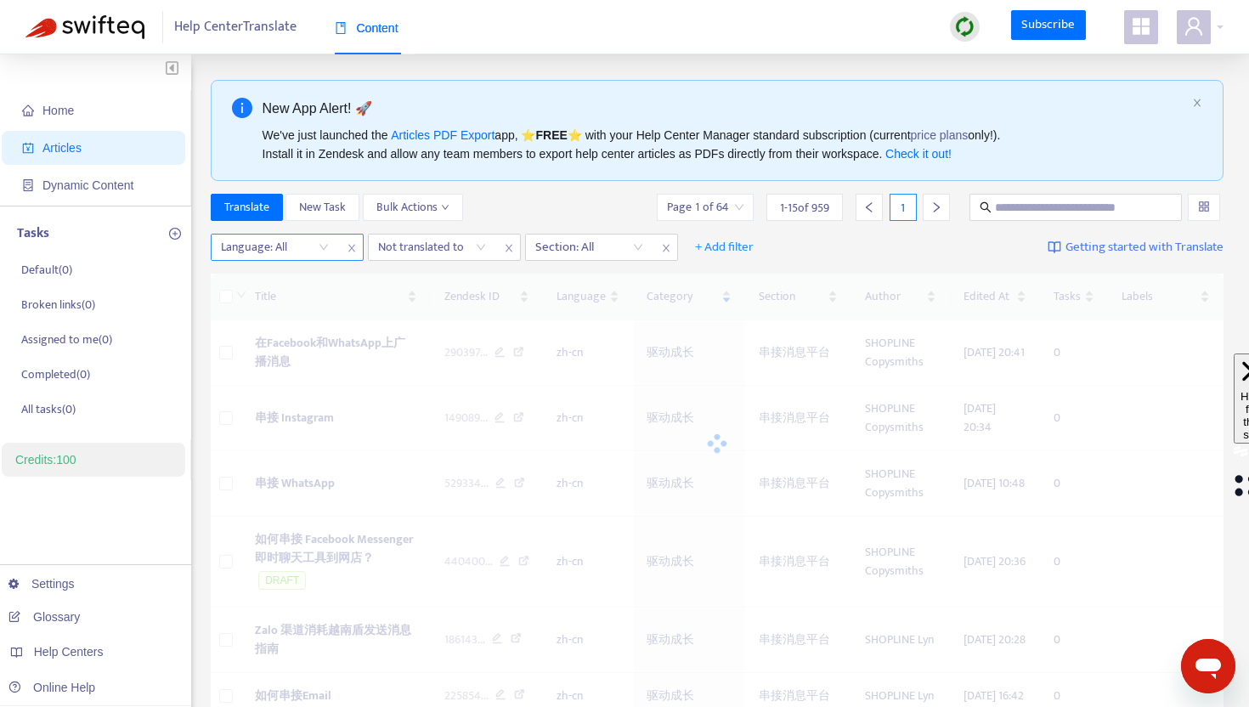
click at [290, 260] on div "Language: All" at bounding box center [287, 247] width 153 height 27
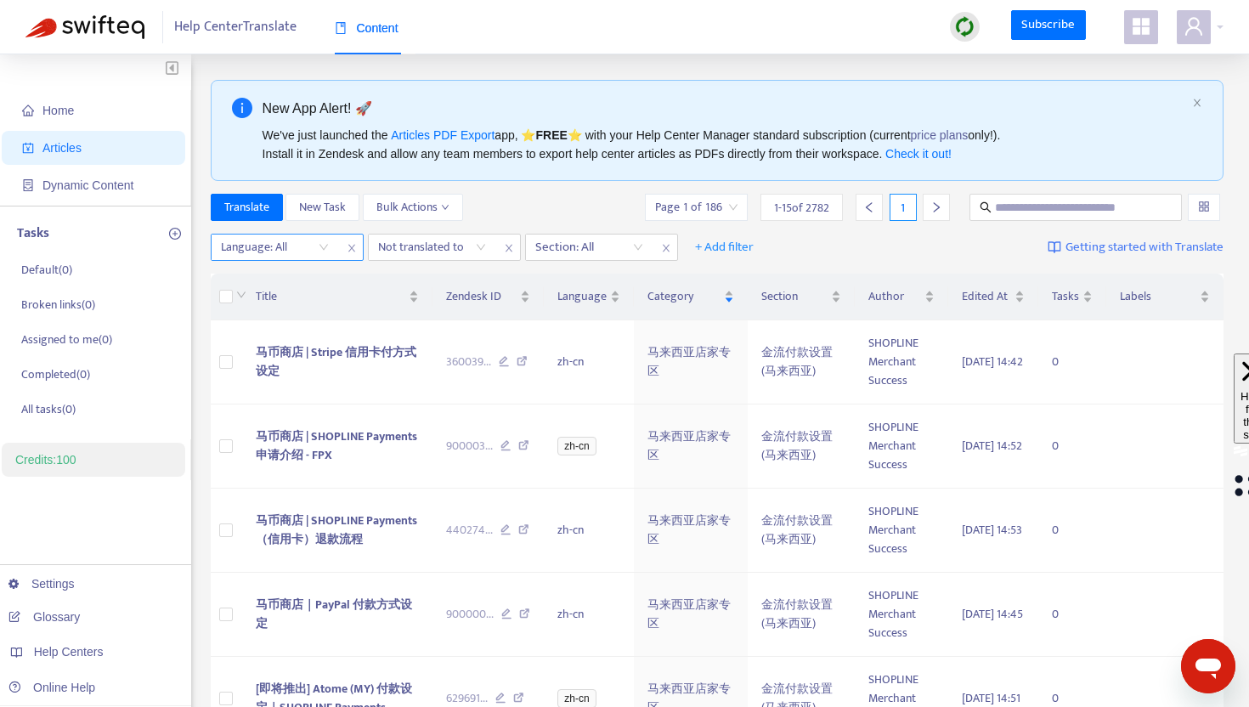
click at [292, 245] on div at bounding box center [266, 247] width 103 height 20
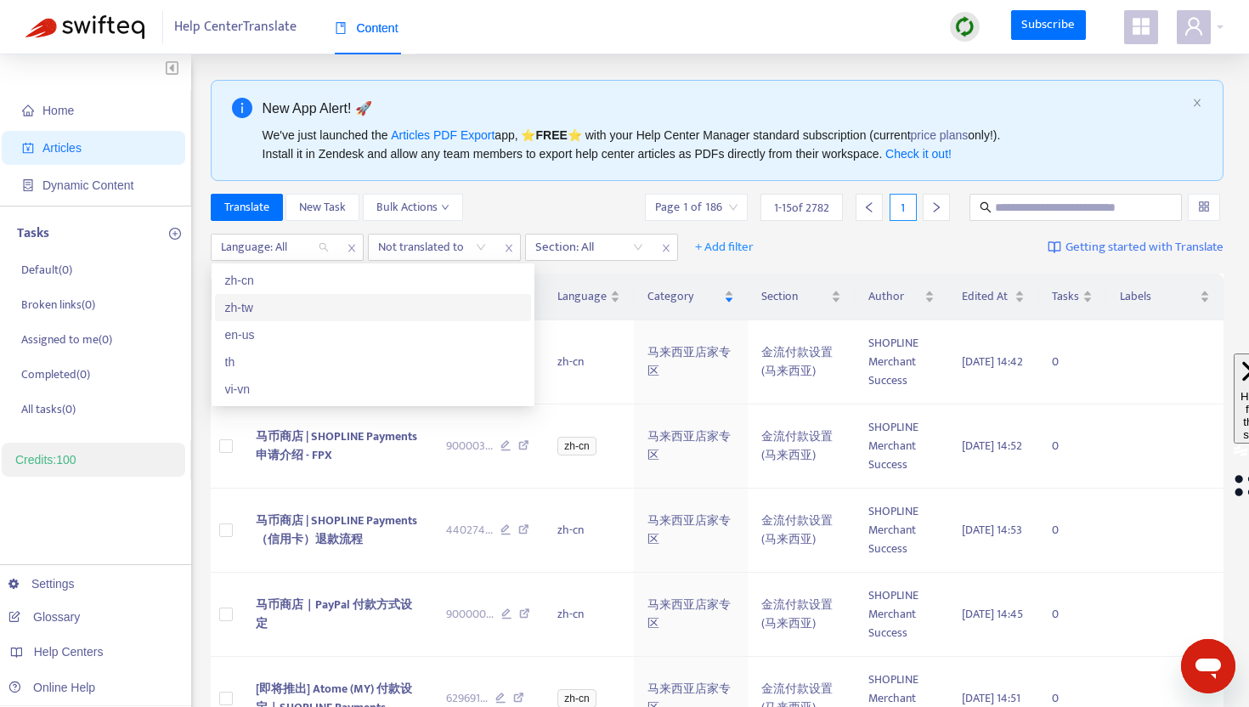
click at [267, 306] on div "zh-tw" at bounding box center [373, 307] width 296 height 19
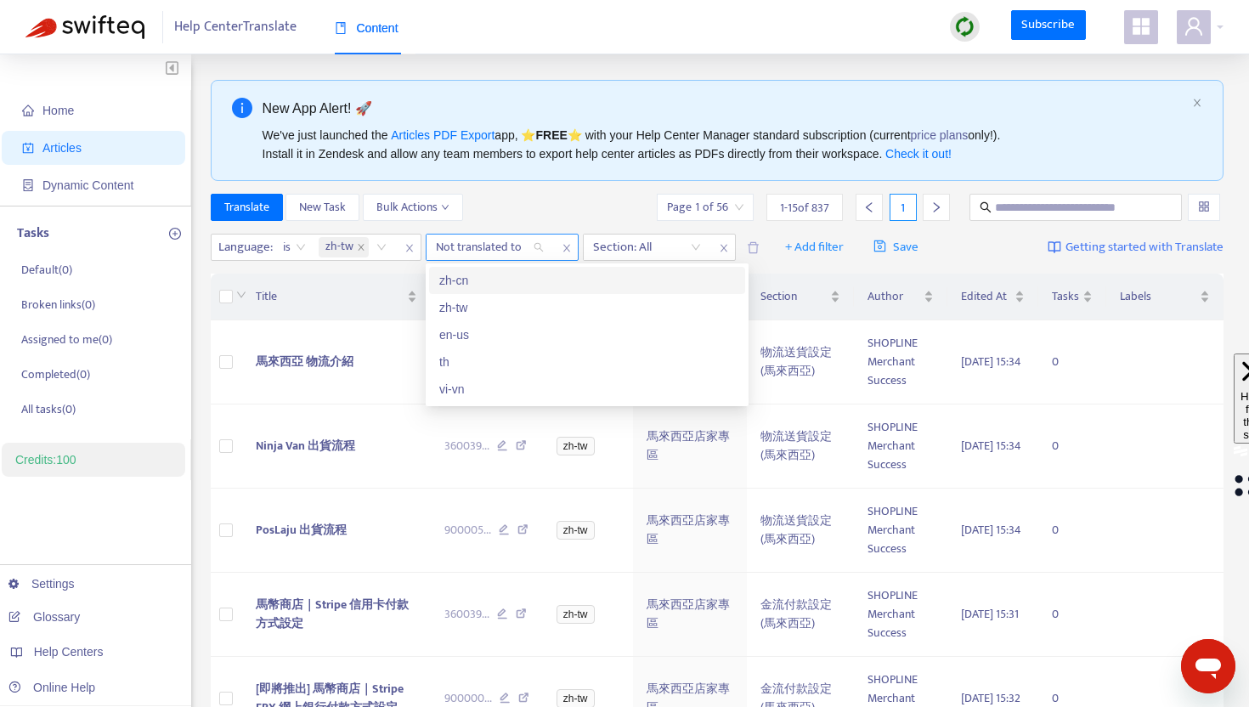
click at [504, 250] on div at bounding box center [481, 247] width 103 height 20
click at [645, 260] on div "Section: All" at bounding box center [659, 247] width 153 height 27
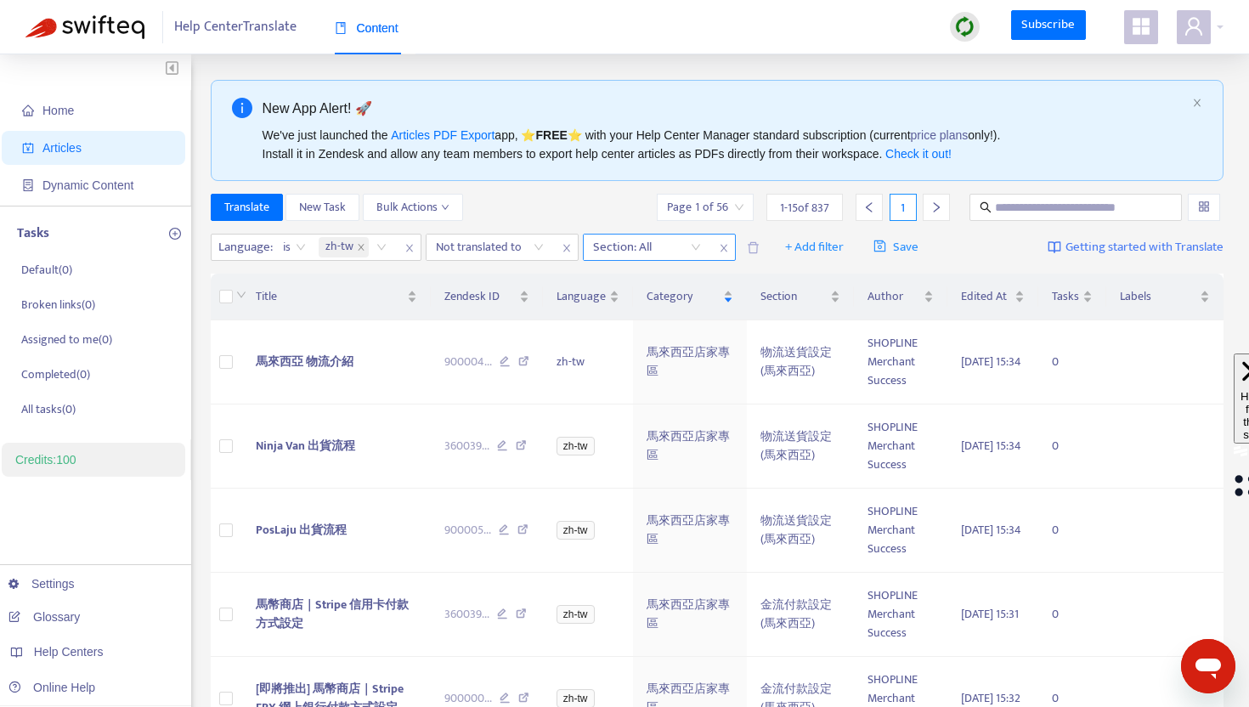
click at [674, 240] on div at bounding box center [638, 247] width 103 height 20
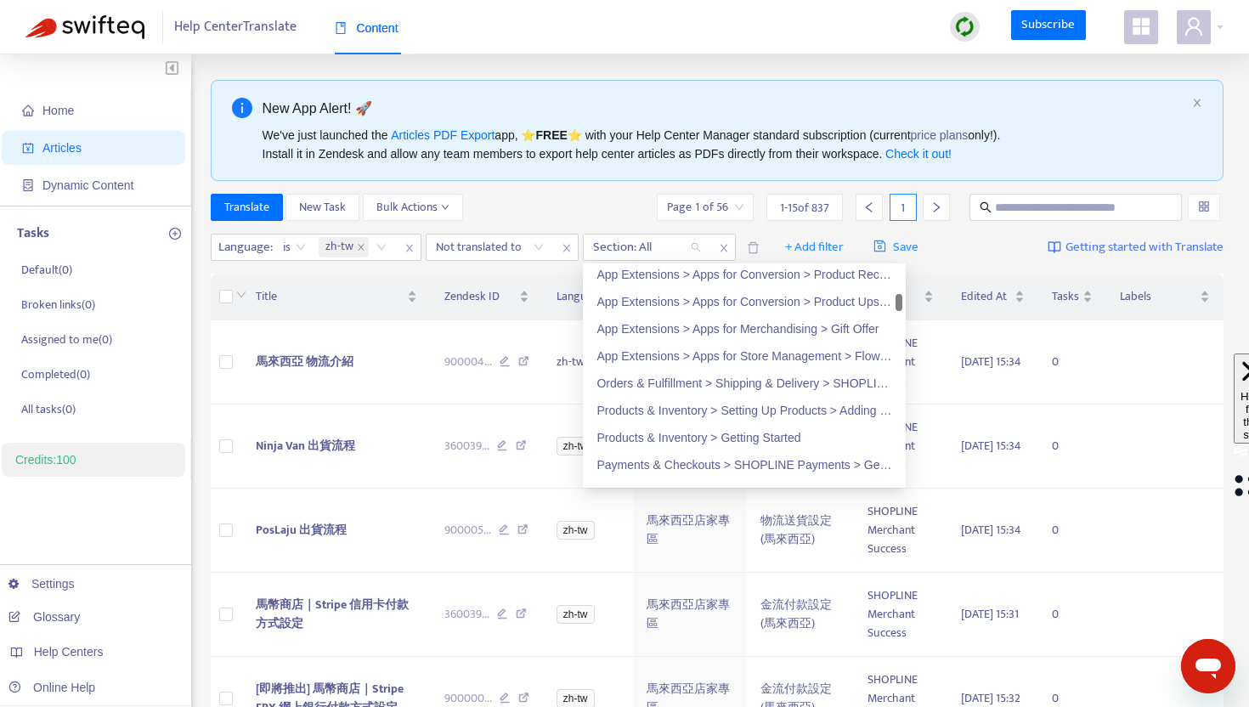
scroll to position [714, 0]
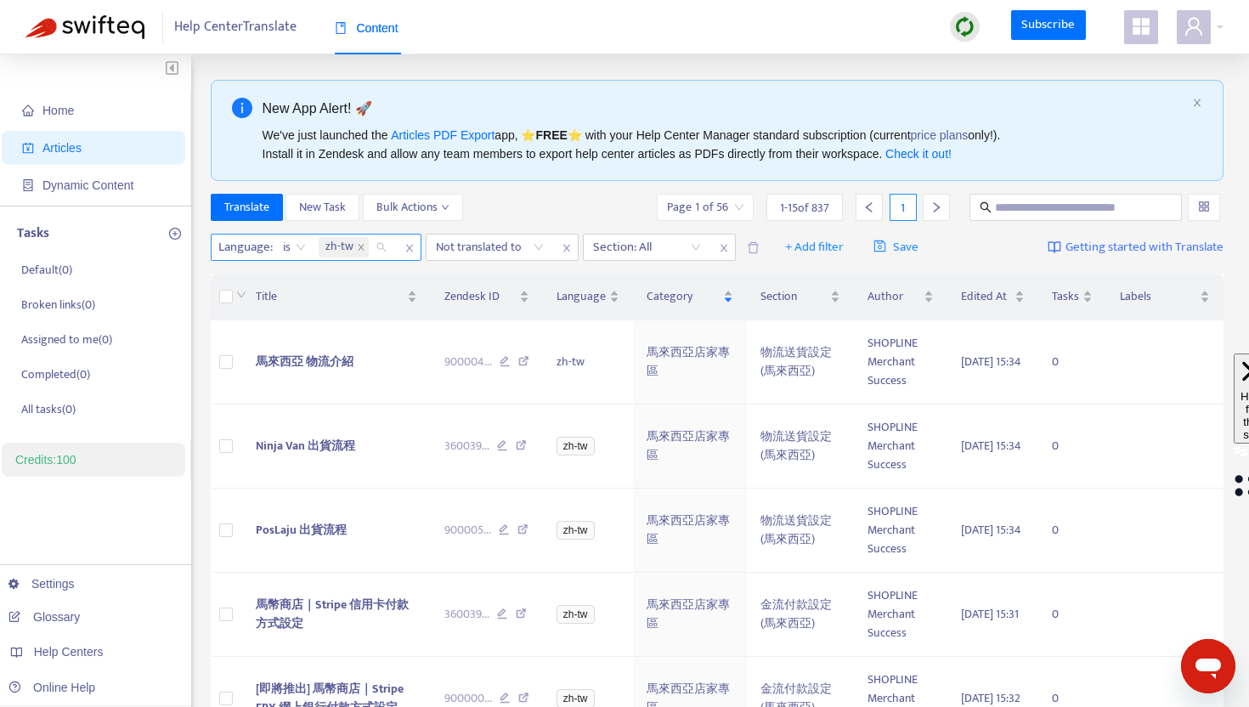
click at [335, 246] on span "zh-tw" at bounding box center [339, 247] width 28 height 20
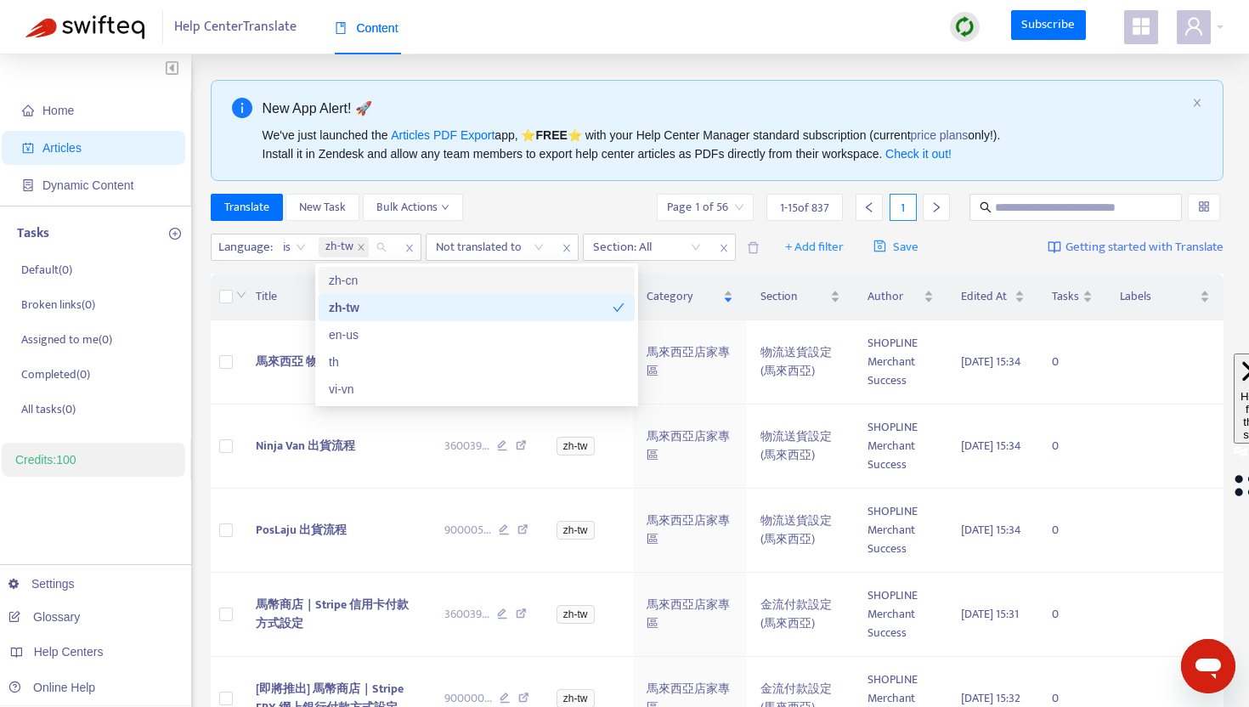
click at [358, 280] on div "zh-cn" at bounding box center [477, 280] width 296 height 19
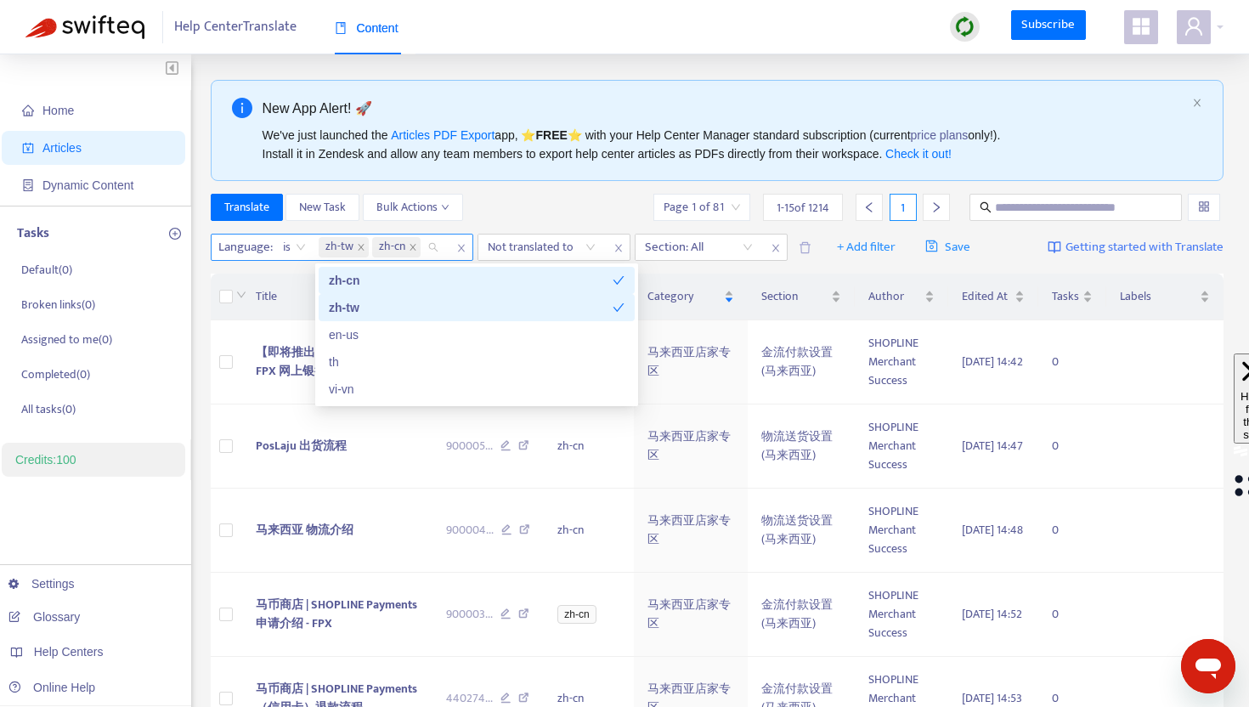
click at [365, 246] on span "zh-tw" at bounding box center [344, 247] width 50 height 20
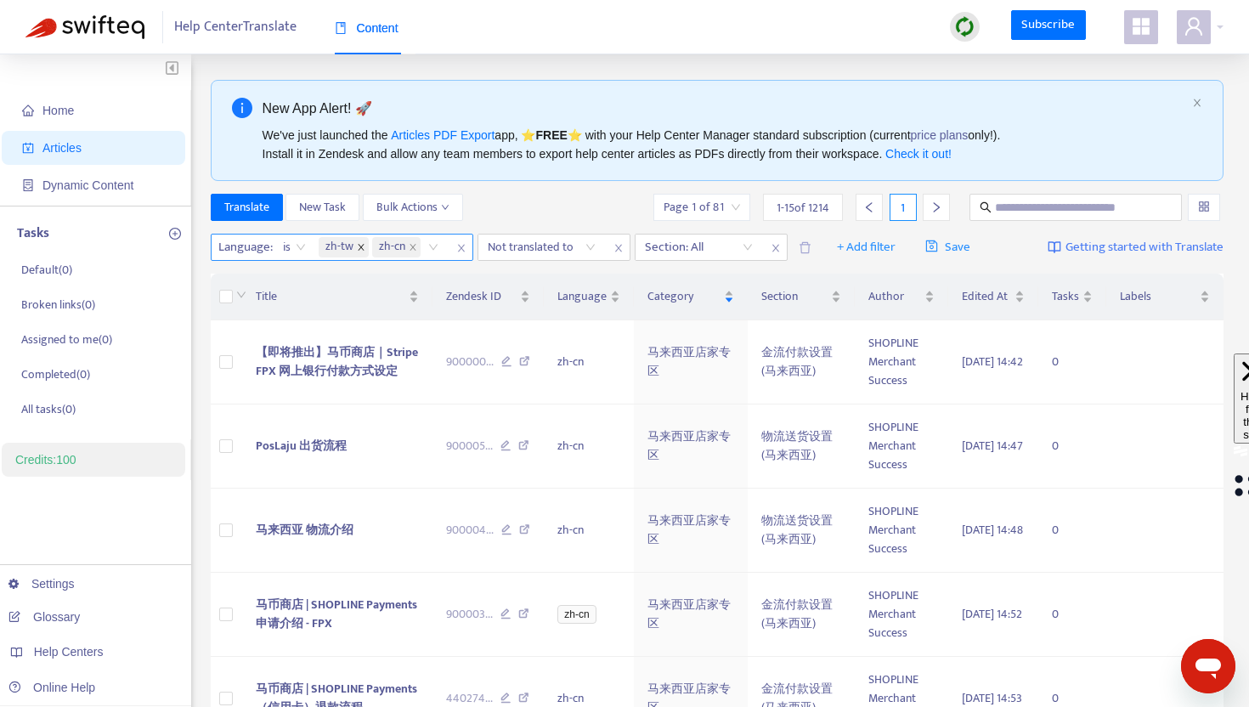
click at [361, 246] on icon "close" at bounding box center [361, 247] width 8 height 8
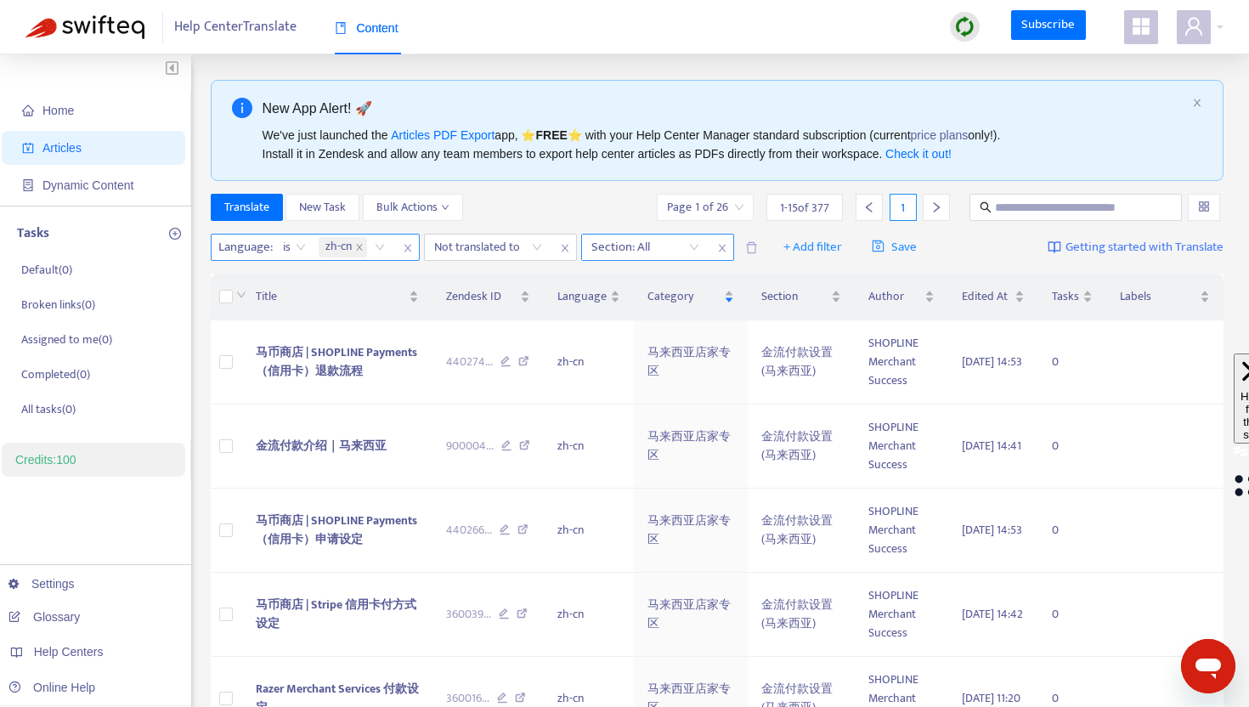
click at [641, 251] on div at bounding box center [636, 247] width 103 height 20
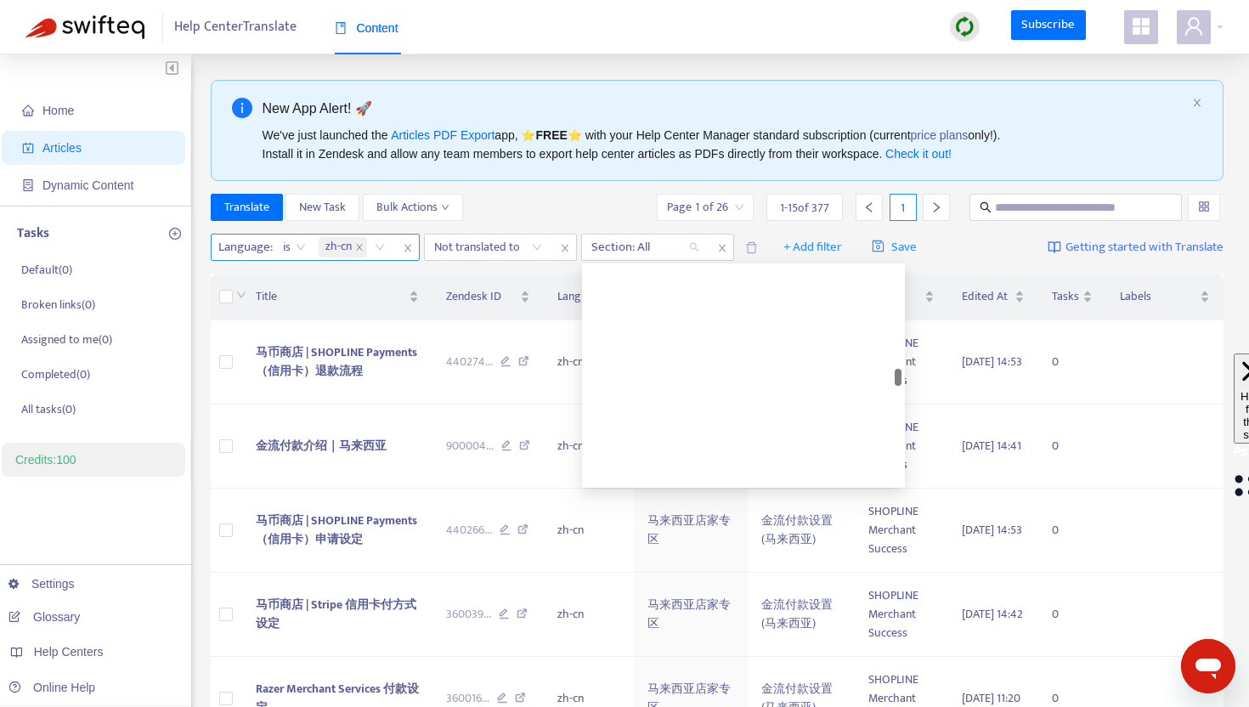
scroll to position [2359, 0]
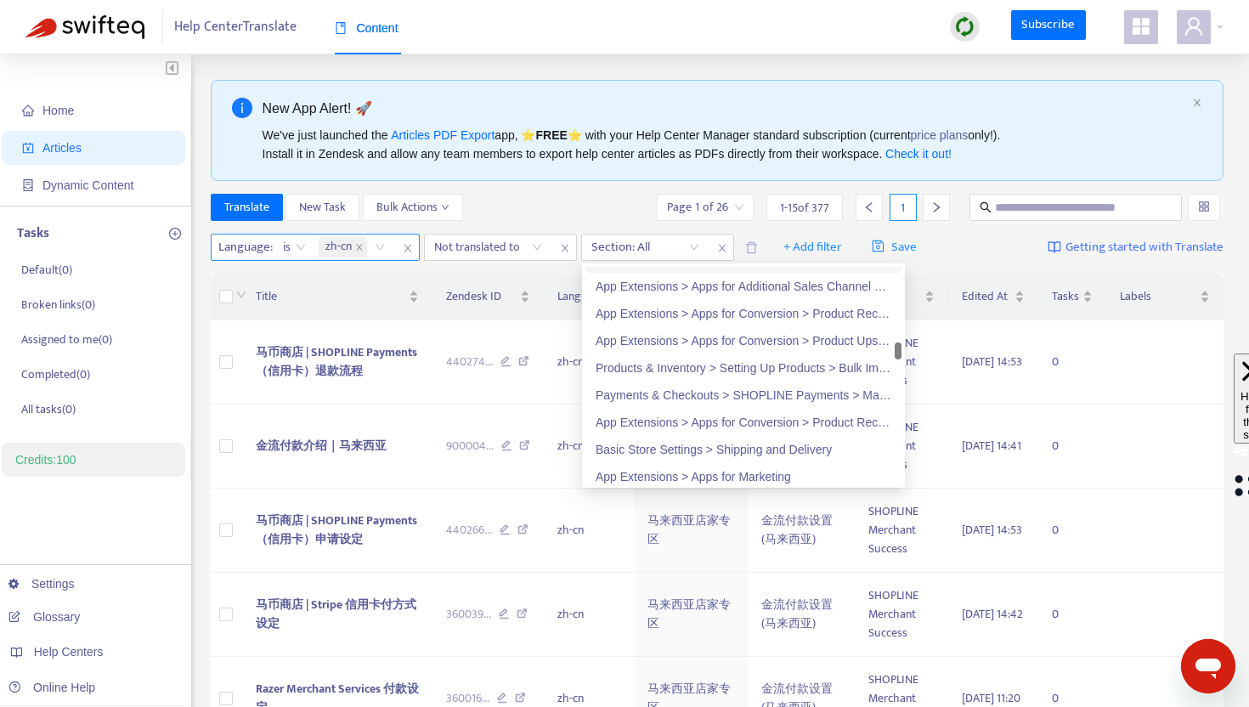
click at [604, 224] on div "Translate New Task Bulk Actions Page 1 of 26 1 - 15 of 377 1" at bounding box center [718, 211] width 1014 height 34
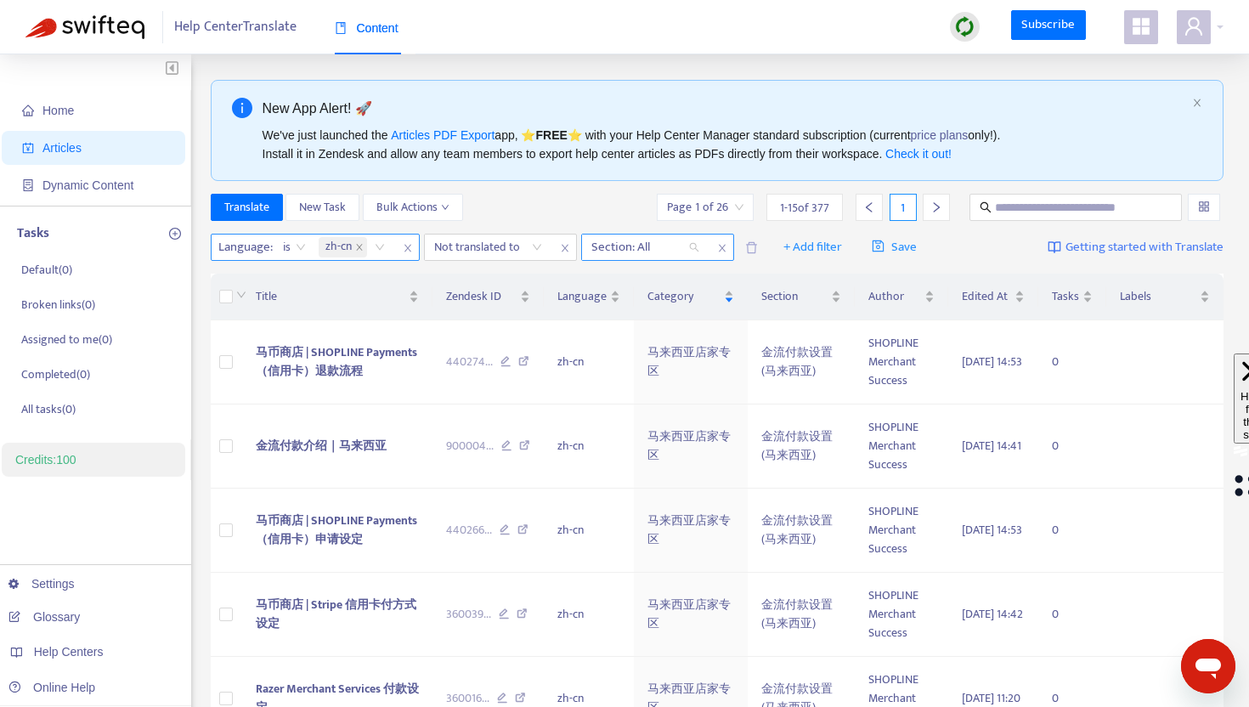
click at [615, 245] on div at bounding box center [636, 247] width 103 height 20
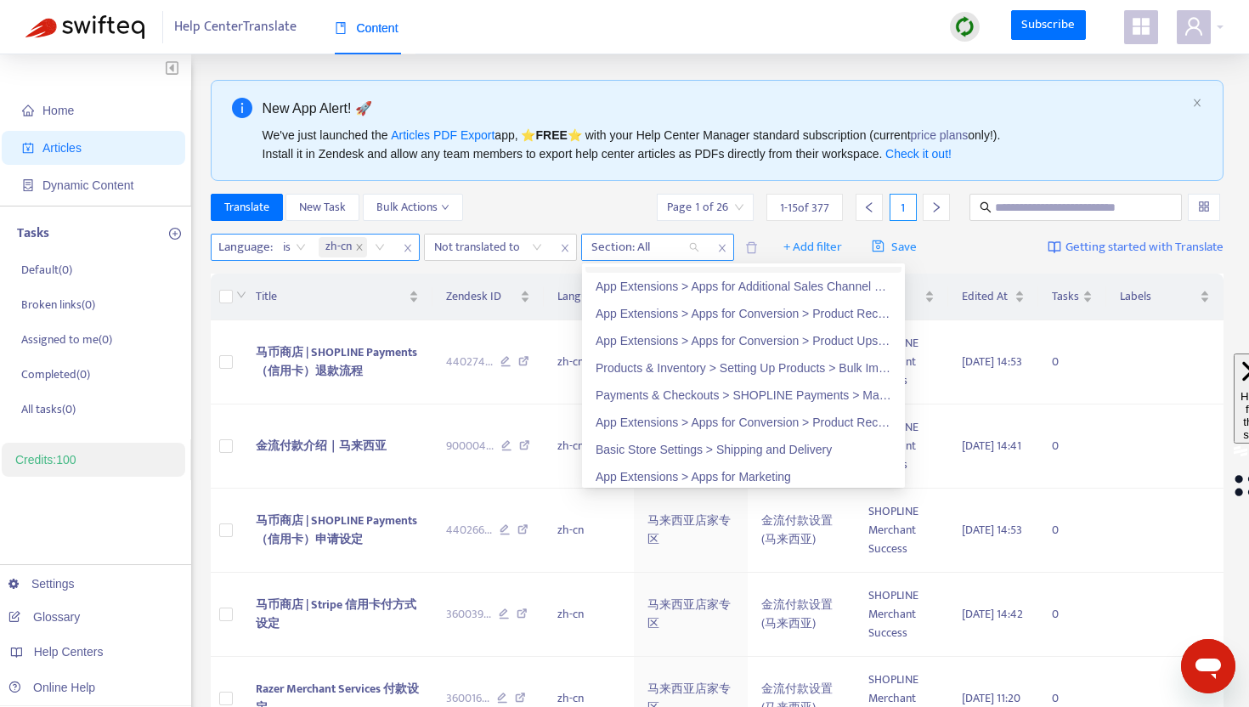
click at [720, 246] on icon "close" at bounding box center [722, 248] width 10 height 10
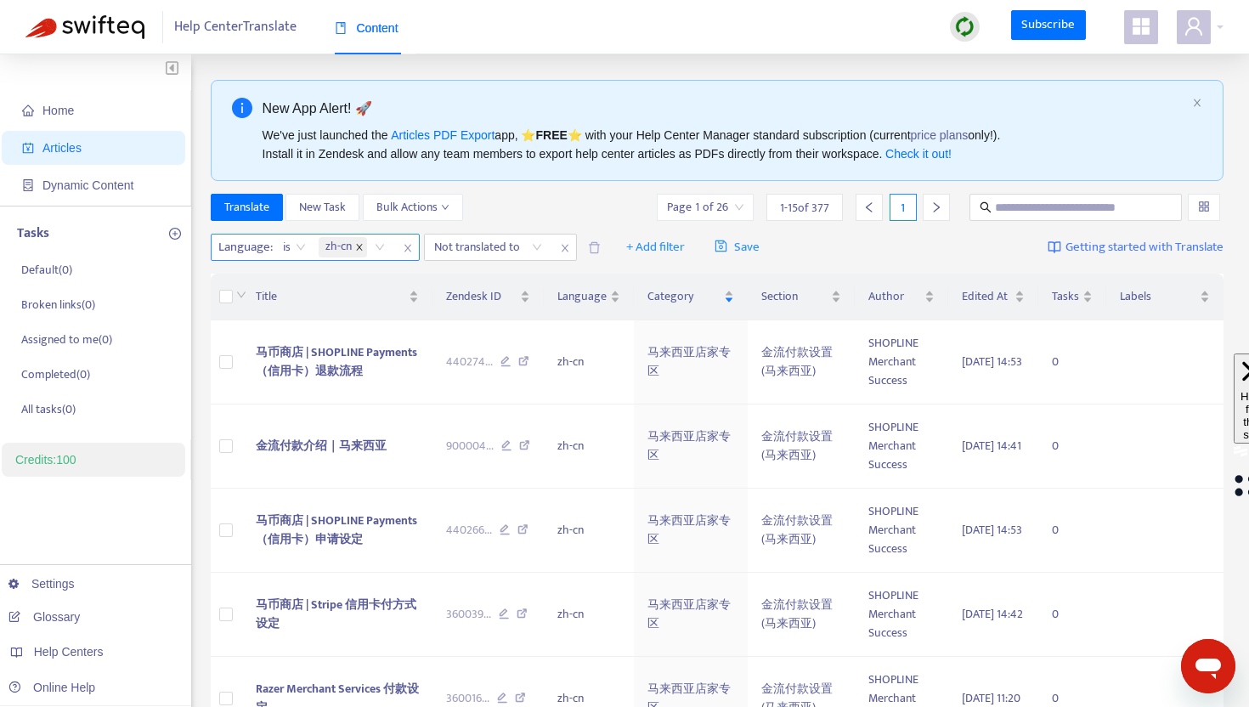
click at [362, 244] on icon "close" at bounding box center [359, 247] width 8 height 8
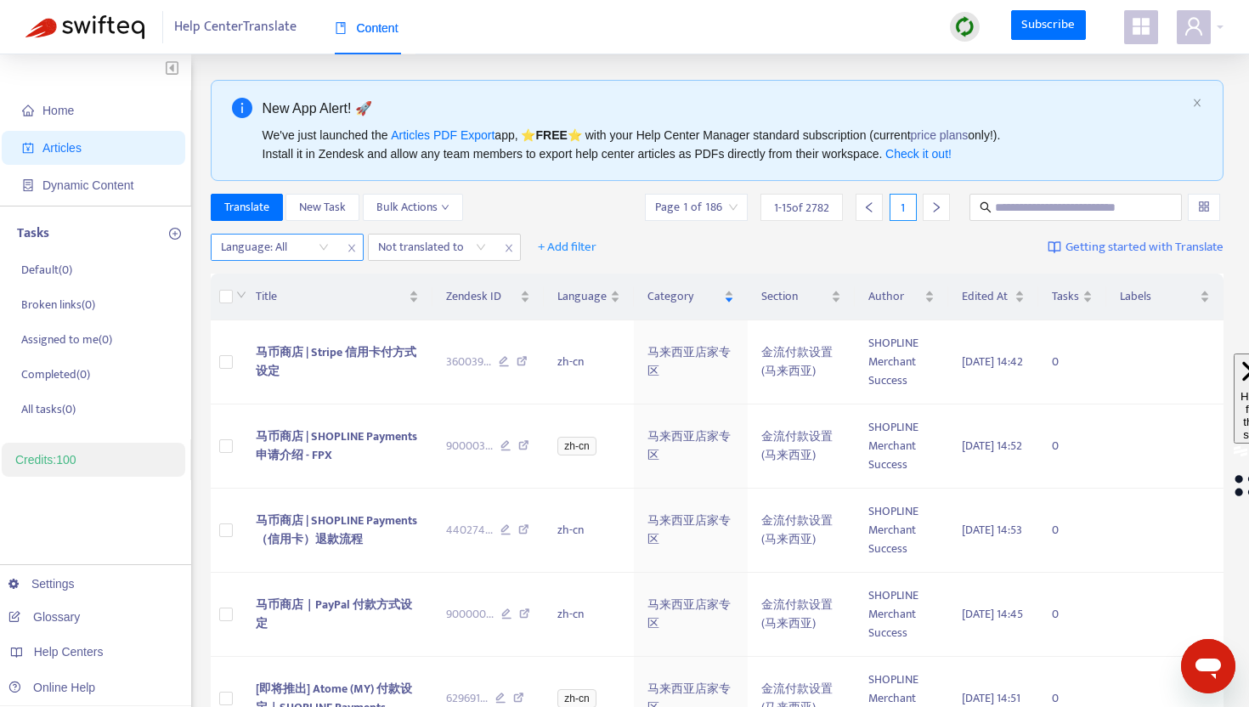
click at [347, 248] on icon "close" at bounding box center [352, 248] width 10 height 10
click at [317, 244] on div "Not translated to" at bounding box center [275, 246] width 127 height 25
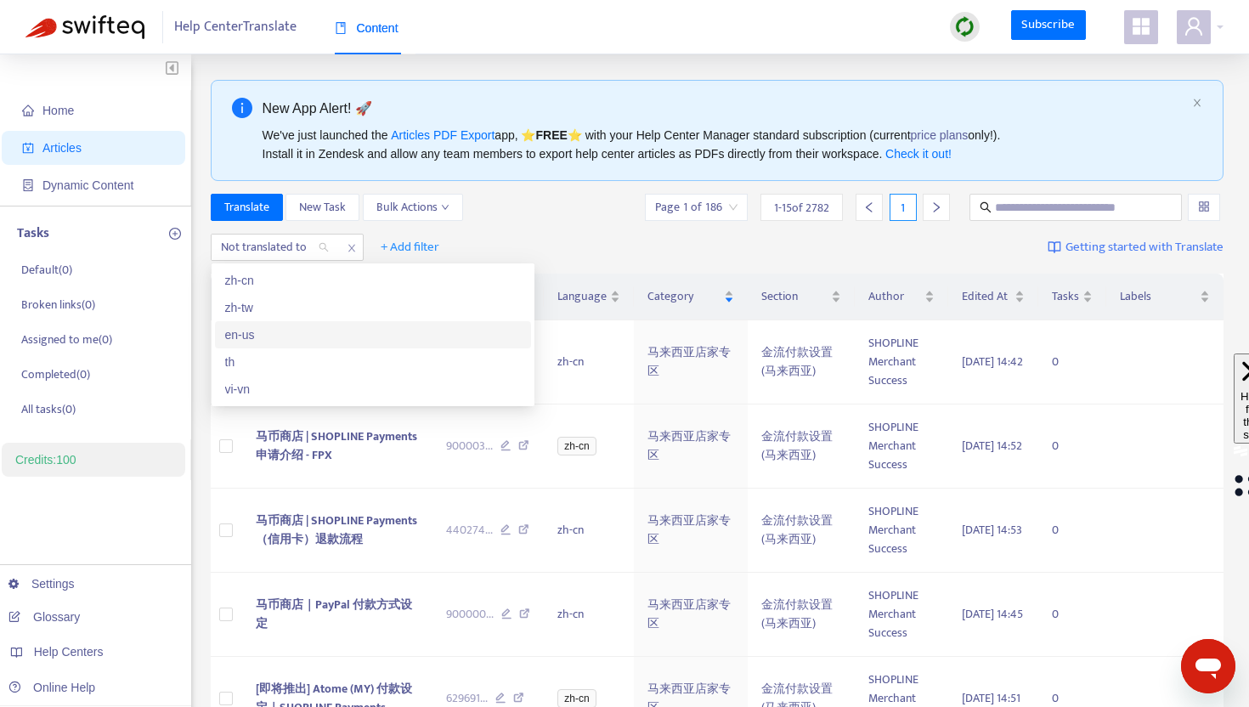
click at [243, 332] on div "en-us" at bounding box center [373, 334] width 296 height 19
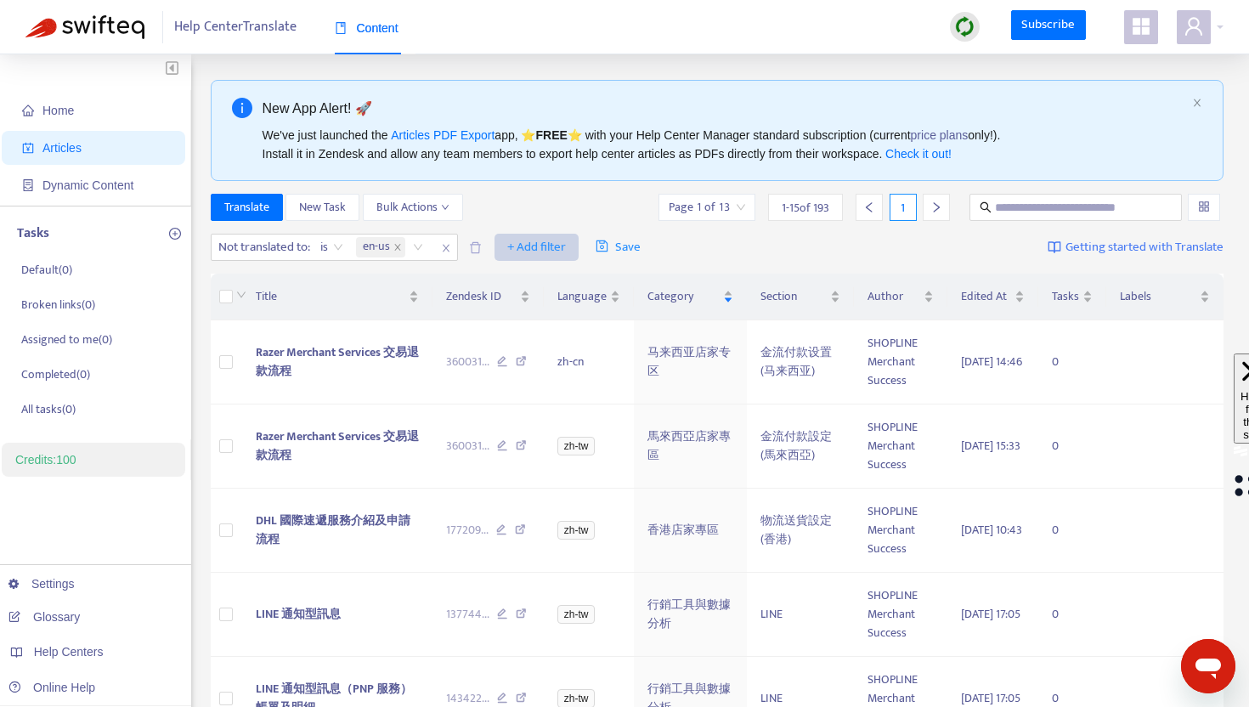
click at [552, 252] on span "+ Add filter" at bounding box center [536, 247] width 59 height 20
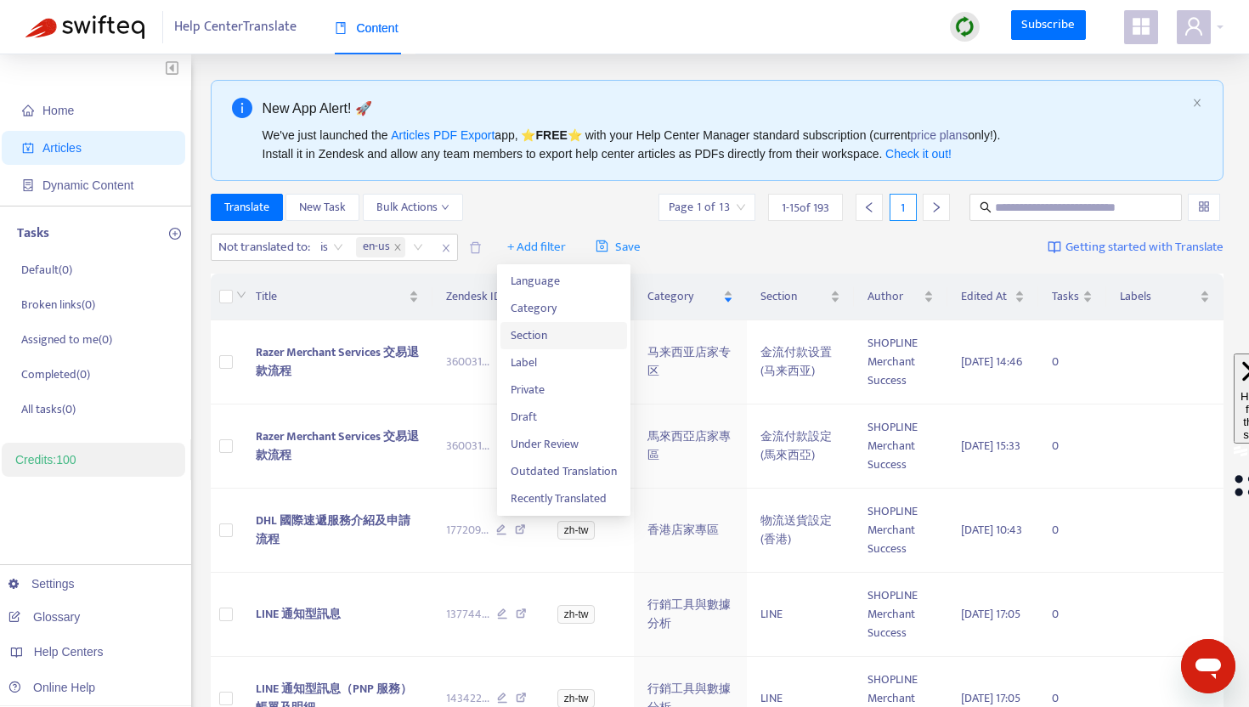
click at [531, 332] on span "Section" at bounding box center [564, 335] width 106 height 19
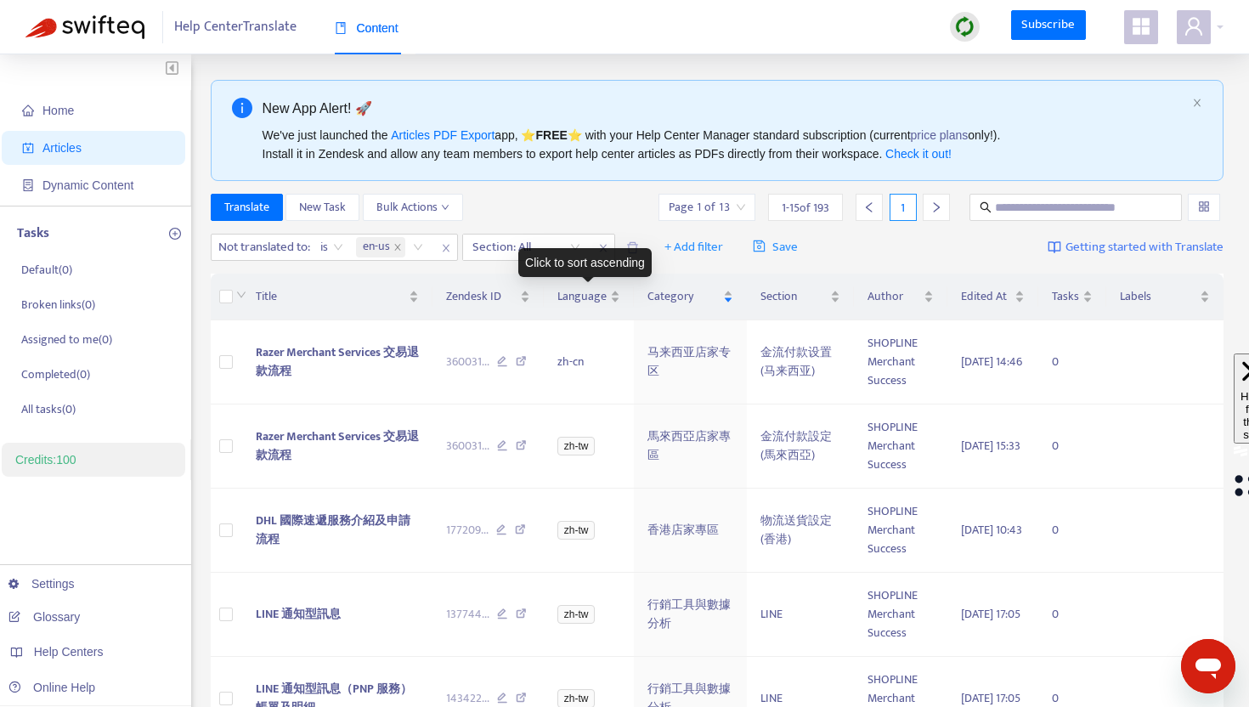
click at [572, 254] on div "Click to sort ascending" at bounding box center [584, 262] width 133 height 29
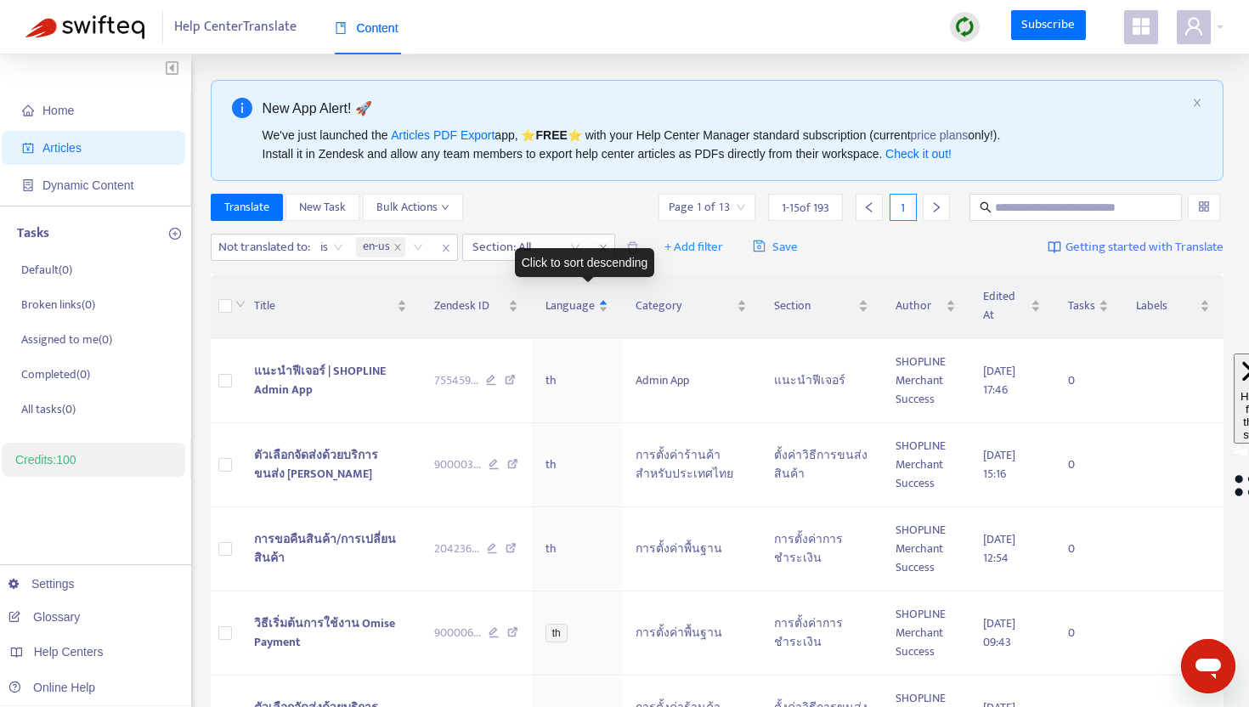
click at [572, 232] on div "Not translated to : is en-us Section: All + Add filter Save Getting started wit…" at bounding box center [718, 248] width 1014 height 40
click at [571, 244] on div "Section: All" at bounding box center [526, 246] width 127 height 25
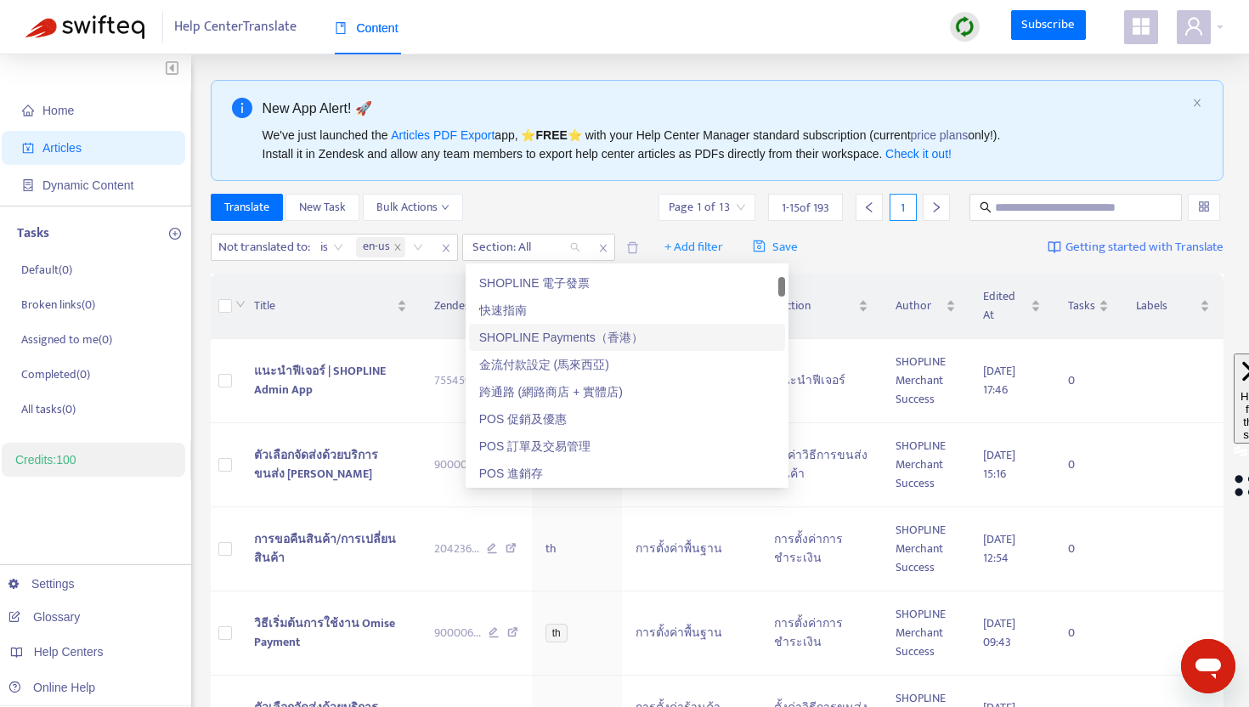
scroll to position [115, 0]
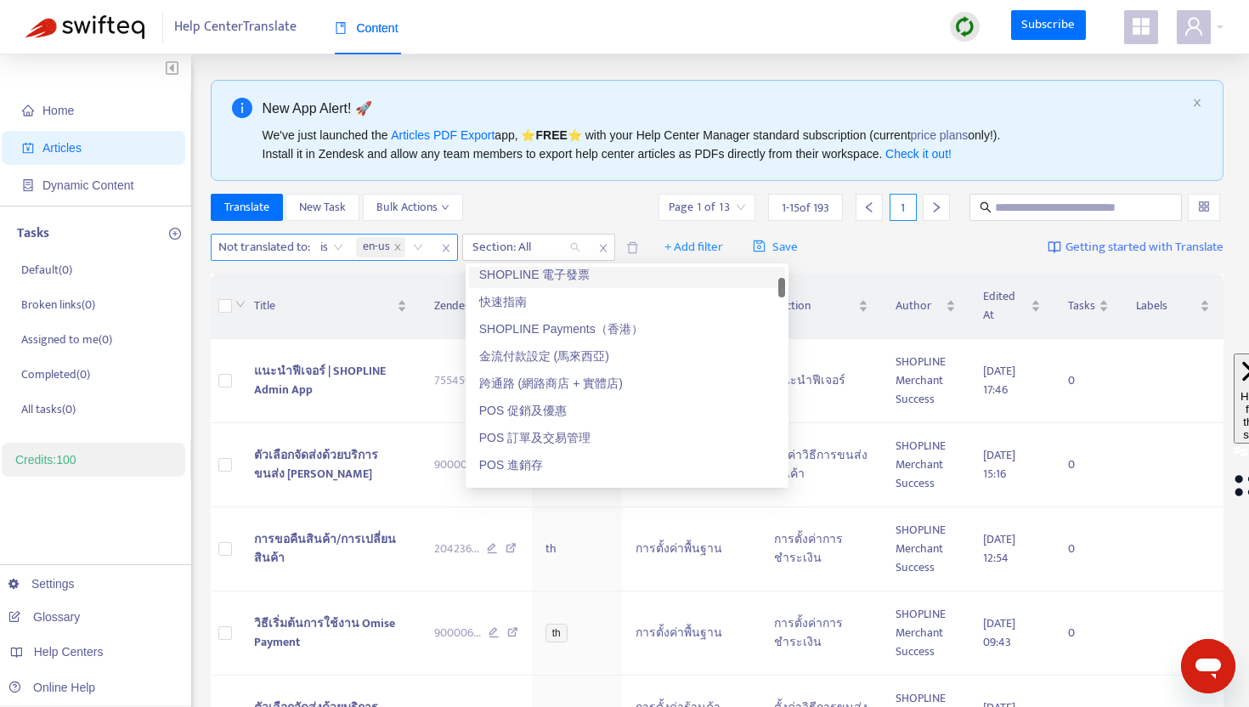
click at [412, 254] on input "search" at bounding box center [410, 247] width 3 height 20
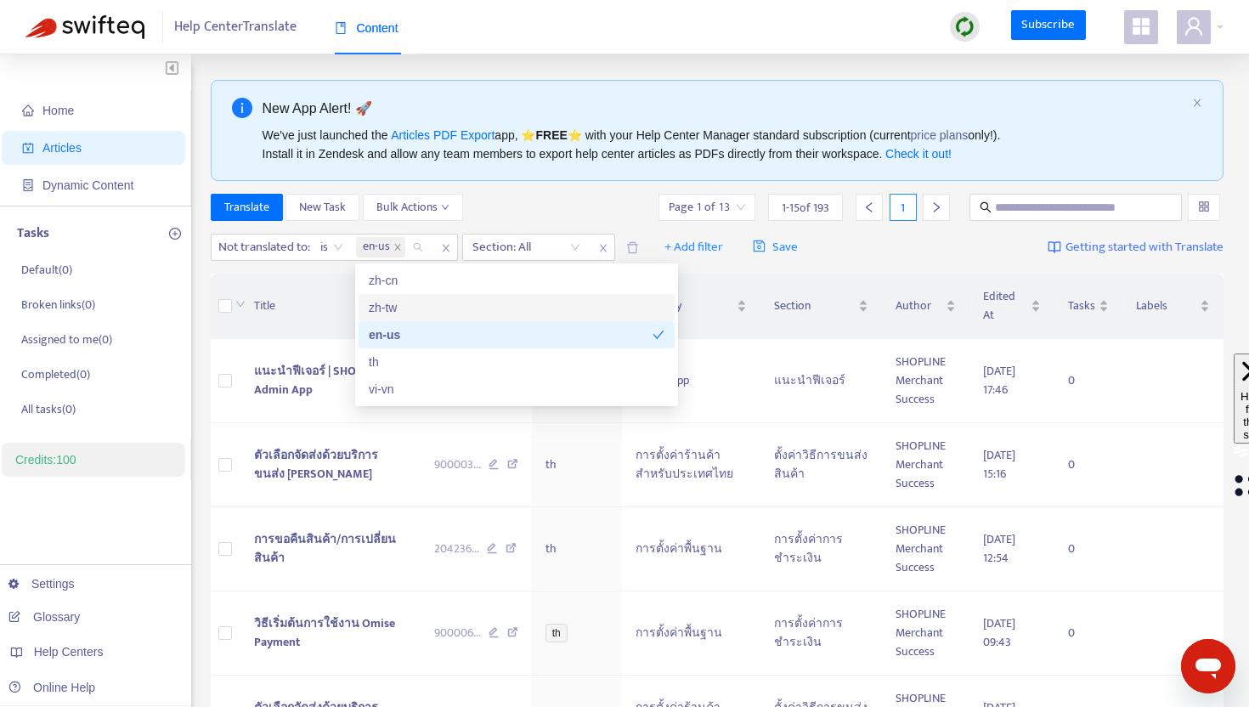
click at [403, 309] on div "zh-tw" at bounding box center [517, 307] width 296 height 19
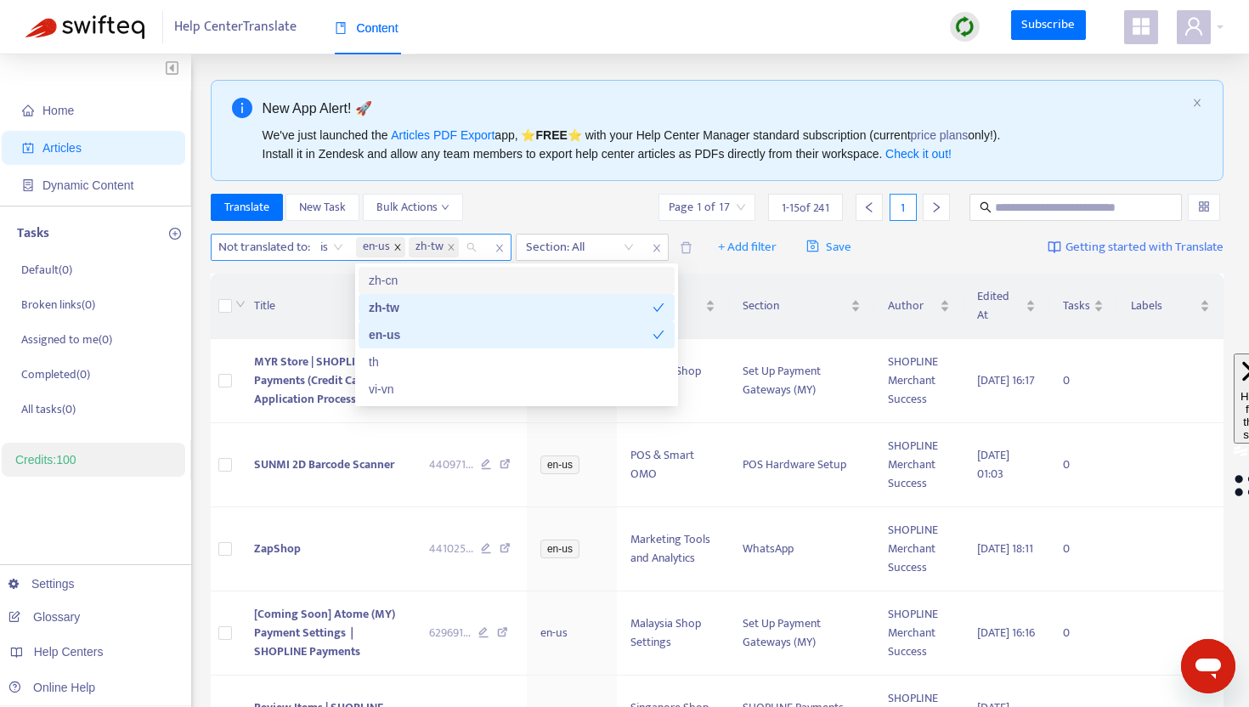
click at [397, 250] on icon "close" at bounding box center [397, 247] width 8 height 8
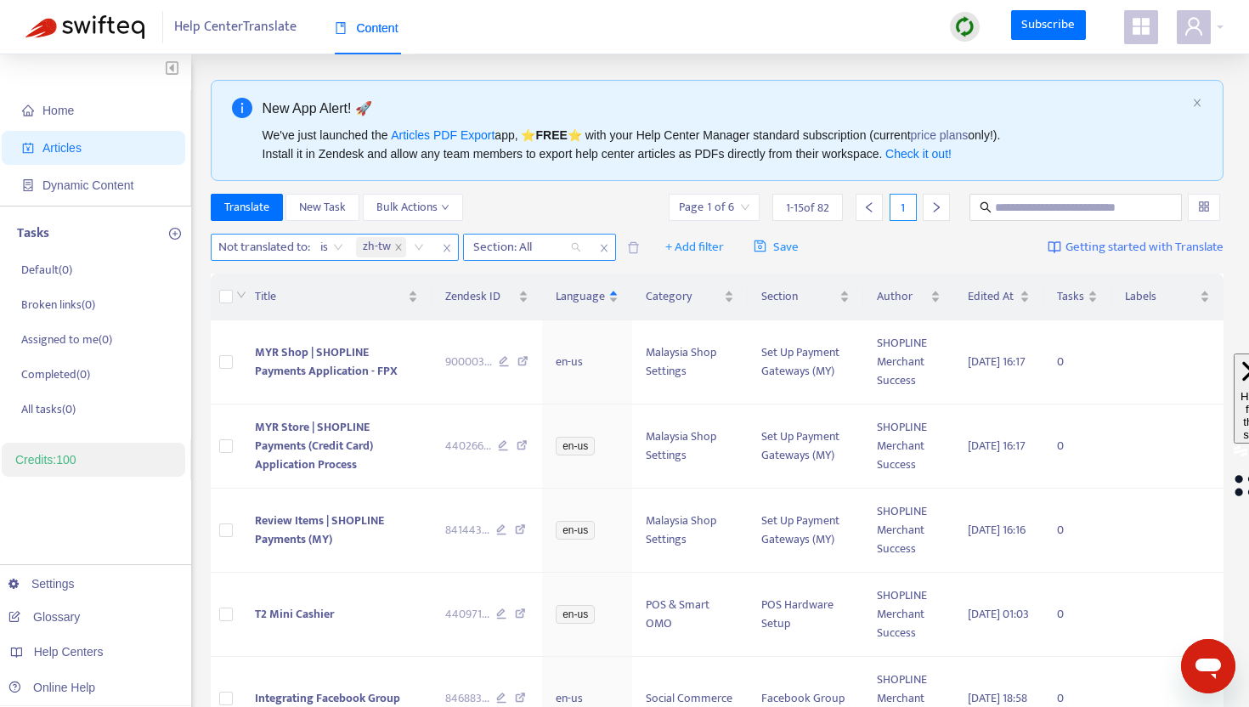
click at [521, 255] on div at bounding box center [518, 247] width 103 height 20
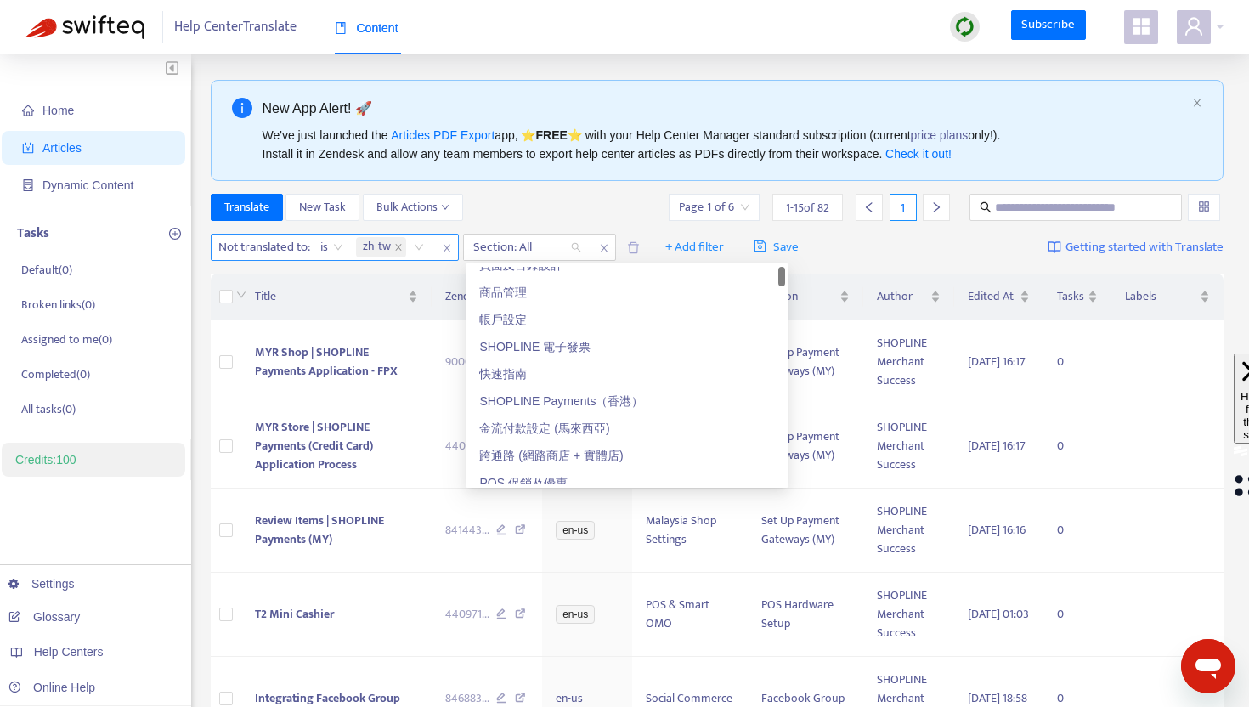
scroll to position [0, 0]
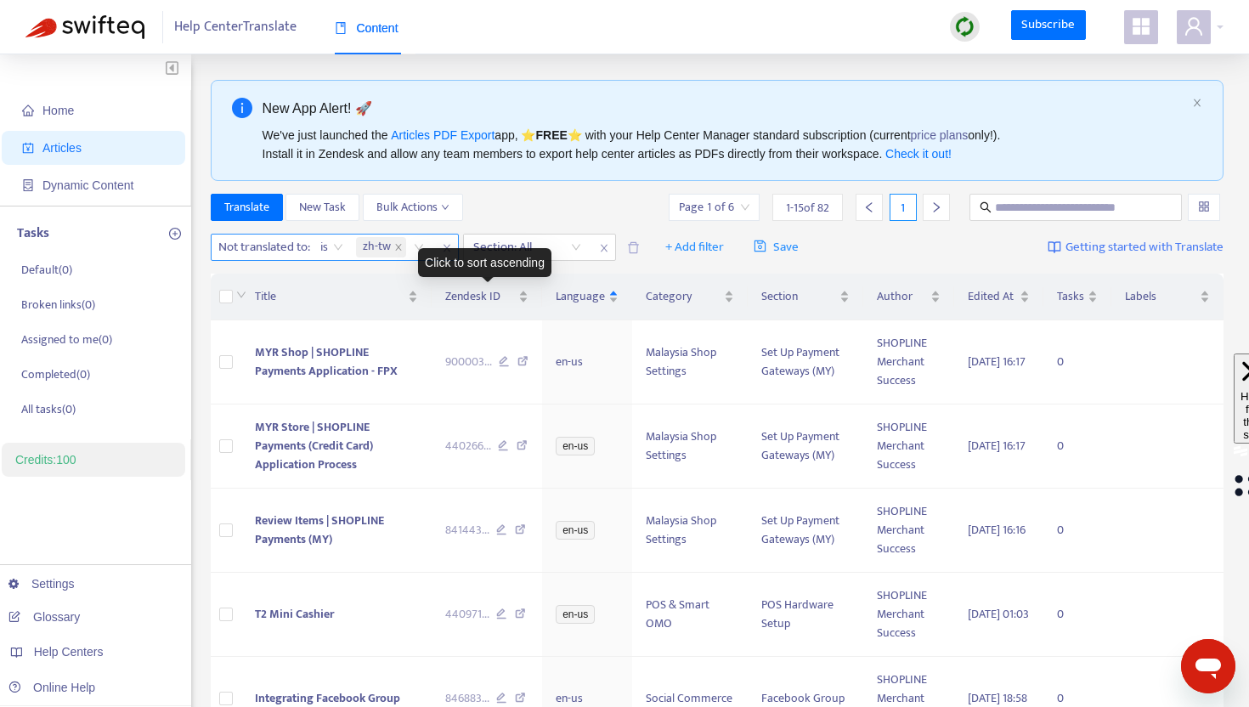
click at [528, 248] on div "Click to sort ascending" at bounding box center [484, 262] width 133 height 29
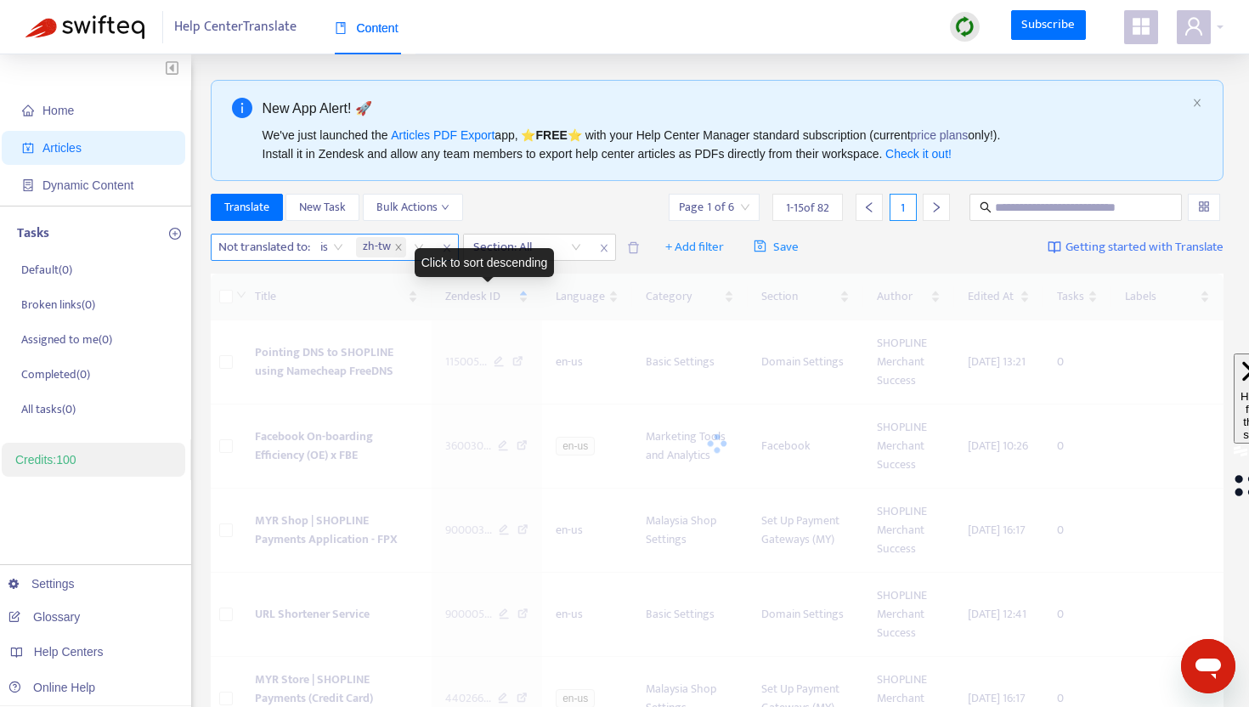
click at [555, 248] on div "Click to sort descending" at bounding box center [485, 262] width 140 height 29
click at [582, 248] on div "Section: All" at bounding box center [527, 246] width 127 height 25
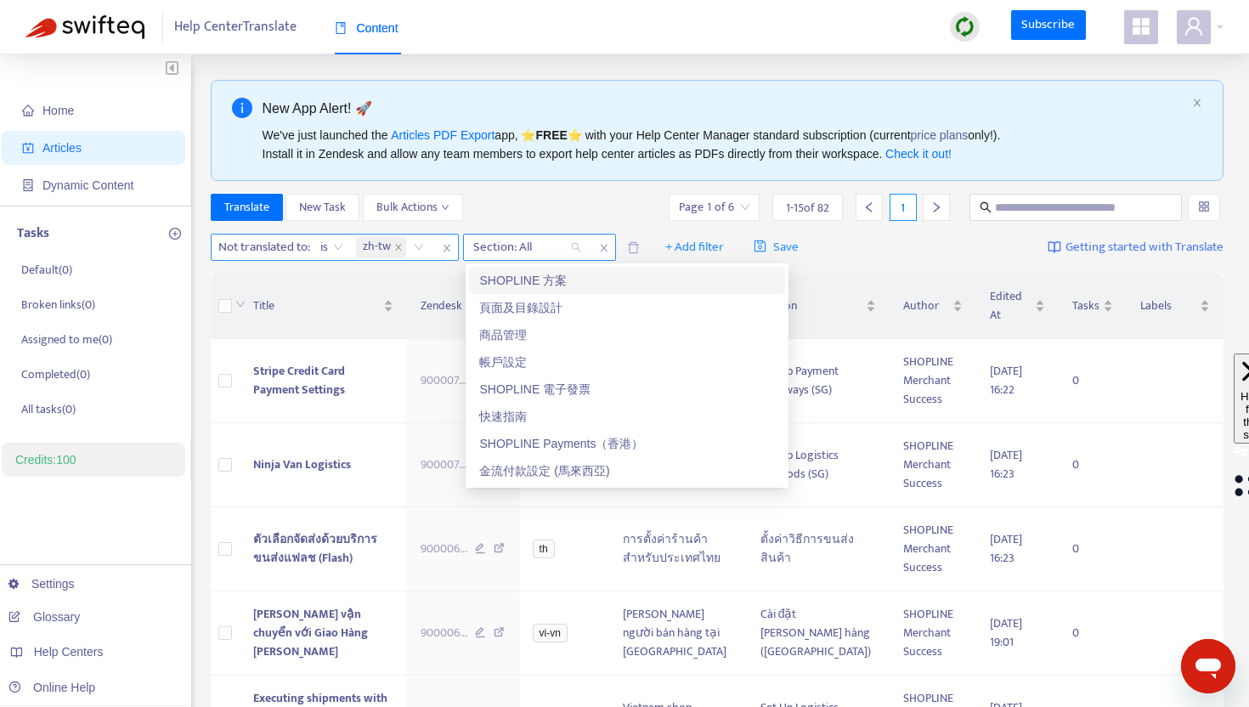
click at [605, 249] on icon "close" at bounding box center [603, 249] width 7 height 8
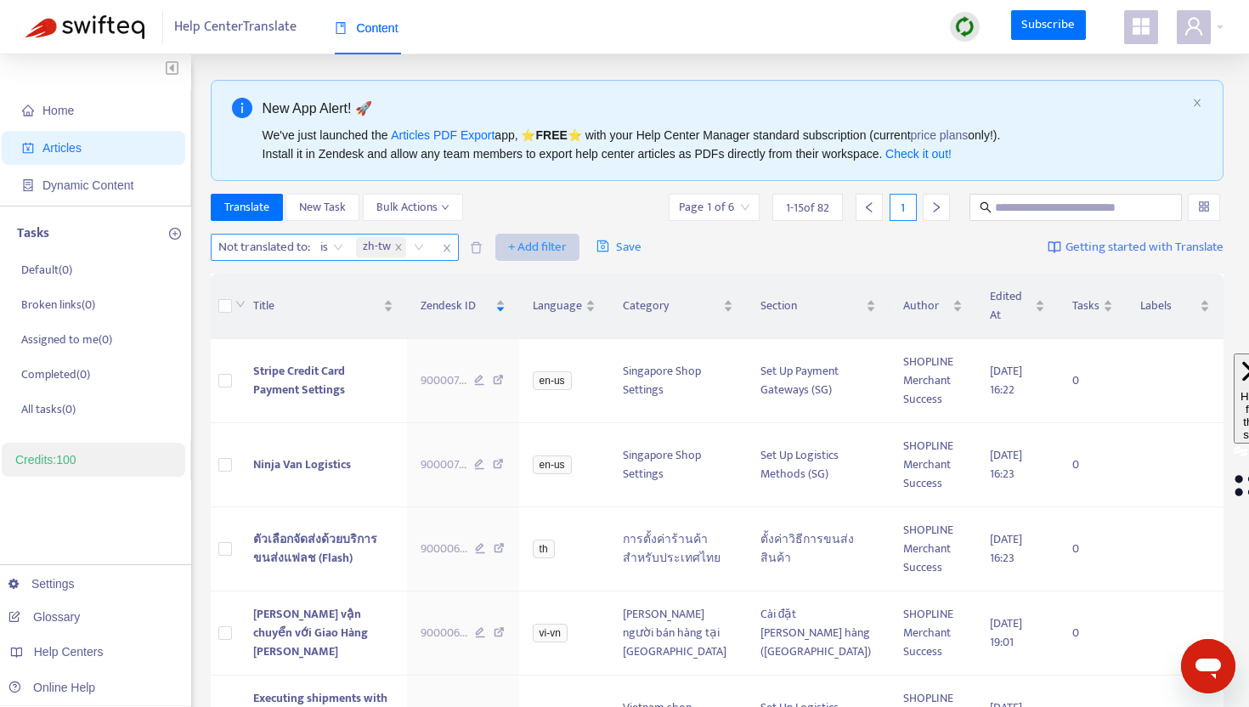
click at [531, 247] on span "+ Add filter" at bounding box center [537, 247] width 59 height 20
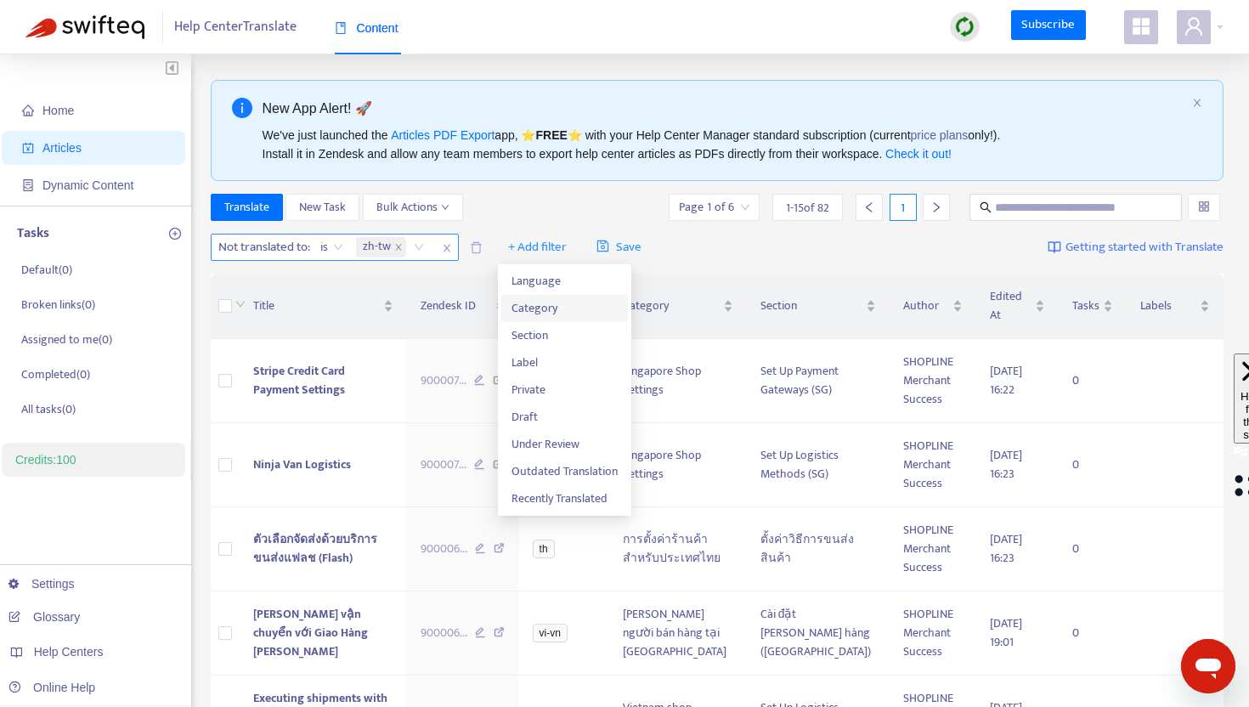
click at [539, 302] on span "Category" at bounding box center [564, 308] width 106 height 19
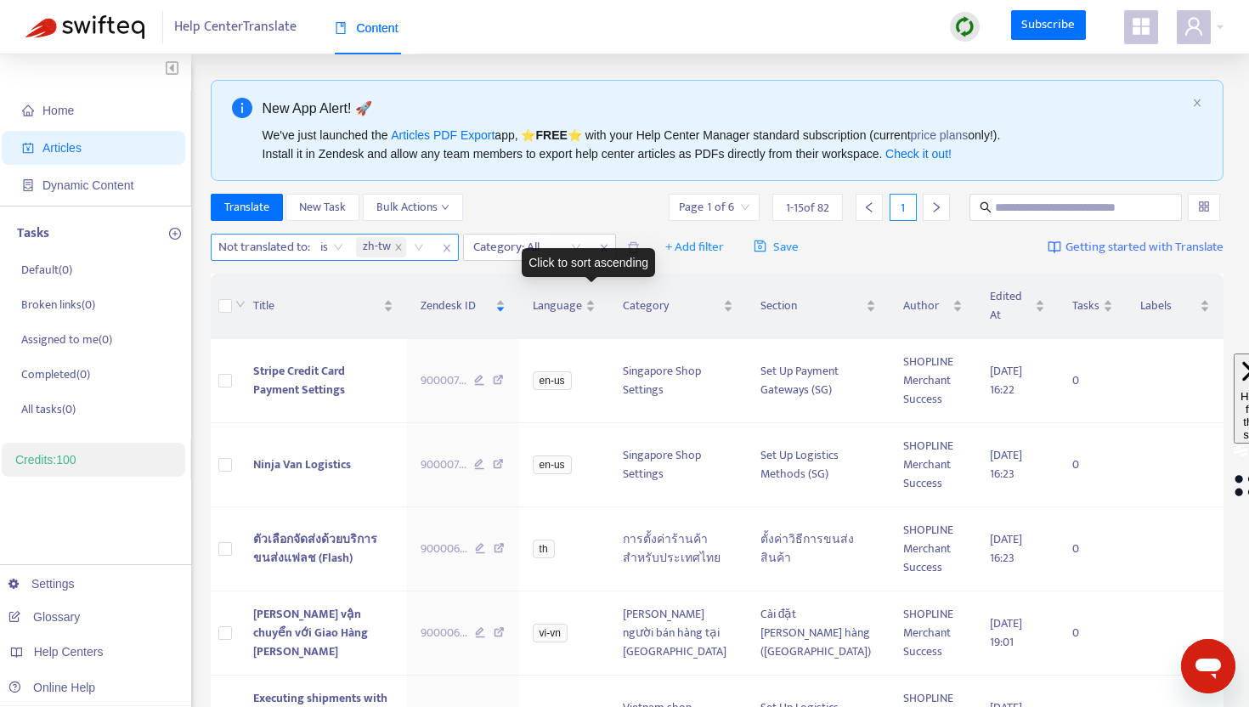
click at [589, 254] on div "Click to sort ascending" at bounding box center [588, 262] width 133 height 29
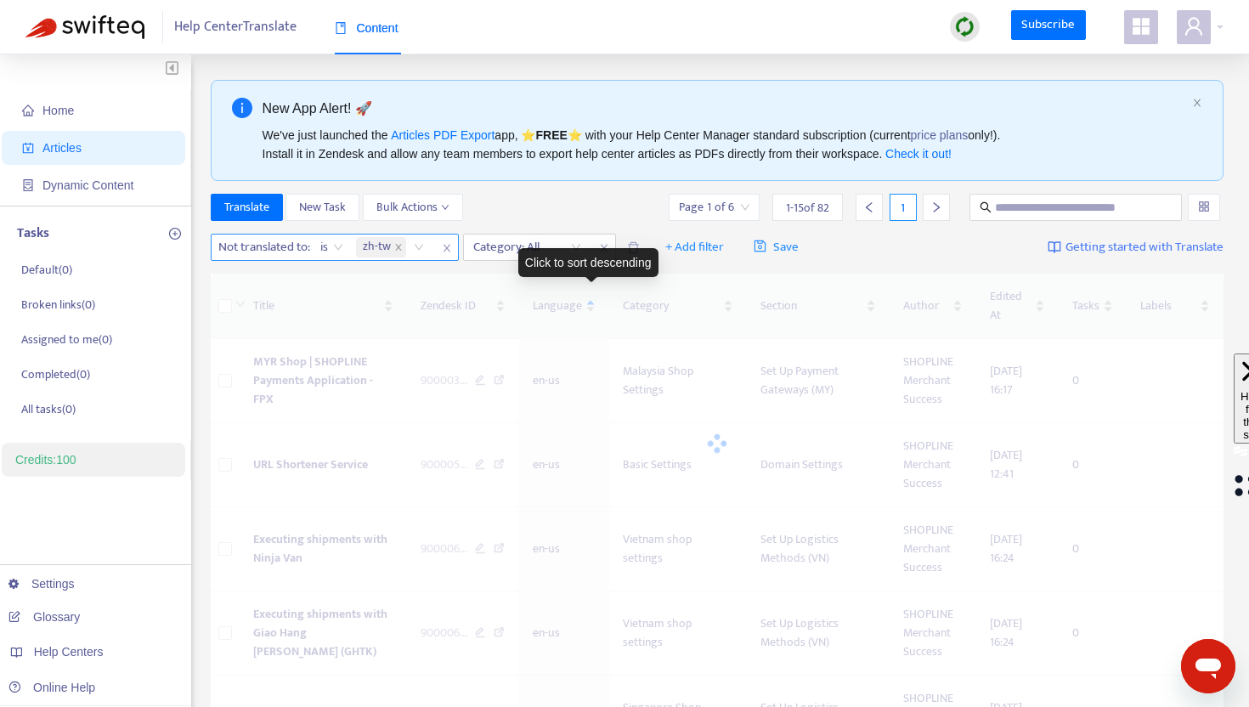
click at [575, 251] on div "Click to sort descending" at bounding box center [588, 262] width 140 height 29
click at [575, 244] on div "Category: All" at bounding box center [527, 246] width 127 height 25
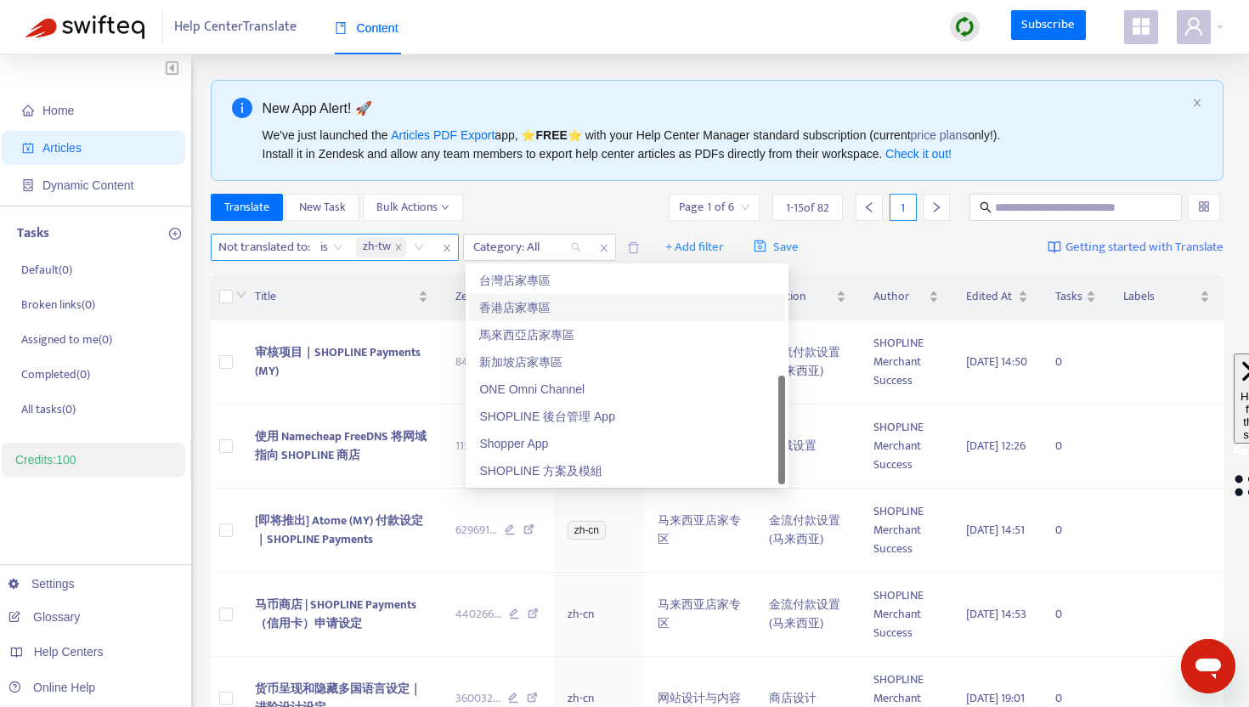
scroll to position [212, 0]
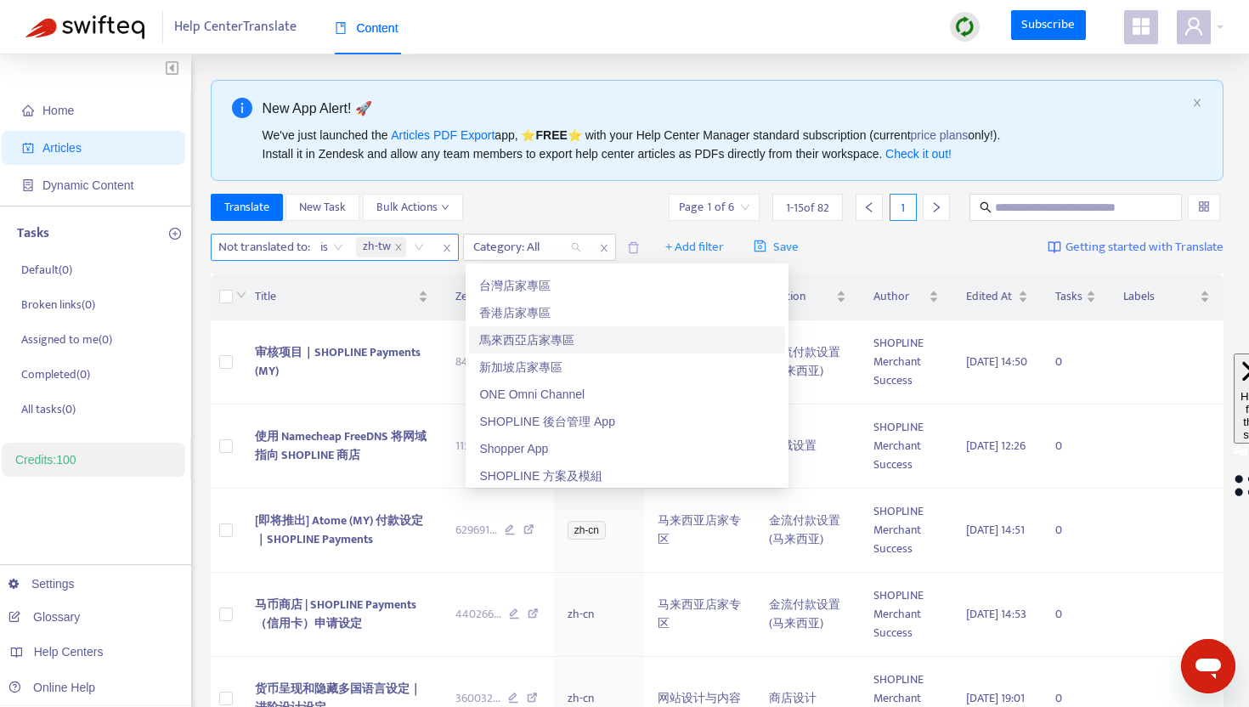
click at [337, 244] on span "is" at bounding box center [331, 246] width 23 height 25
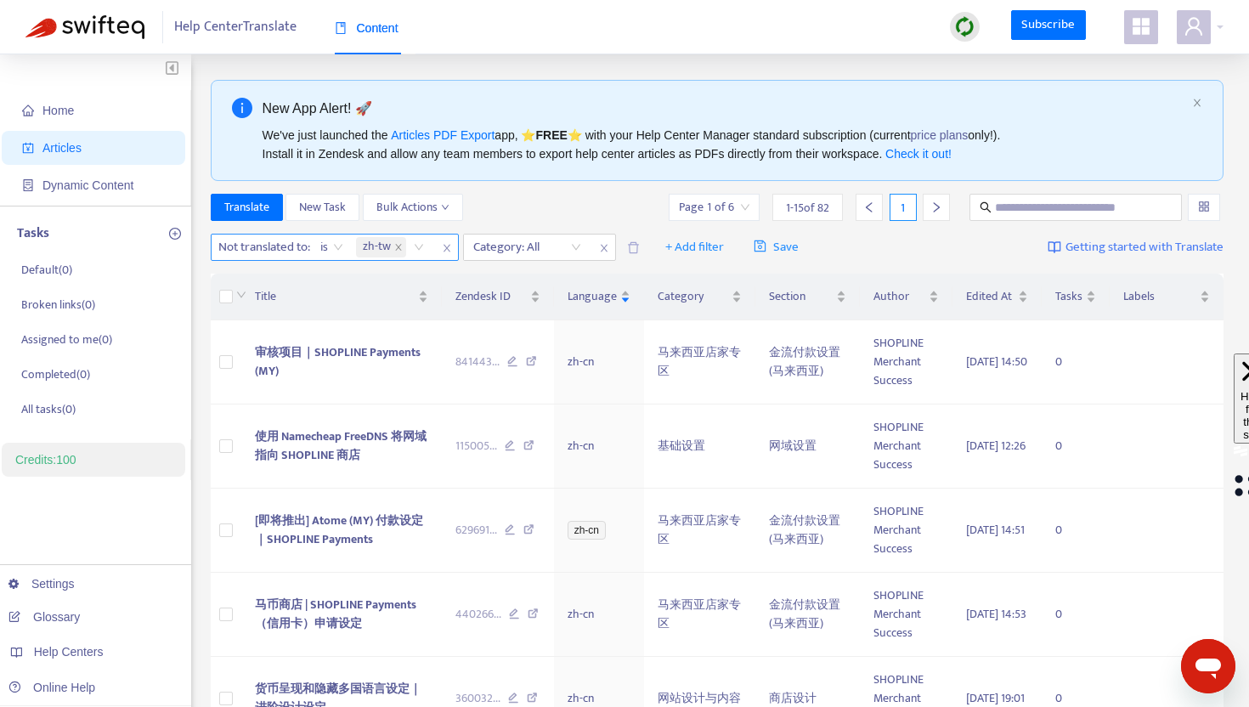
click at [321, 252] on div "is" at bounding box center [332, 246] width 42 height 25
click at [452, 250] on icon "close" at bounding box center [447, 248] width 10 height 10
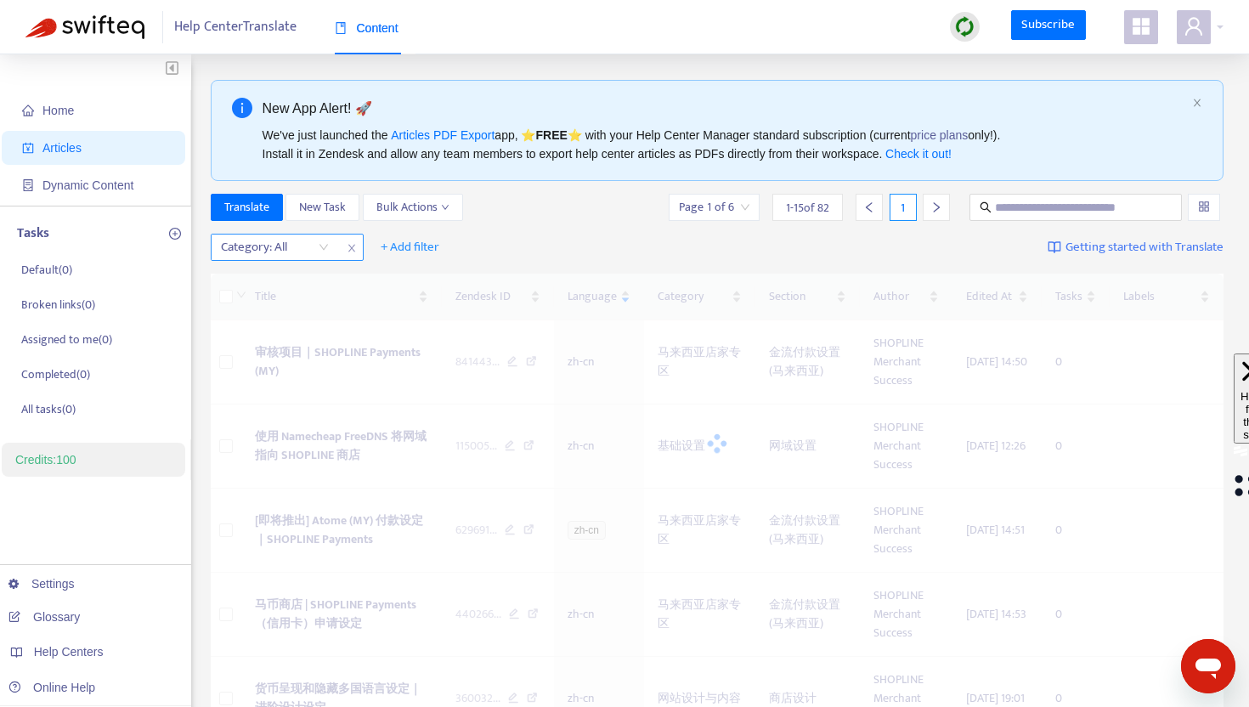
click at [350, 250] on icon "close" at bounding box center [352, 248] width 10 height 10
click at [257, 238] on span "+ Add filter" at bounding box center [257, 247] width 59 height 20
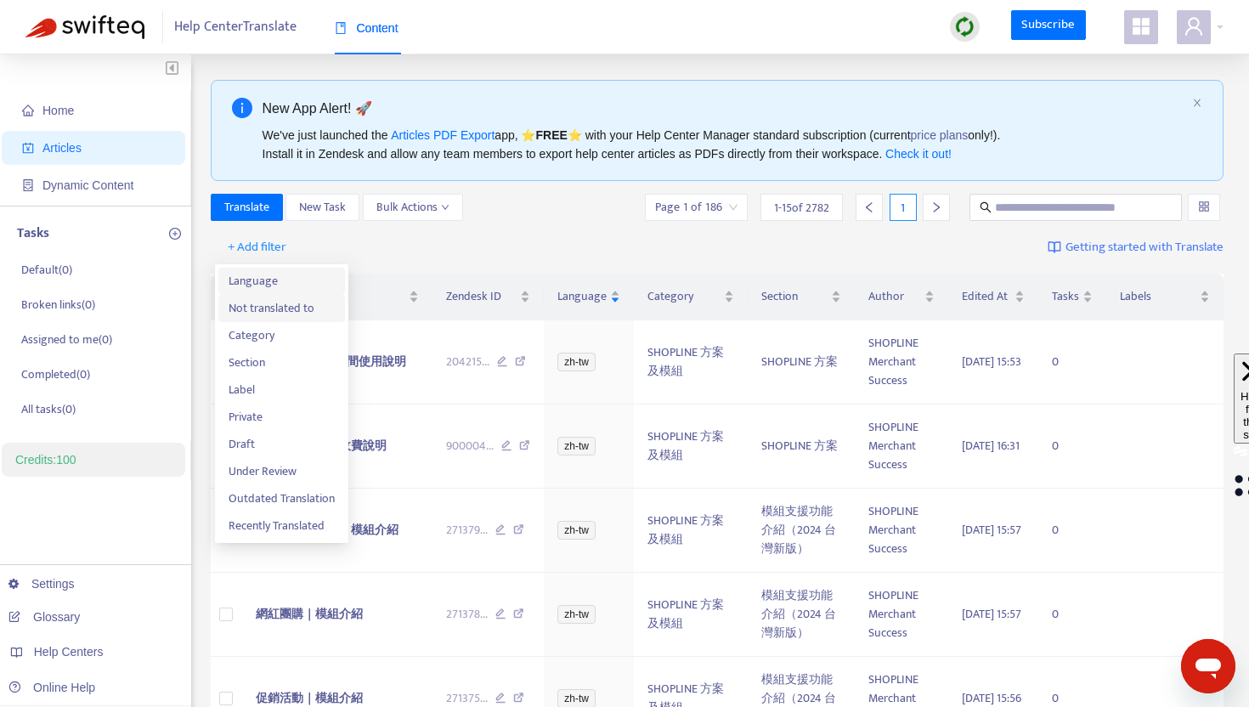
click at [256, 281] on span "Language" at bounding box center [282, 281] width 106 height 19
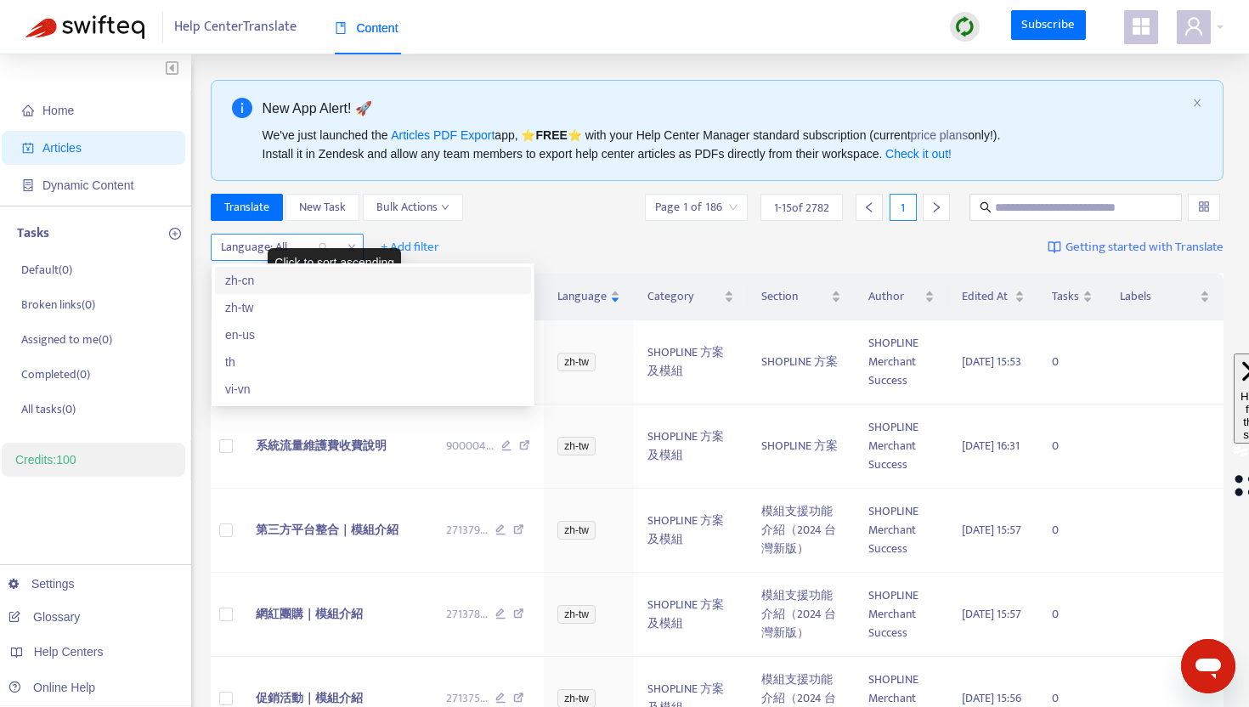
click at [323, 242] on div "Language: All" at bounding box center [275, 246] width 127 height 25
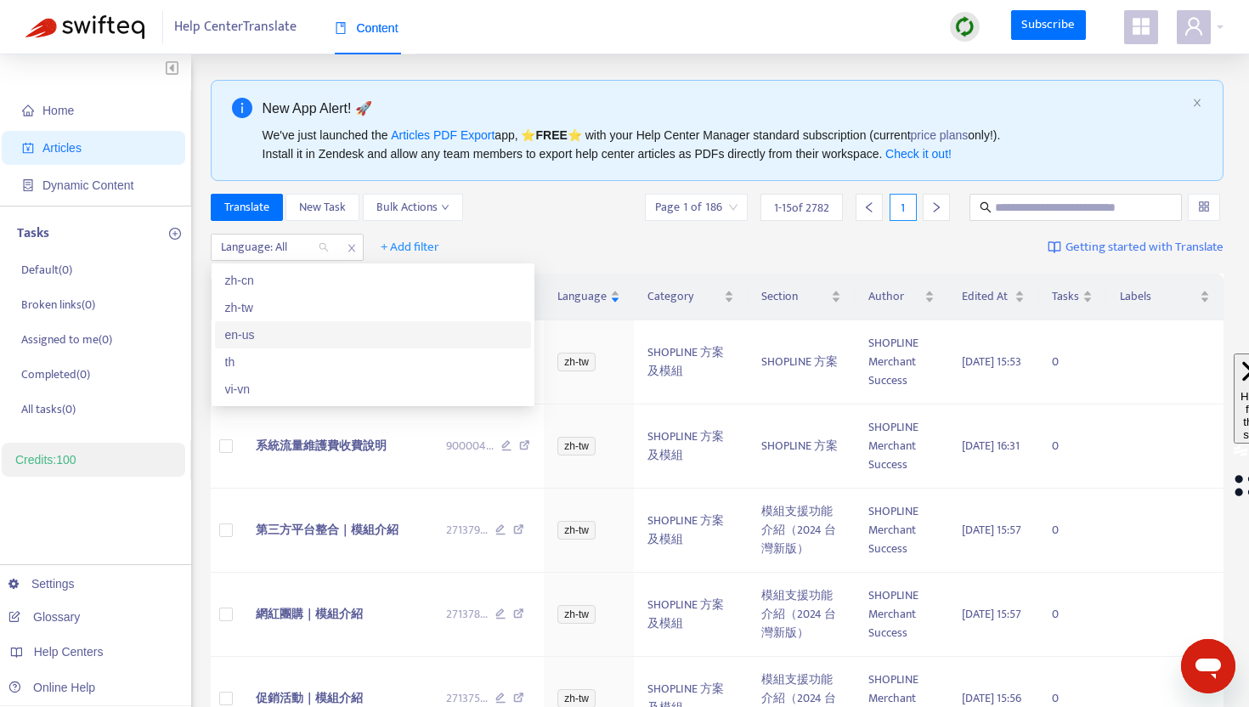
click at [246, 336] on div "en-us" at bounding box center [373, 334] width 296 height 19
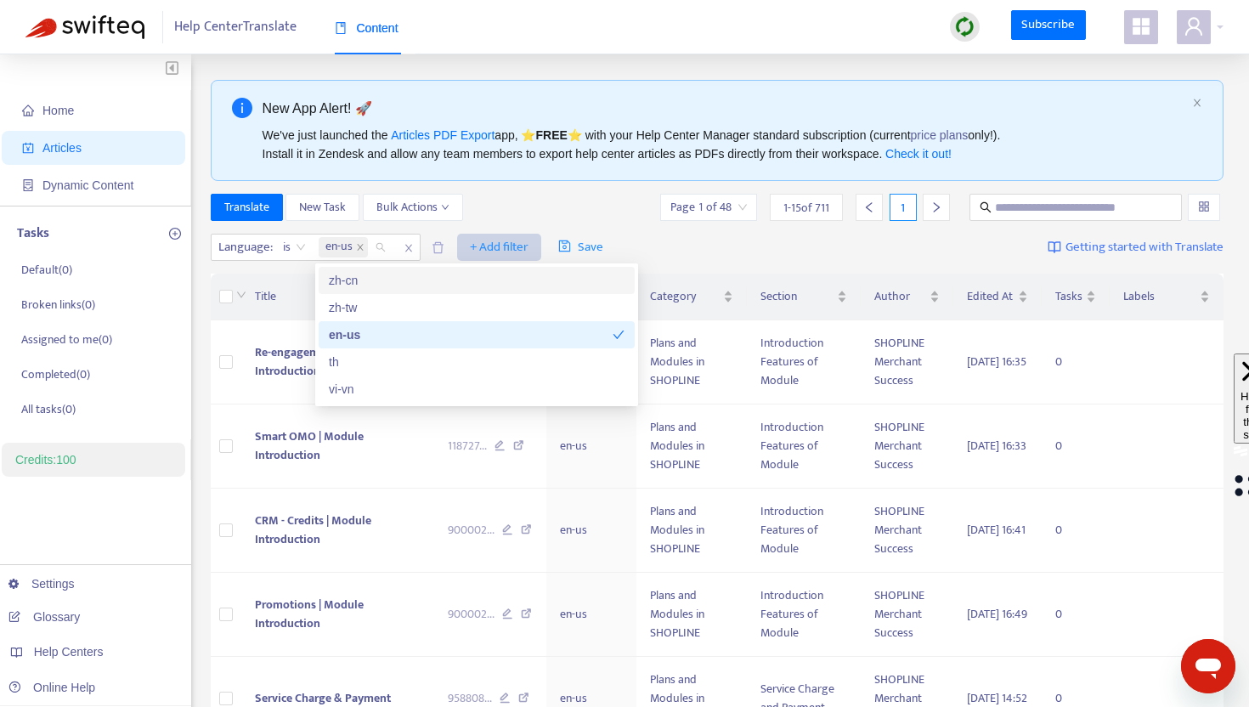
click at [504, 246] on span "+ Add filter" at bounding box center [499, 247] width 59 height 20
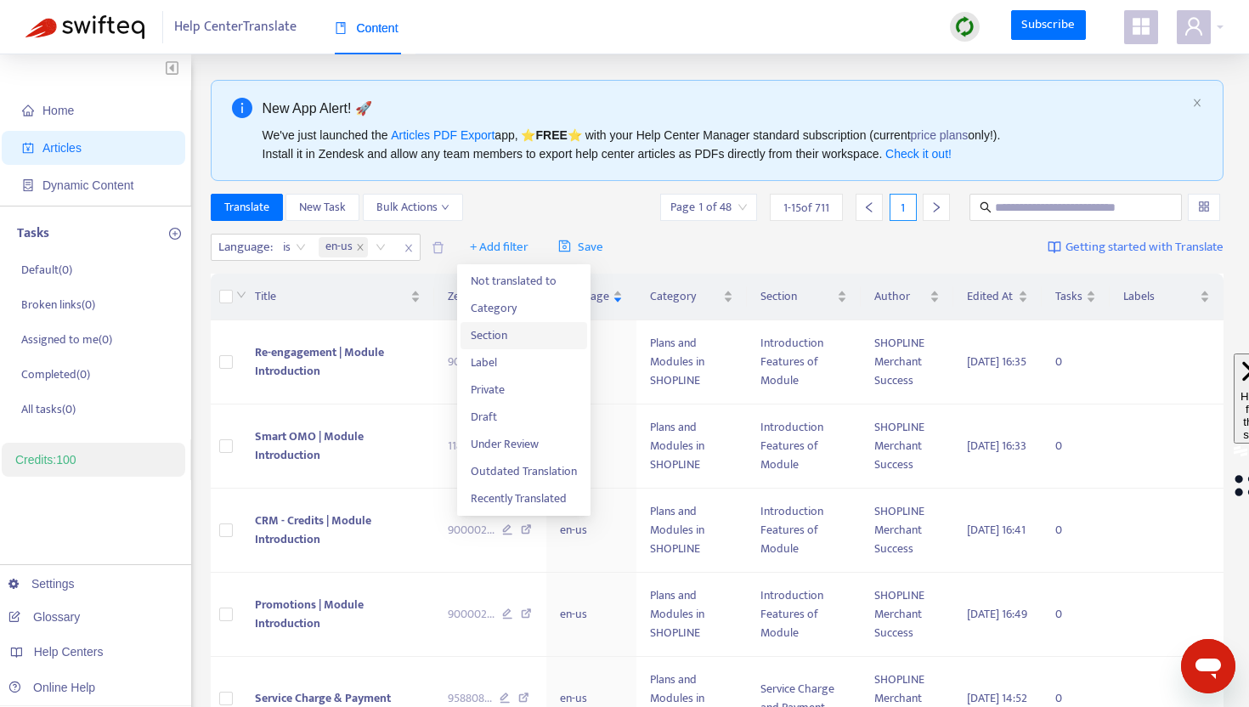
click at [505, 331] on span "Section" at bounding box center [524, 335] width 106 height 19
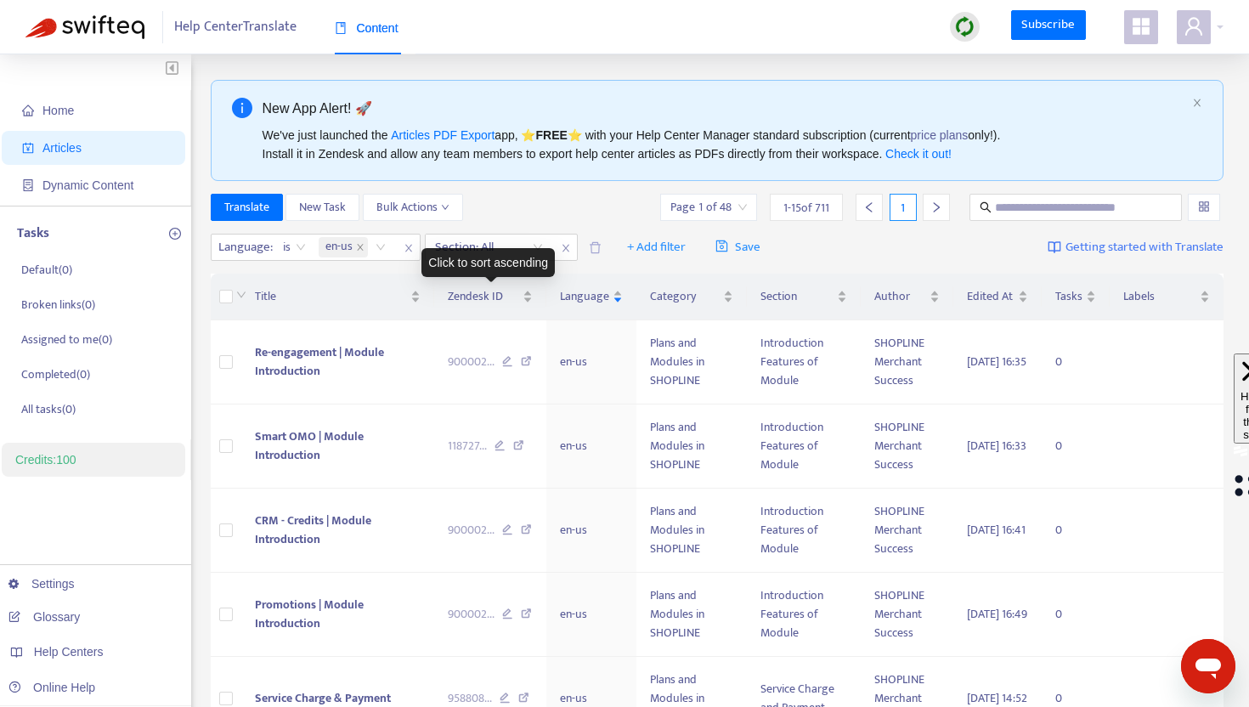
click at [489, 251] on div "Click to sort ascending" at bounding box center [487, 262] width 133 height 29
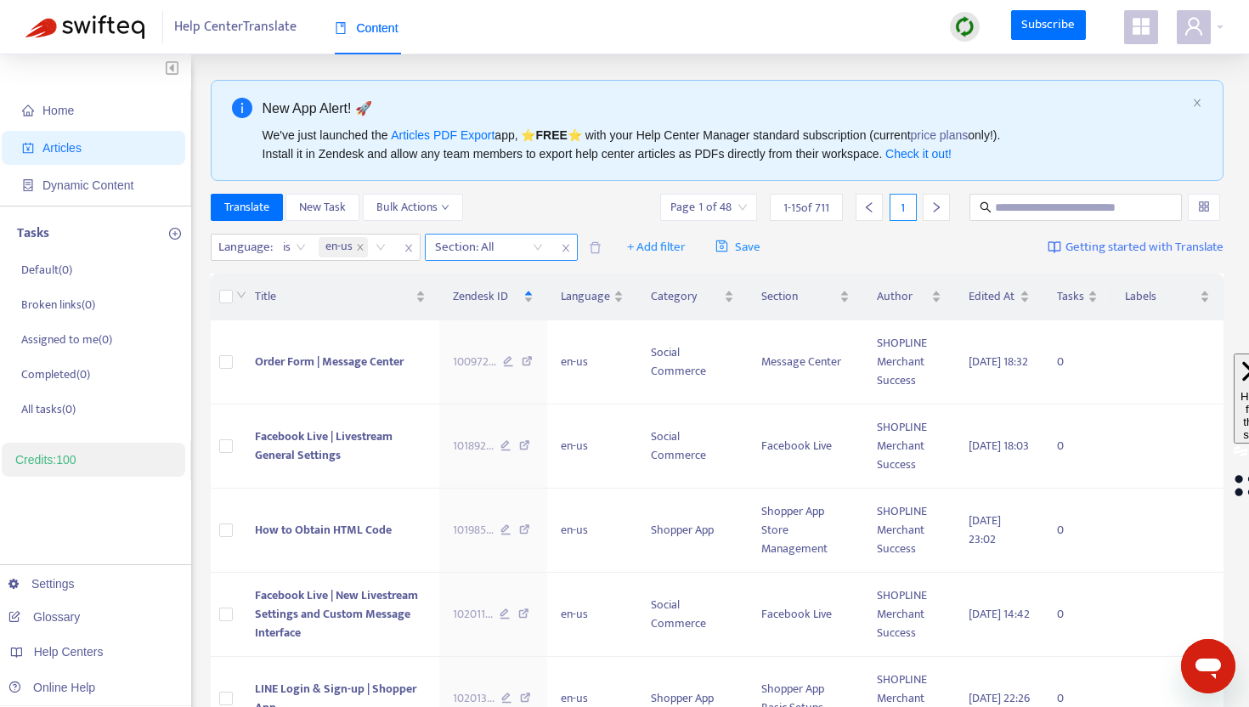
click at [535, 249] on div "Section: All" at bounding box center [489, 246] width 127 height 25
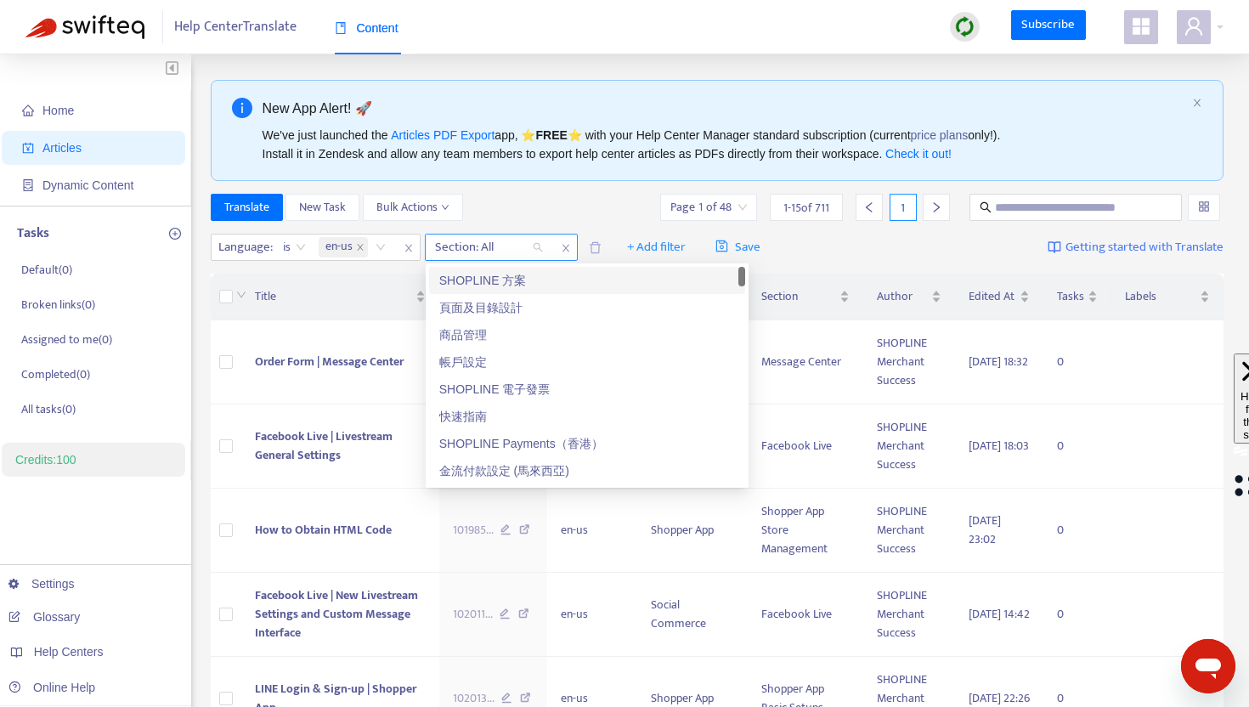
click at [567, 252] on icon "close" at bounding box center [566, 248] width 10 height 10
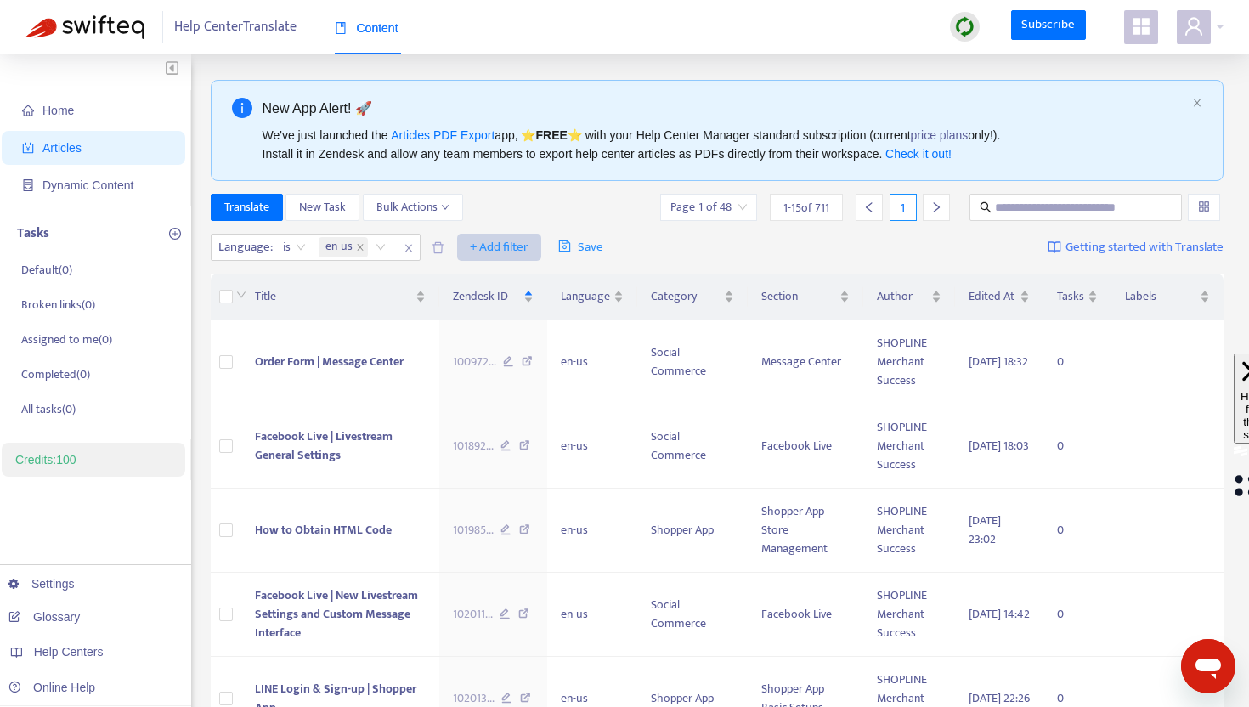
click at [469, 252] on button "+ Add filter" at bounding box center [499, 247] width 84 height 27
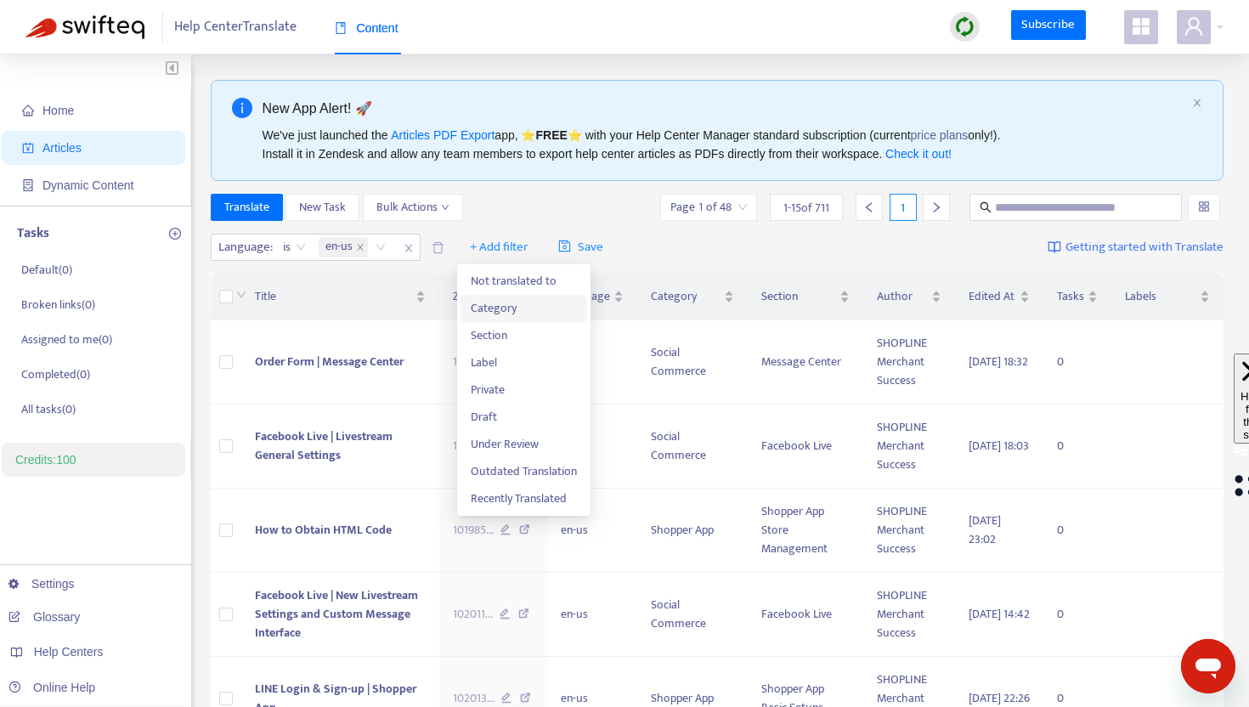
click at [487, 304] on span "Category" at bounding box center [524, 308] width 106 height 19
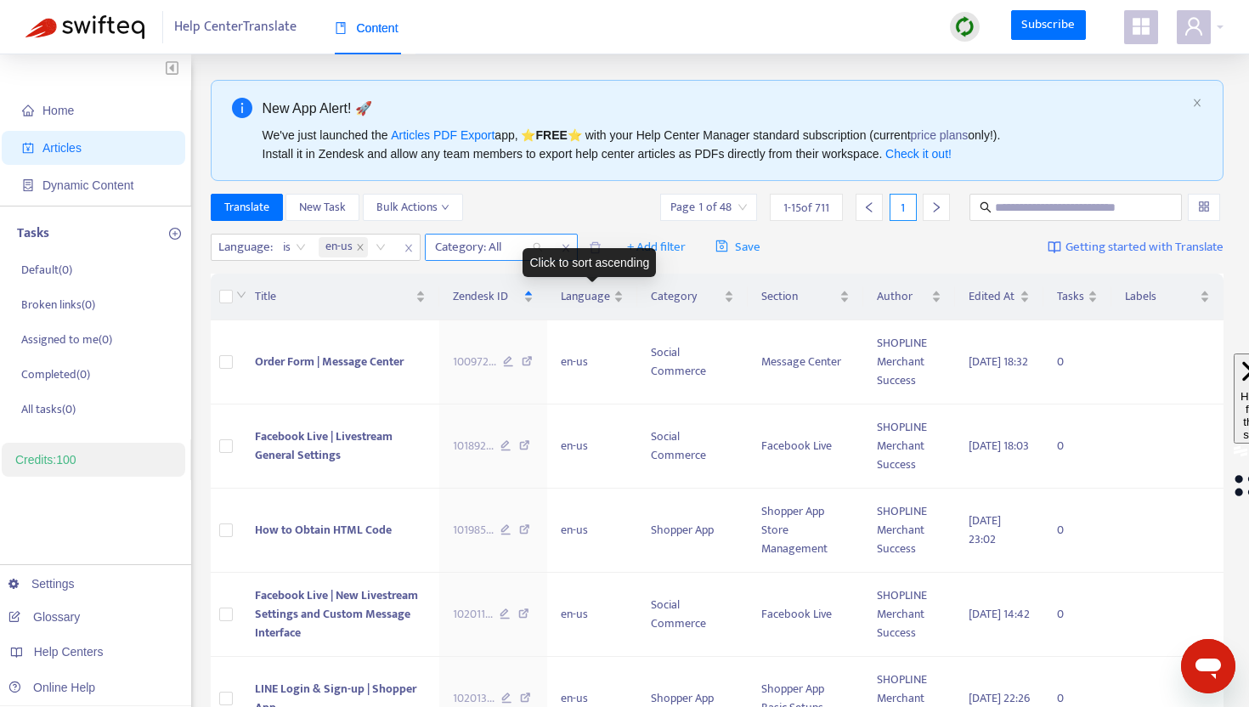
click at [539, 246] on div "Category: All" at bounding box center [489, 246] width 127 height 25
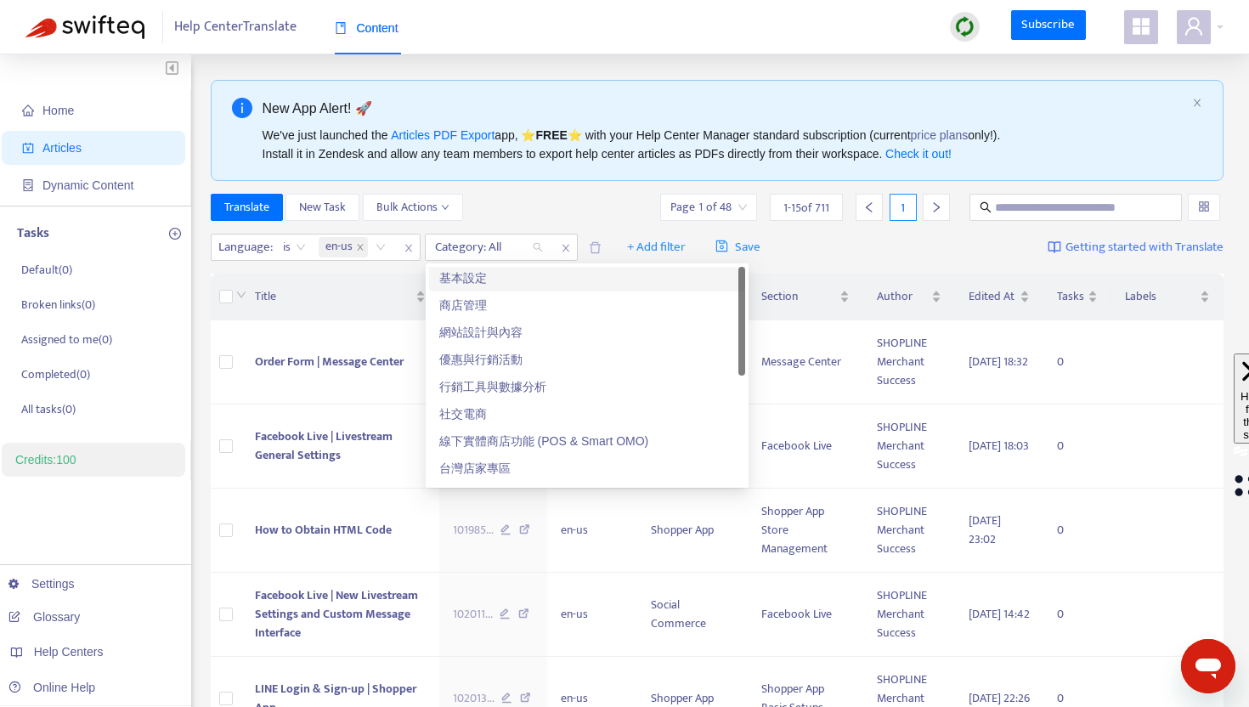
scroll to position [0, 0]
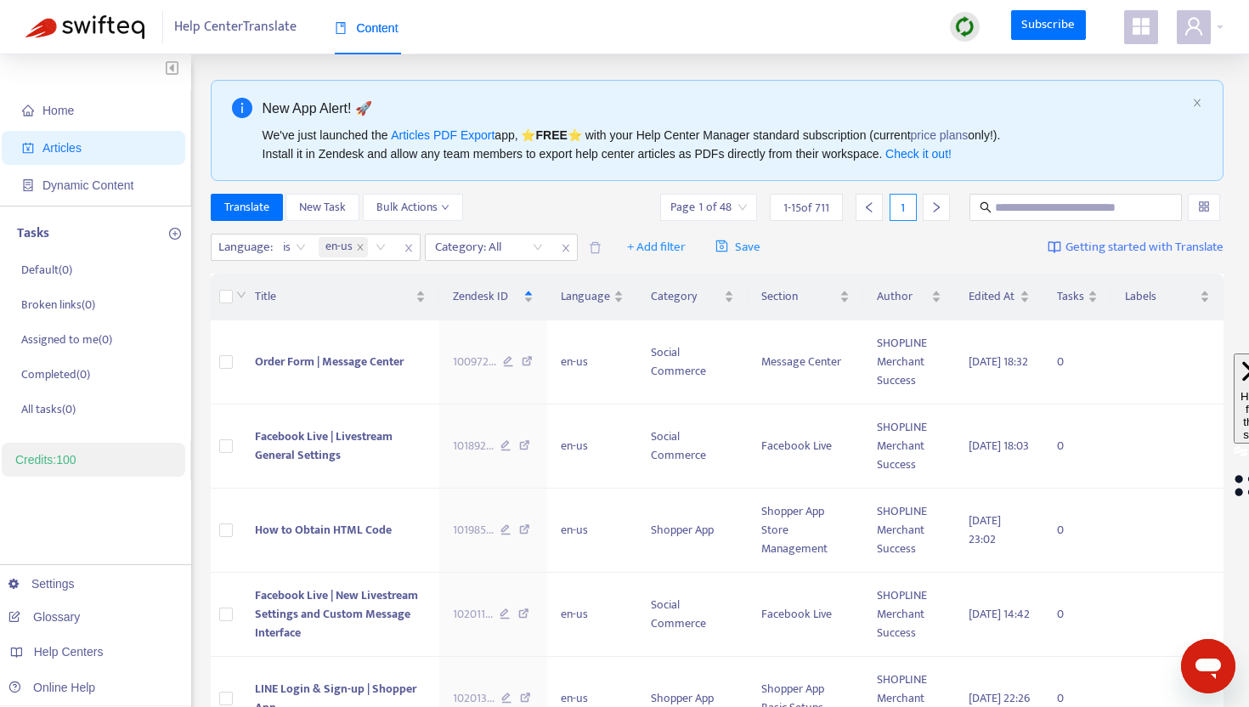
click at [579, 215] on div "Translate New Task Bulk Actions Page 1 of 48 1 - 15 of 711 1" at bounding box center [718, 207] width 1014 height 27
click at [649, 243] on span "+ Add filter" at bounding box center [656, 247] width 59 height 20
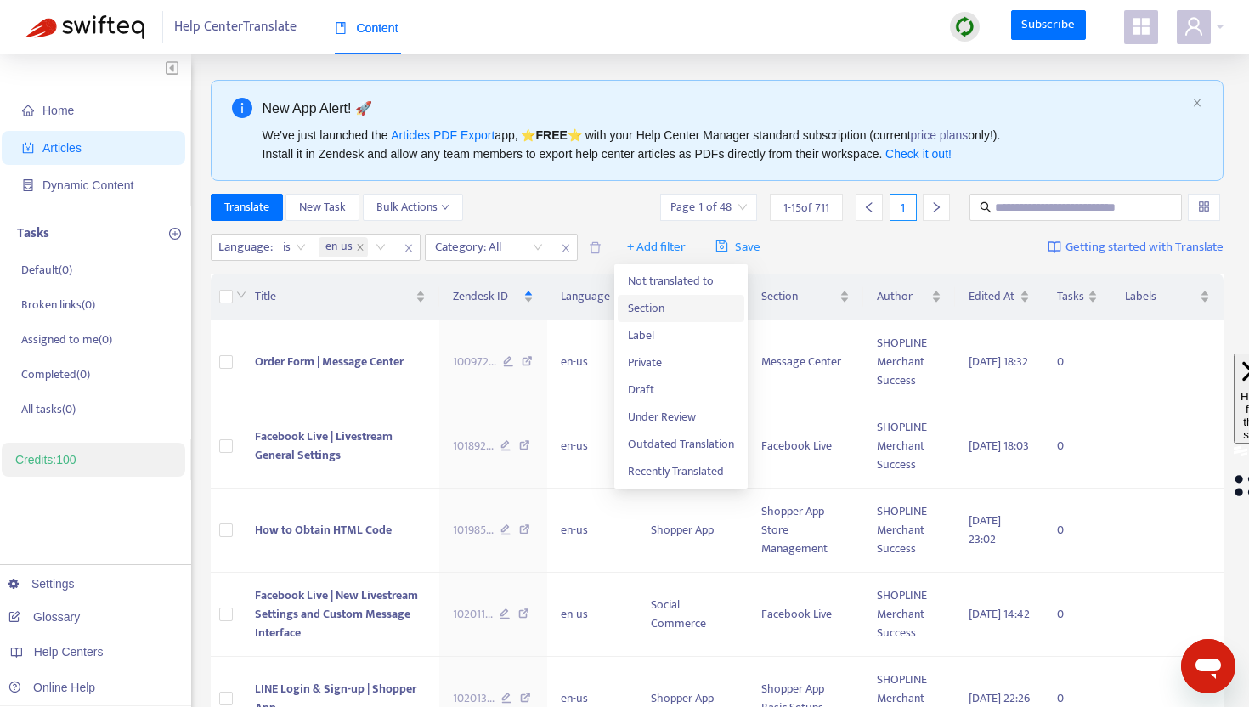
click at [644, 308] on span "Section" at bounding box center [681, 308] width 106 height 19
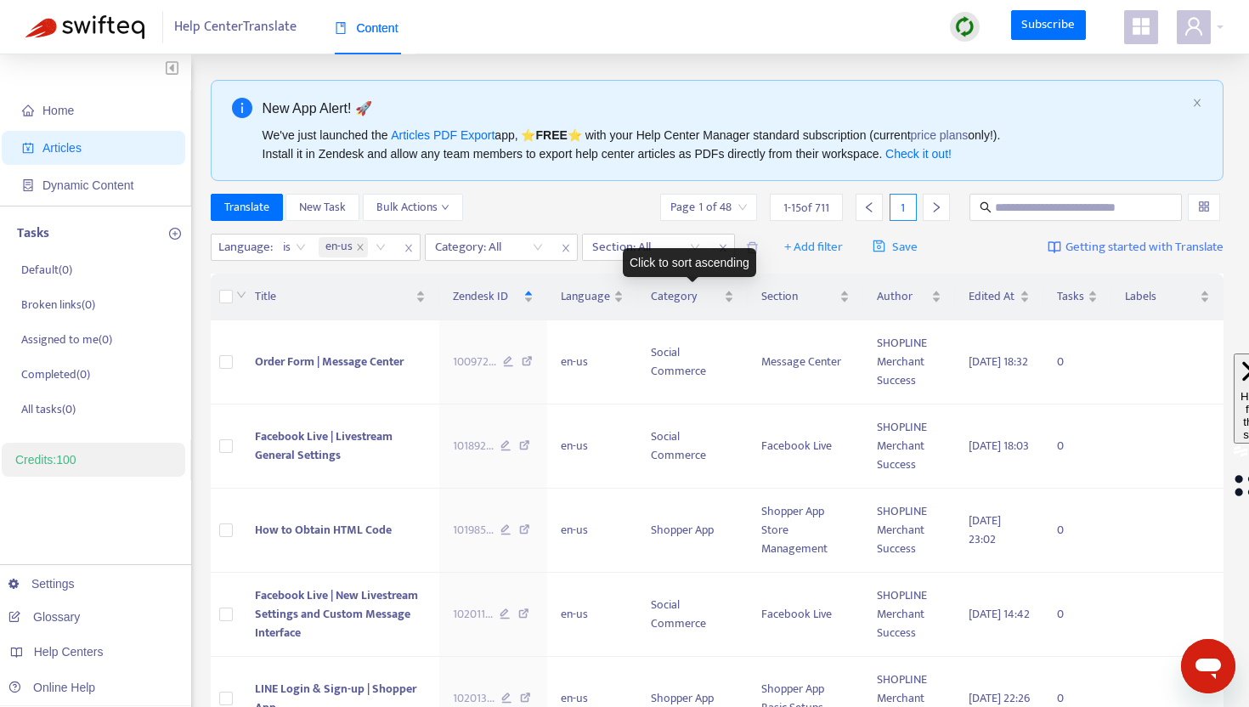
click at [657, 249] on div "Click to sort ascending" at bounding box center [689, 262] width 133 height 29
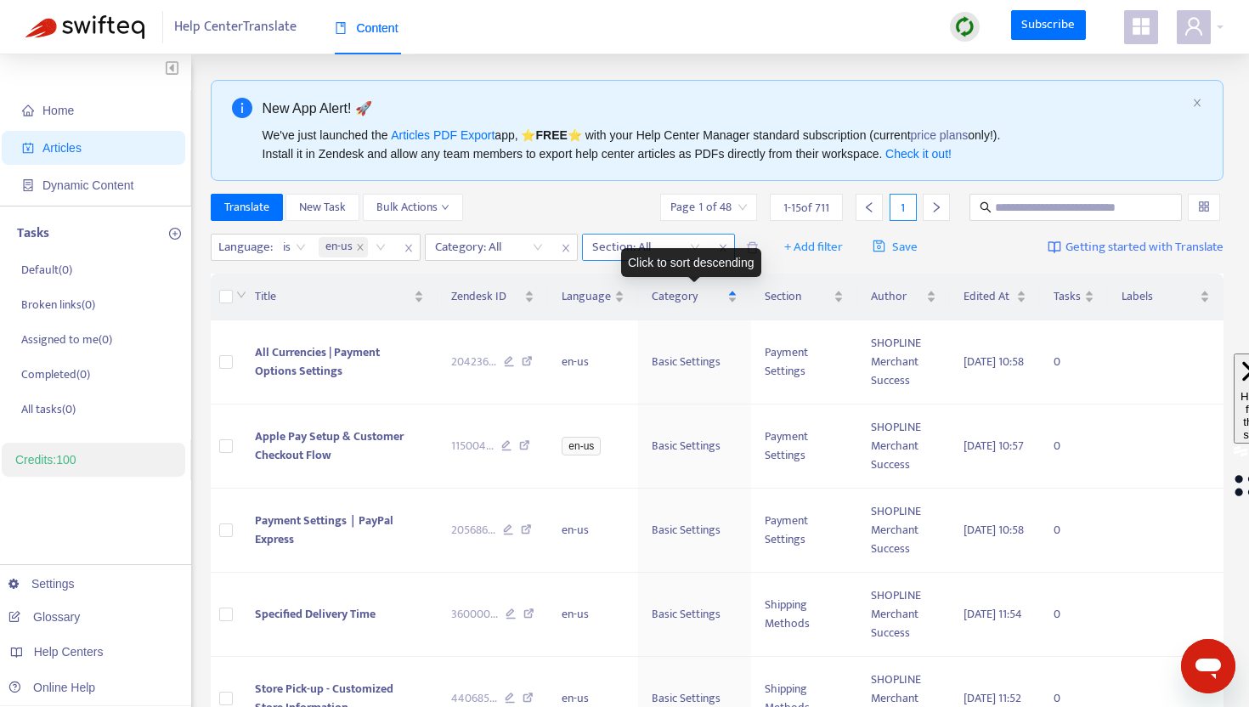
click at [630, 242] on div at bounding box center [637, 247] width 103 height 20
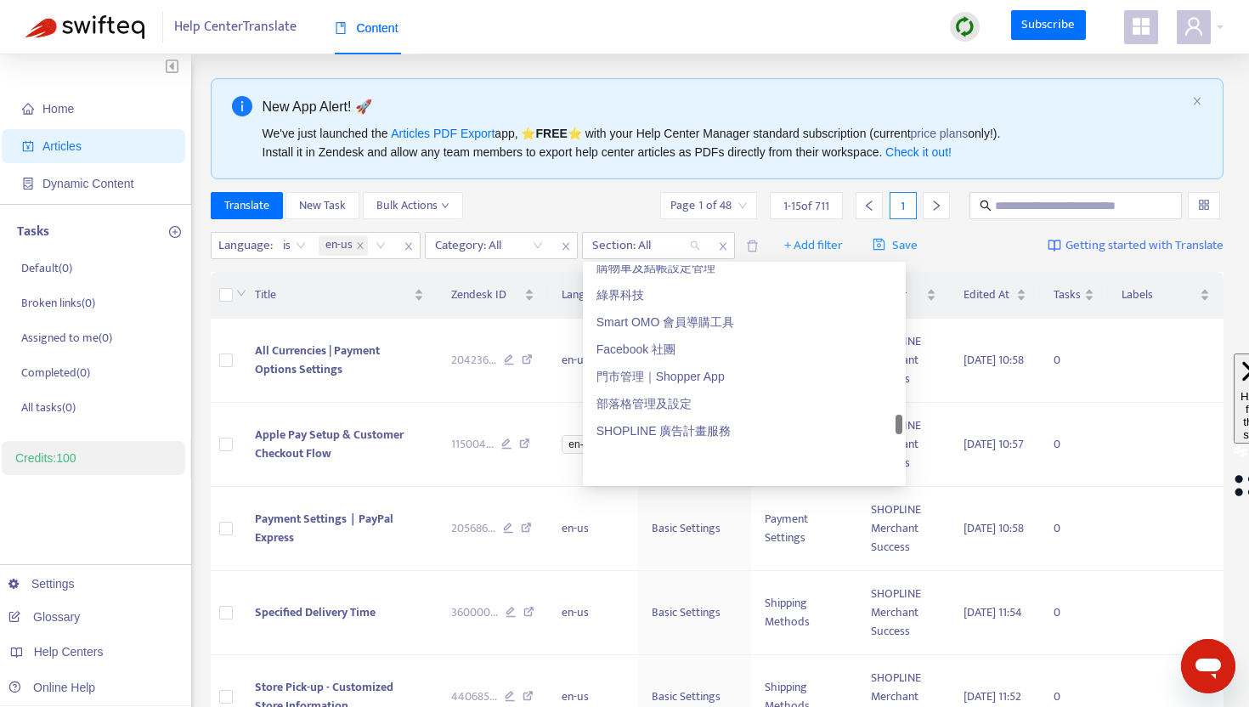
scroll to position [2002, 0]
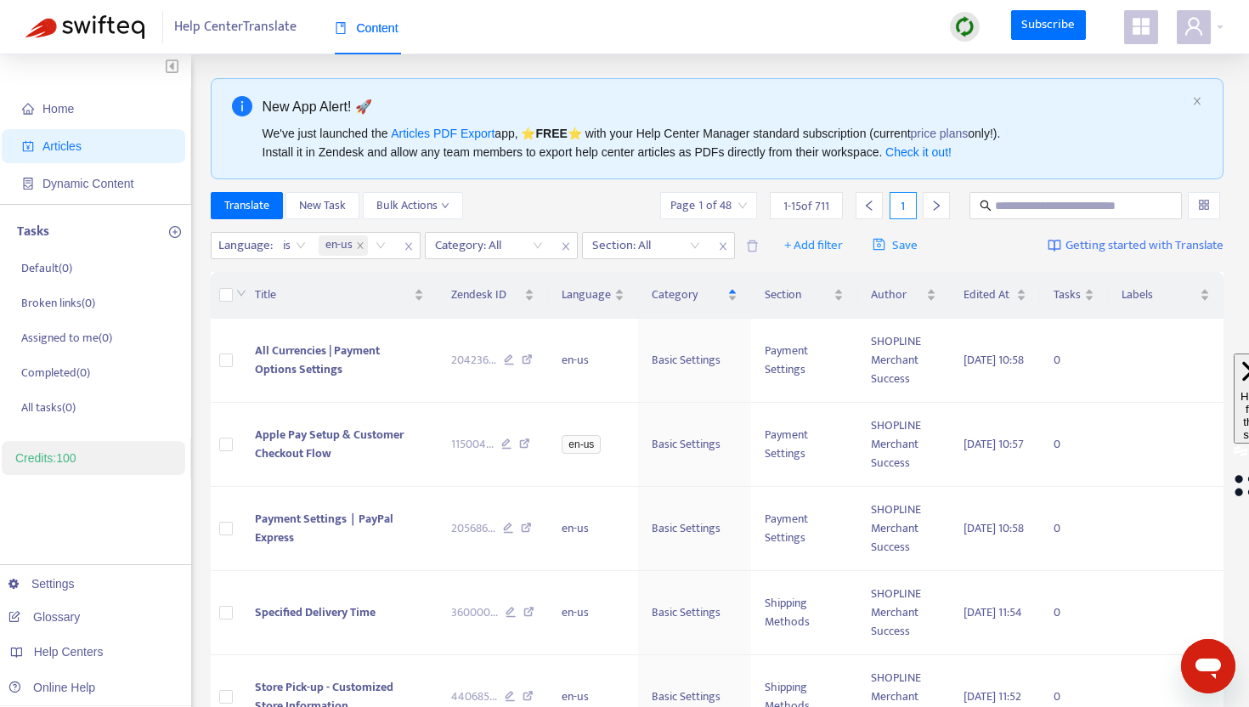
click at [441, 263] on div "Language : is en-us Category: All Section: All + Add filter Save Getting starte…" at bounding box center [718, 246] width 1014 height 40
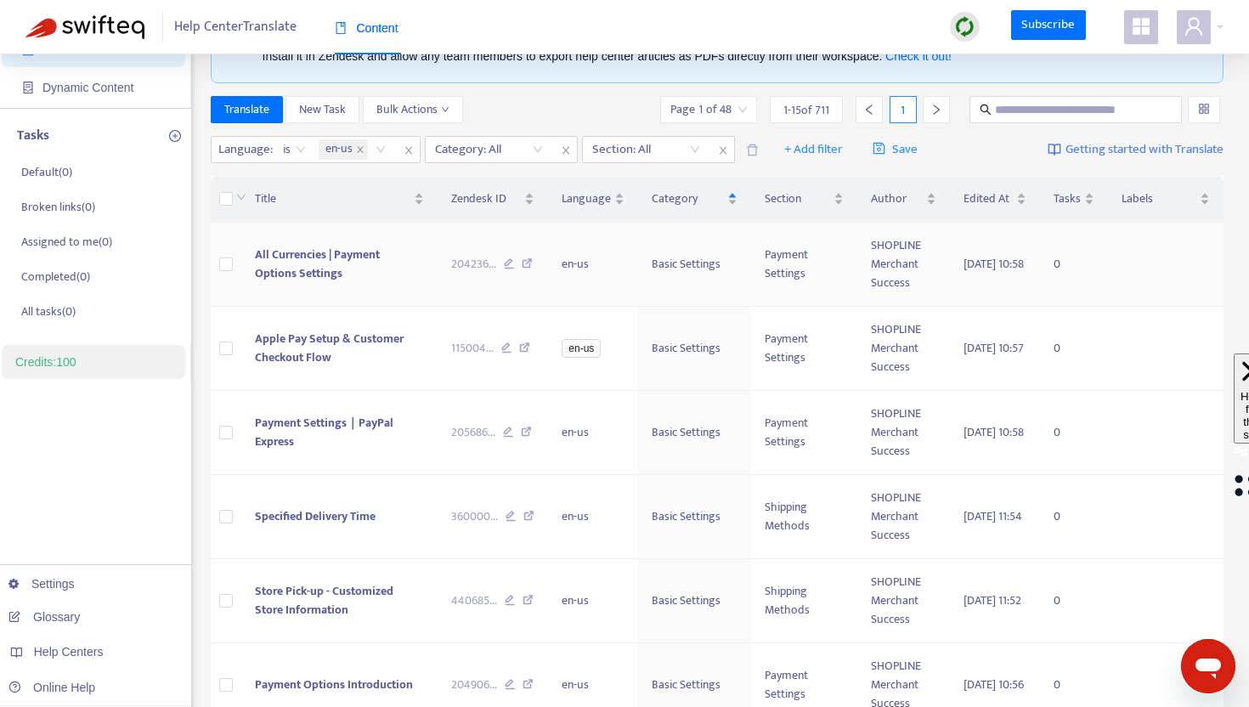
scroll to position [0, 0]
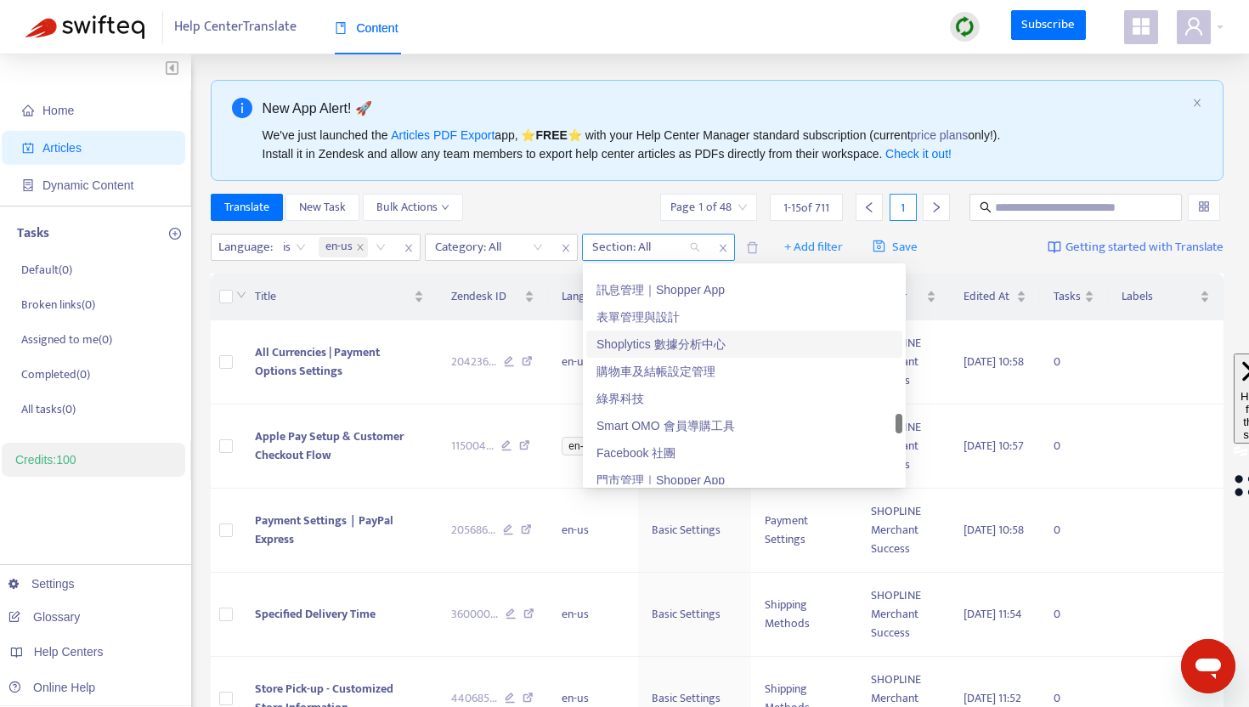
click at [688, 246] on div at bounding box center [637, 247] width 103 height 20
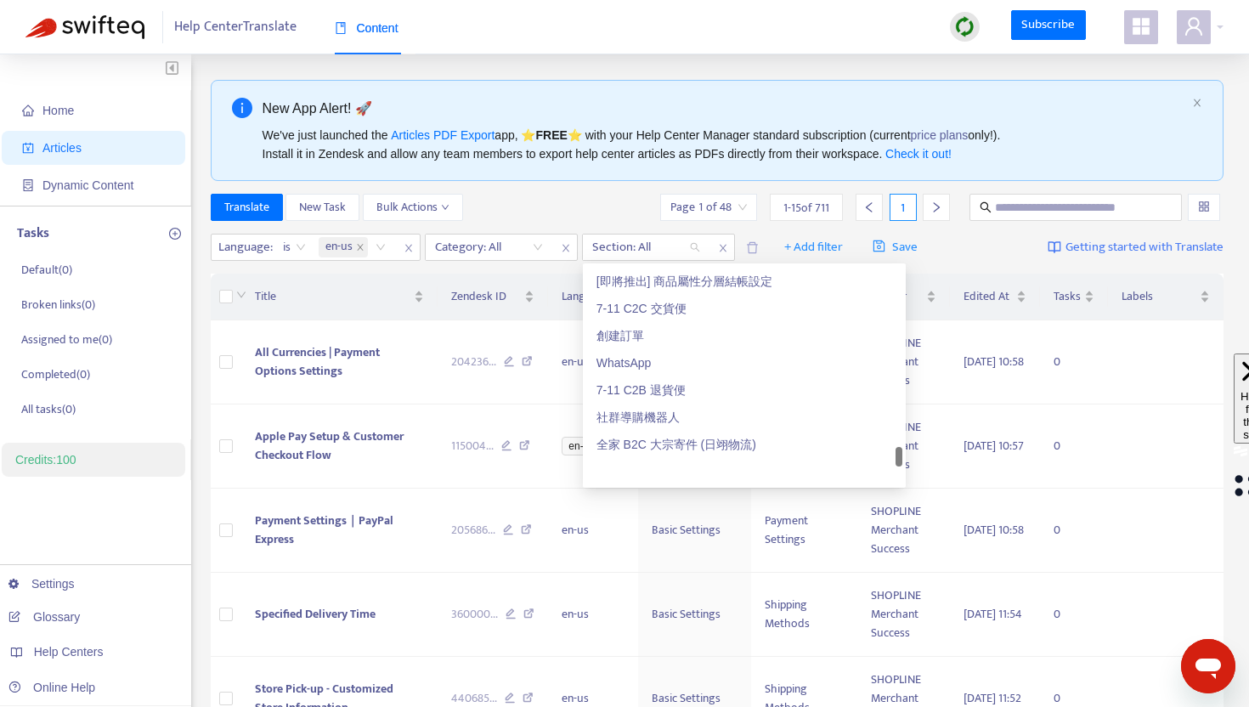
scroll to position [2508, 0]
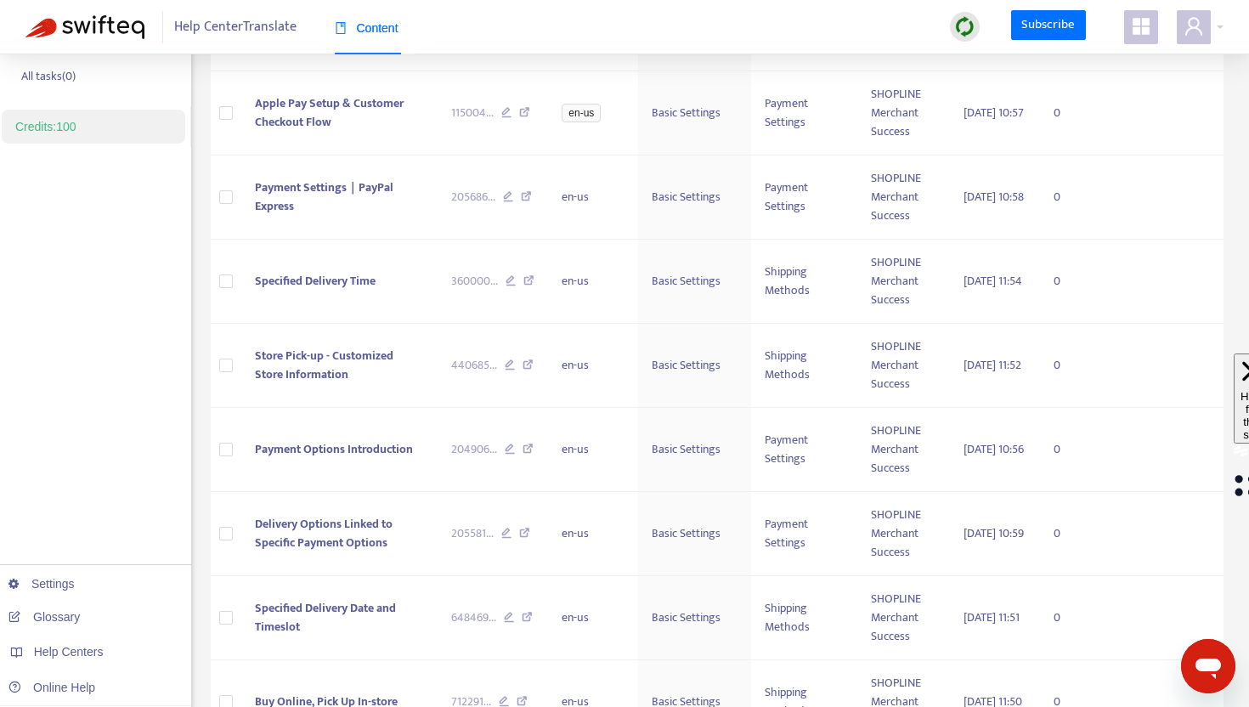
scroll to position [0, 0]
